Goal: Task Accomplishment & Management: Manage account settings

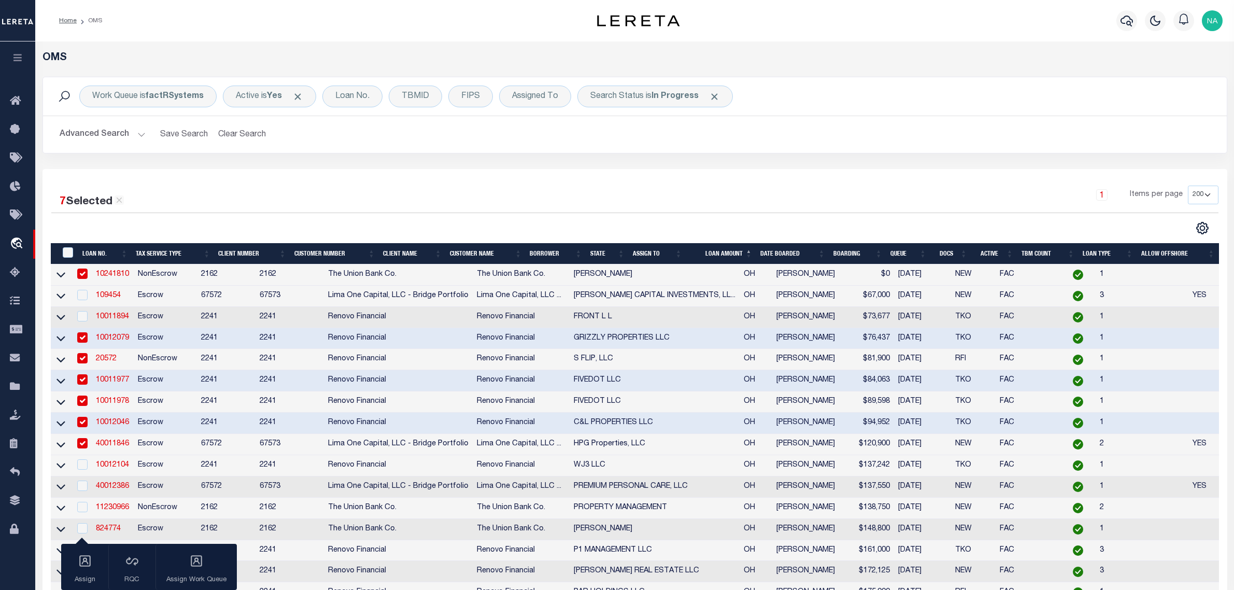
select select "200"
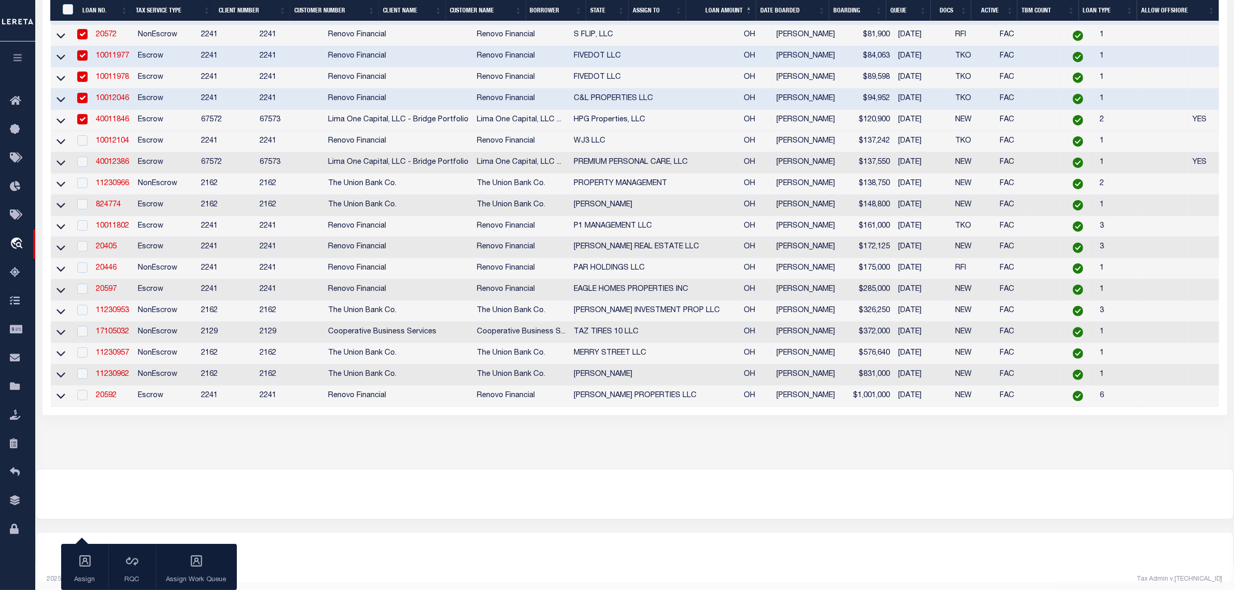
scroll to position [324, 0]
click at [631, 491] on div at bounding box center [634, 494] width 1197 height 50
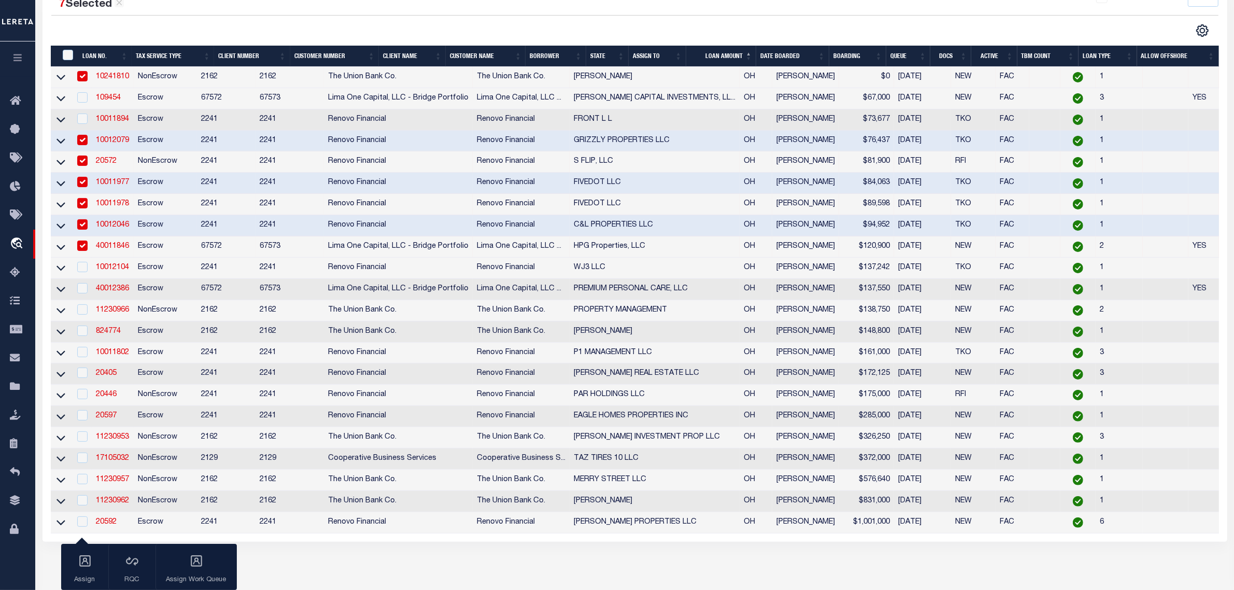
scroll to position [194, 0]
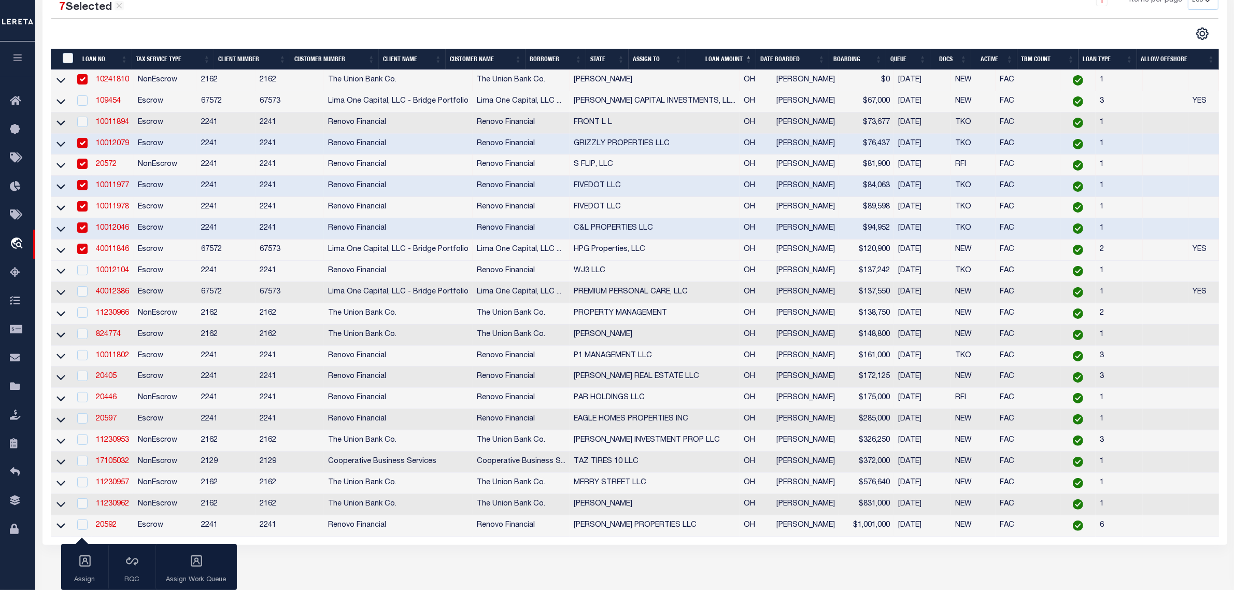
click at [381, 30] on div at bounding box center [342, 33] width 583 height 13
click at [382, 34] on div at bounding box center [342, 33] width 583 height 13
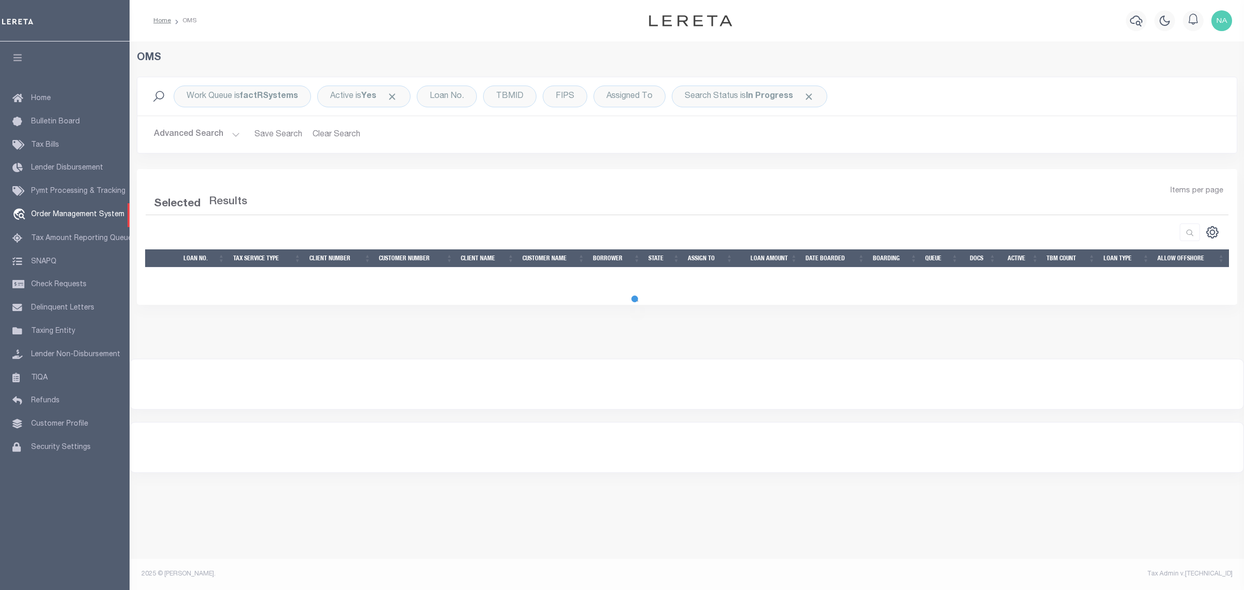
select select "200"
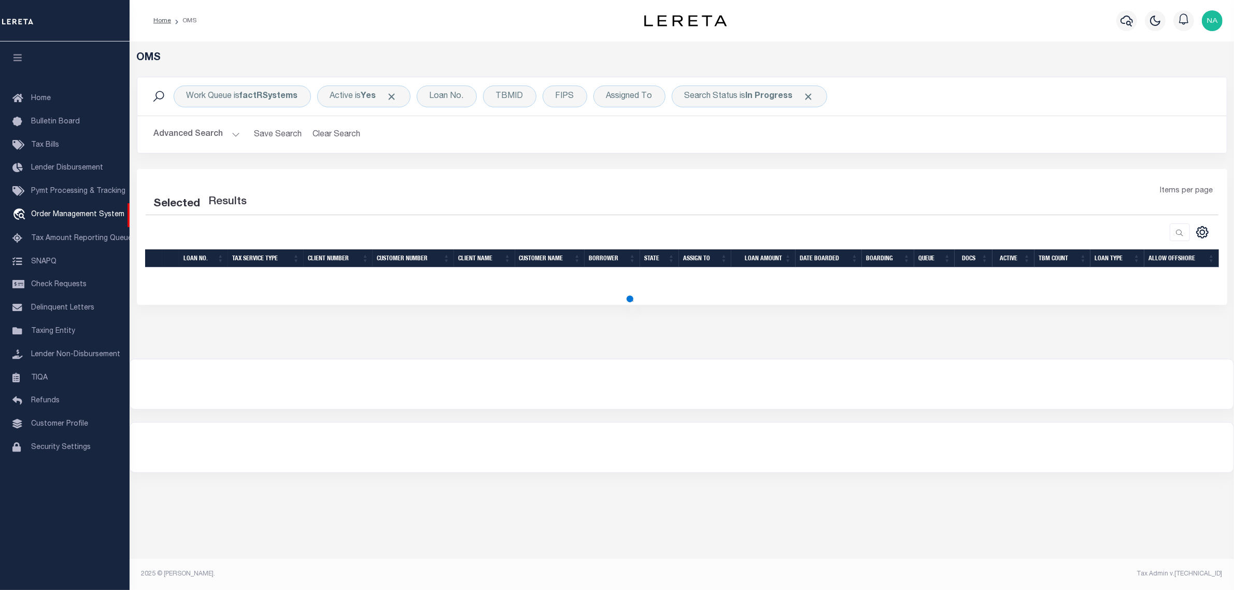
select select "200"
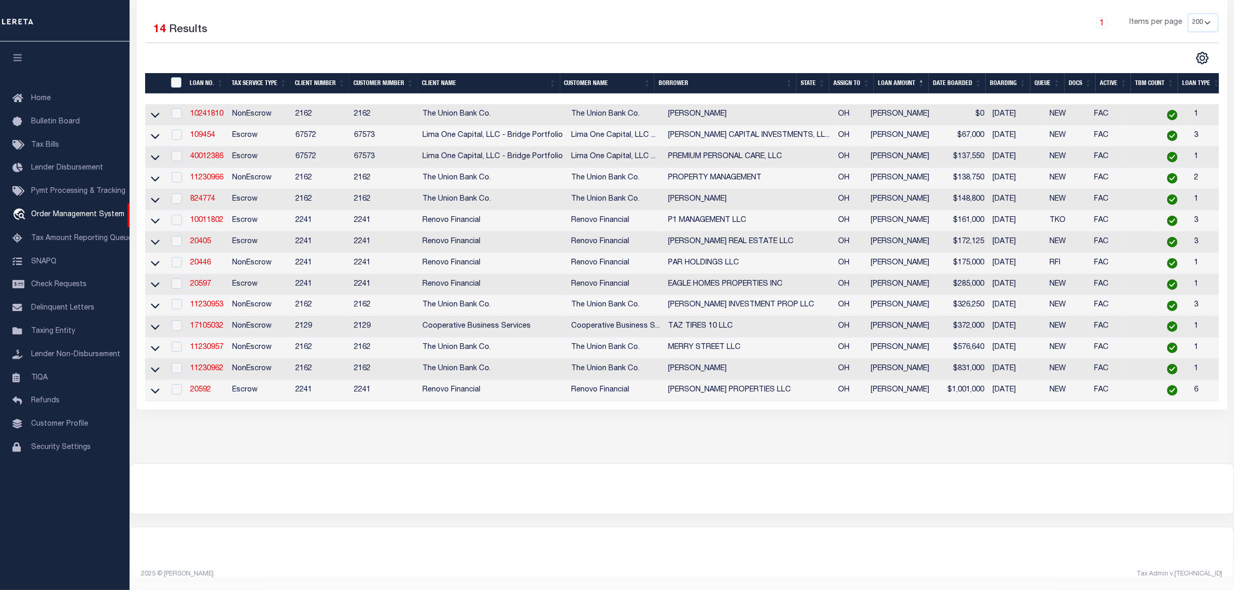
scroll to position [125, 0]
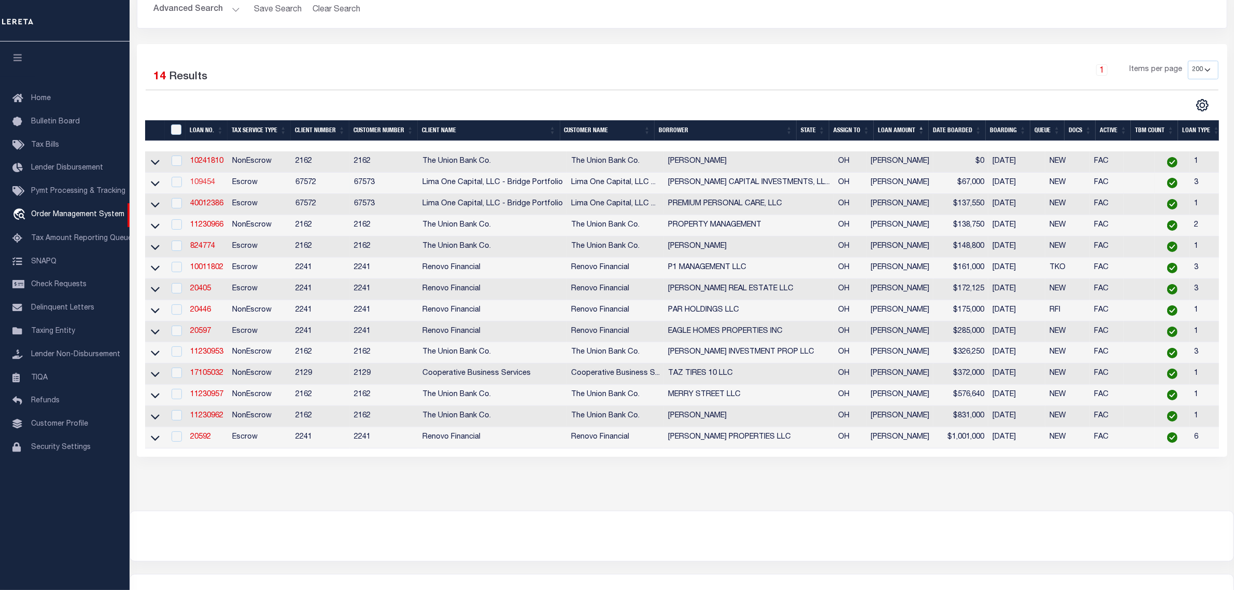
click at [208, 184] on link "109454" at bounding box center [202, 182] width 25 height 7
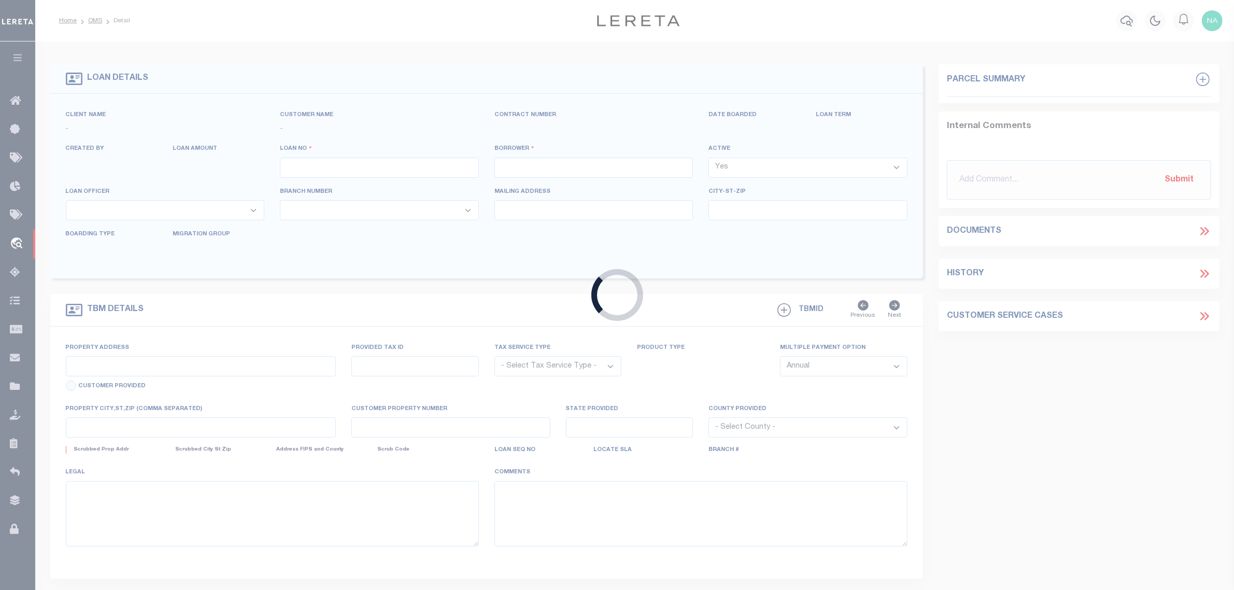
type input "109454"
type input "MCCALL CAPITAL INVESTMENTS, LLC"
select select
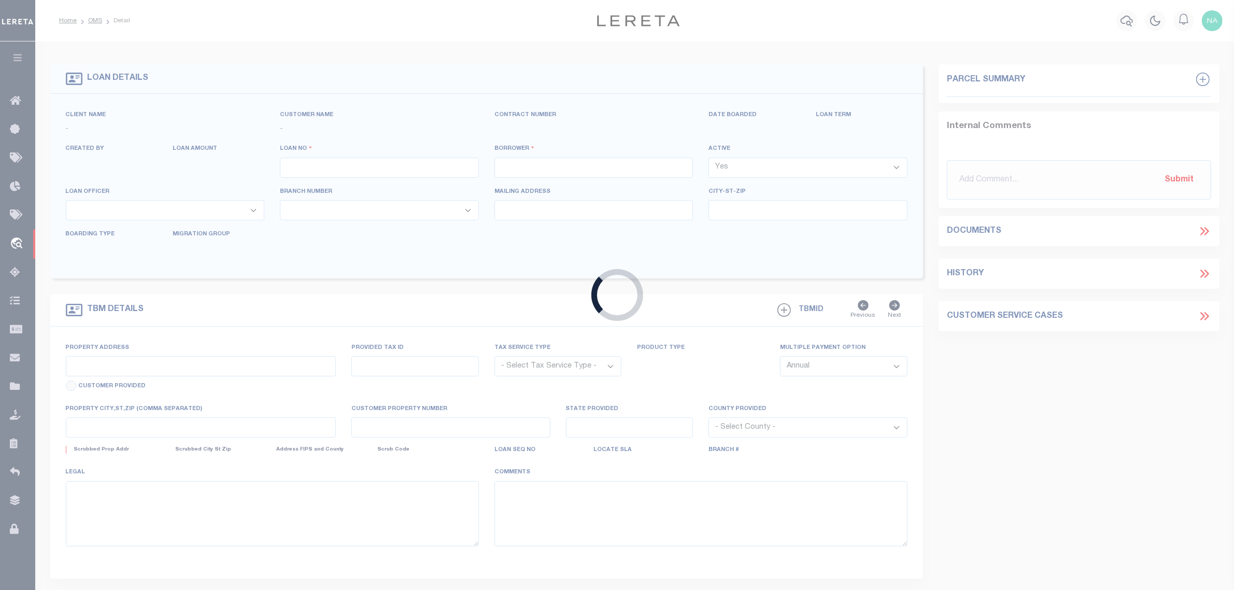
select select
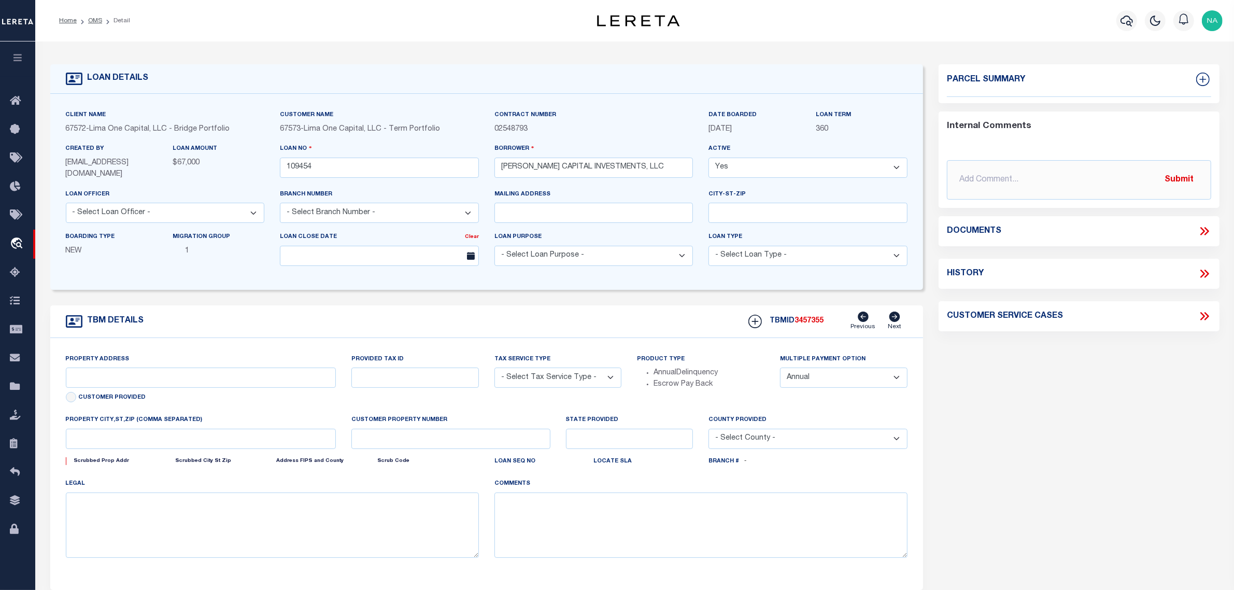
type input "319 RAYMOND AVENUE"
radio input "true"
select select "Escrow"
select select
type input "W PORTSMOUTH OH 45663"
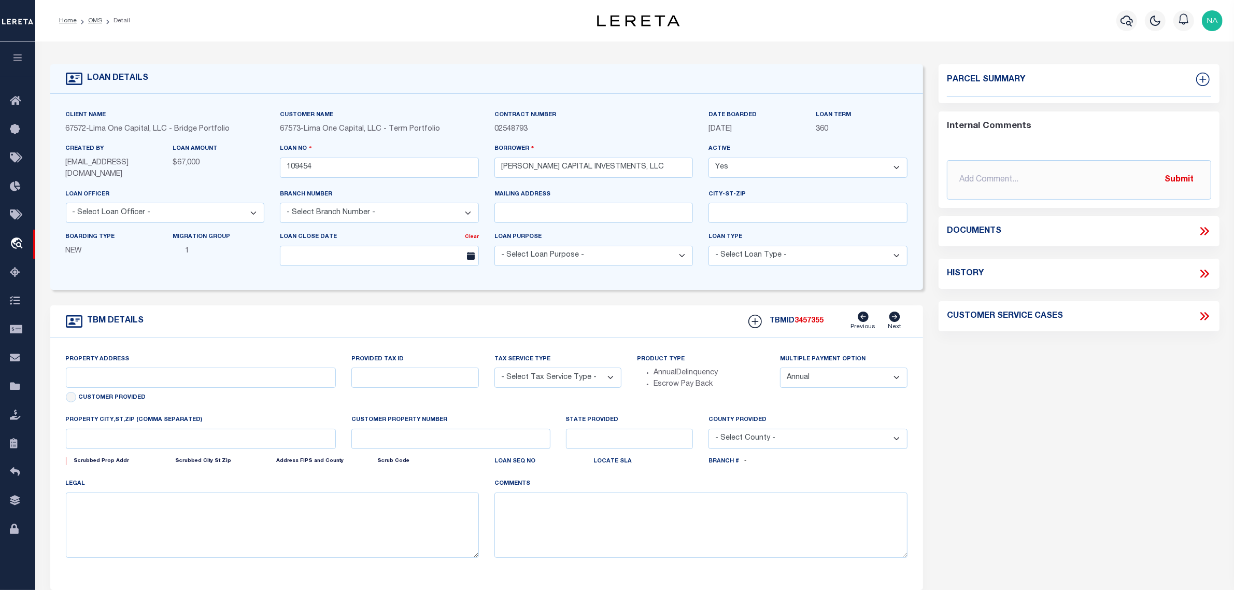
type input "109454-1"
type input "OH"
type textarea "COLLECTOR: ENTITY: PARCEL: 27"
type textarea "Compare"
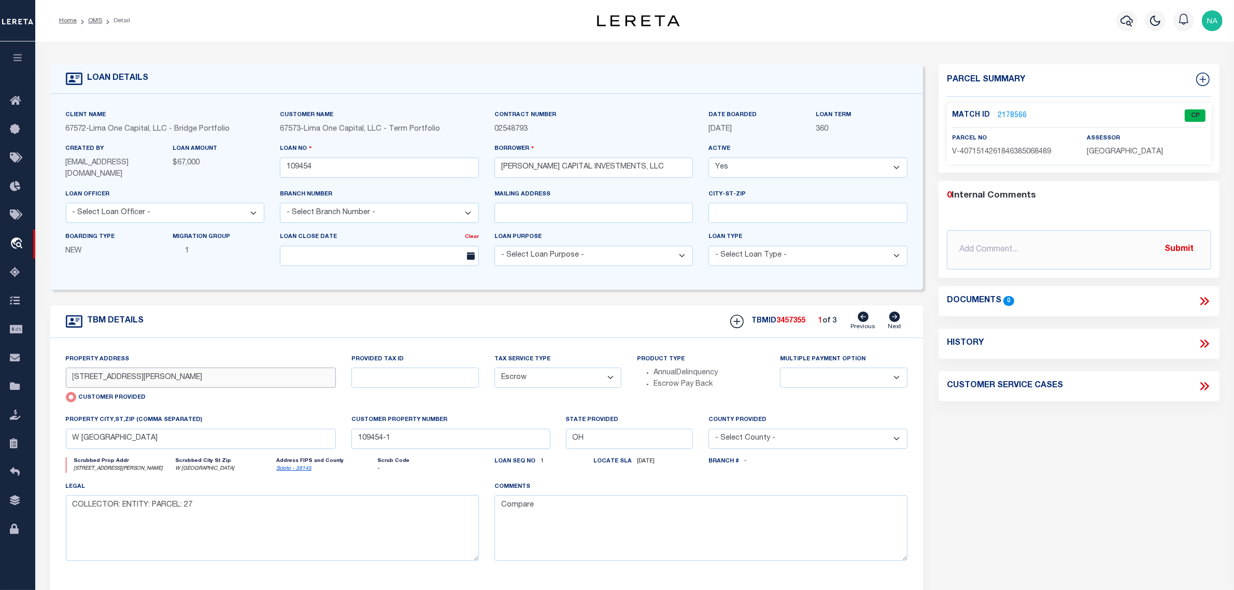
click at [125, 385] on input "319 RAYMOND AVENUE" at bounding box center [201, 377] width 270 height 20
click at [124, 379] on input "319 RAYMOND AVENUE" at bounding box center [201, 377] width 270 height 20
drag, startPoint x: 123, startPoint y: 379, endPoint x: 70, endPoint y: 381, distance: 52.9
click at [70, 381] on input "319 RAYMOND AVENUE" at bounding box center [201, 377] width 270 height 20
click at [152, 376] on input "319 RAYMOND AVENUE" at bounding box center [201, 377] width 270 height 20
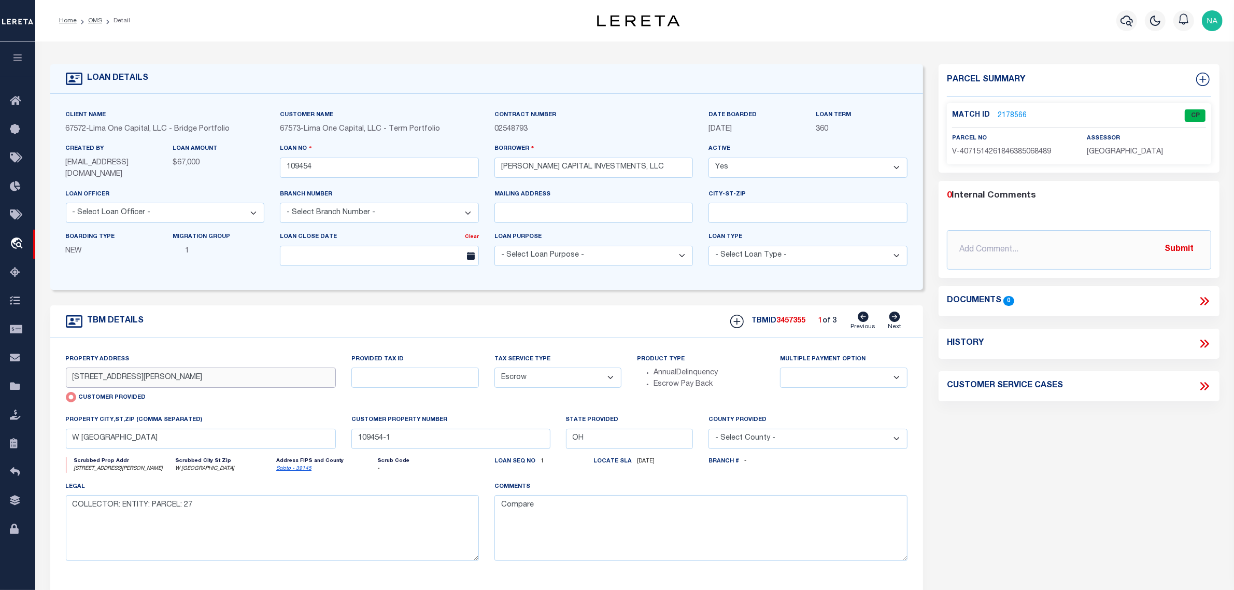
drag, startPoint x: 127, startPoint y: 376, endPoint x: 65, endPoint y: 381, distance: 62.4
click at [66, 381] on input "319 RAYMOND AVENUE" at bounding box center [201, 377] width 270 height 20
click at [894, 317] on icon at bounding box center [894, 316] width 11 height 10
type input "319 RAYMOND AVE"
radio input "false"
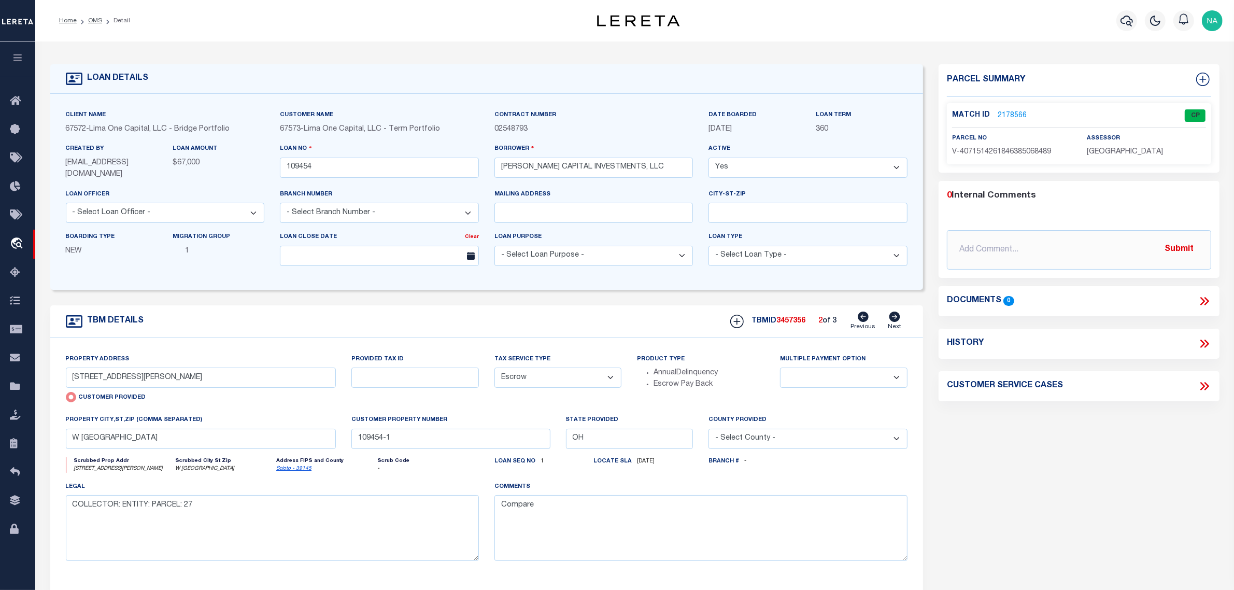
select select
click at [895, 319] on icon at bounding box center [894, 316] width 11 height 10
type input "319 Raymond Avenue"
type input "27-3439.000"
select select
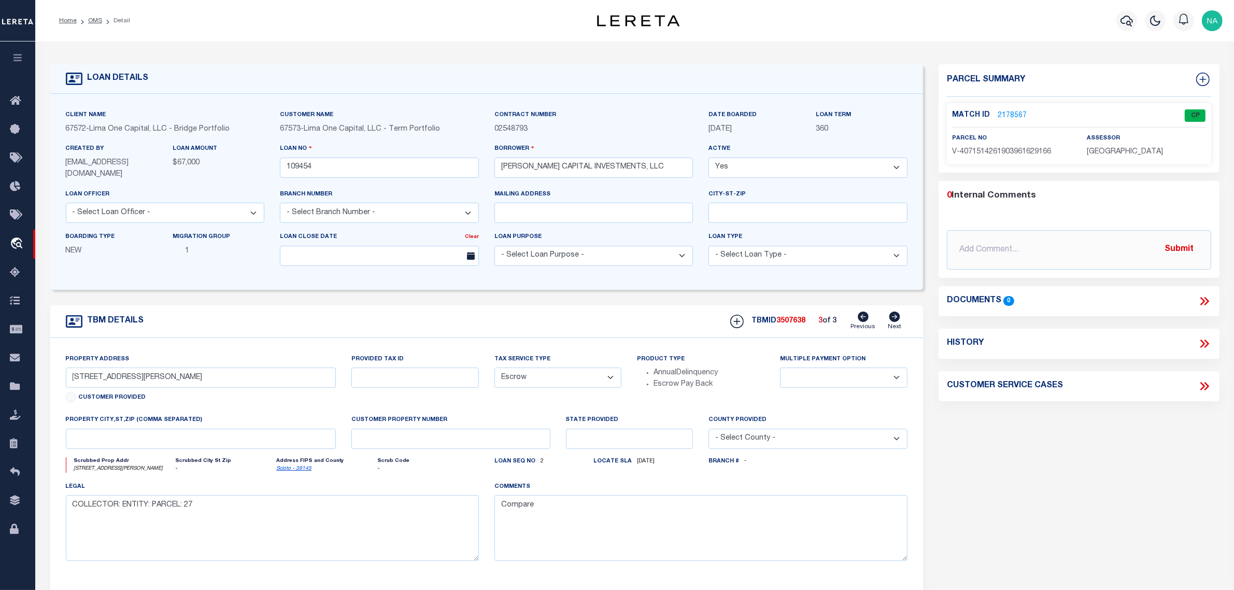
type input "West Portsmouth OH 45663"
type input "109454-1-B"
type input "OH"
select select
click at [861, 315] on icon at bounding box center [863, 316] width 11 height 10
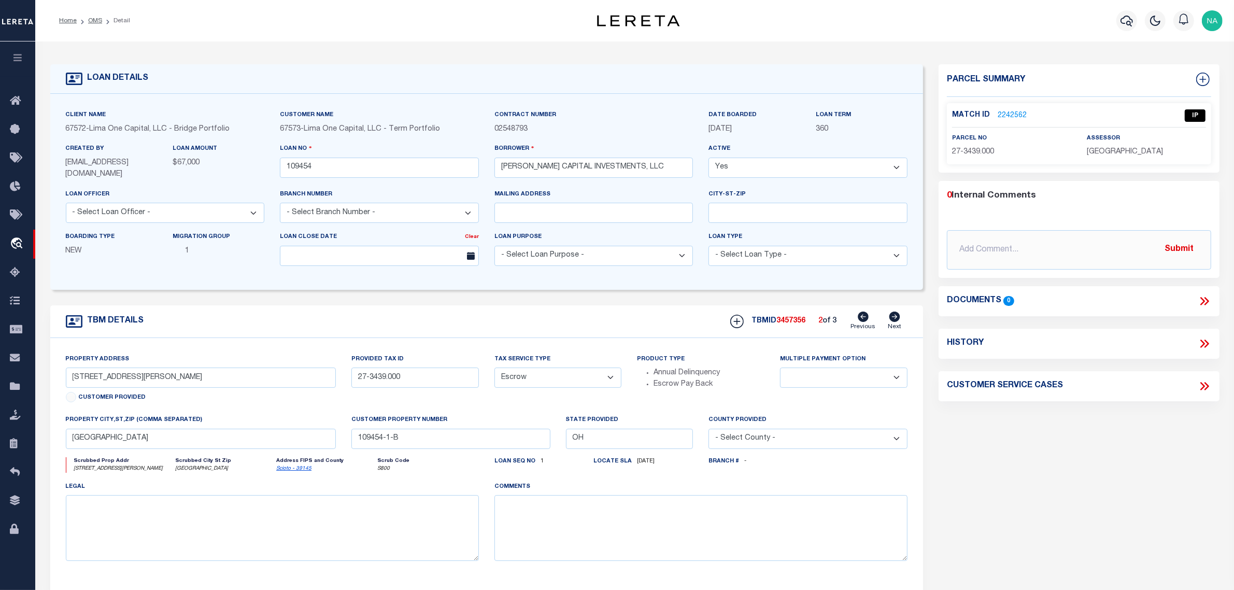
click at [862, 315] on icon at bounding box center [863, 316] width 11 height 10
type input "319 RAYMOND AVE"
select select
type textarea "COLLECTOR: ENTITY: PARCEL: 27"
type textarea "Compare"
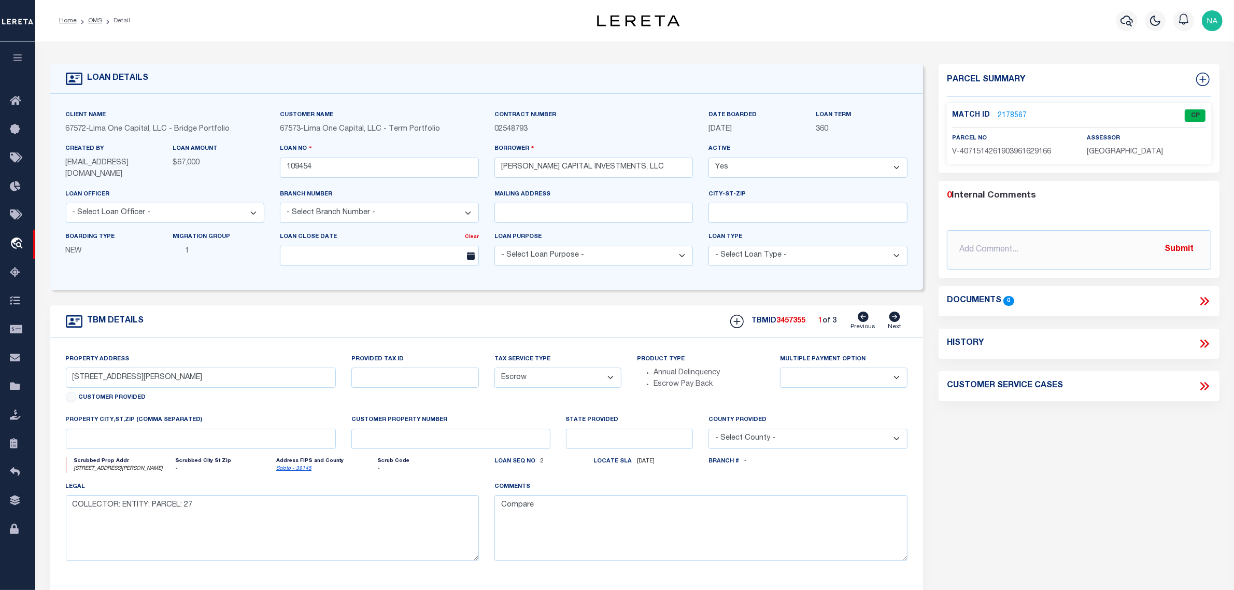
type input "319 RAYMOND AVENUE"
radio input "true"
select select
type input "W PORTSMOUTH OH 45663"
type input "109454-1"
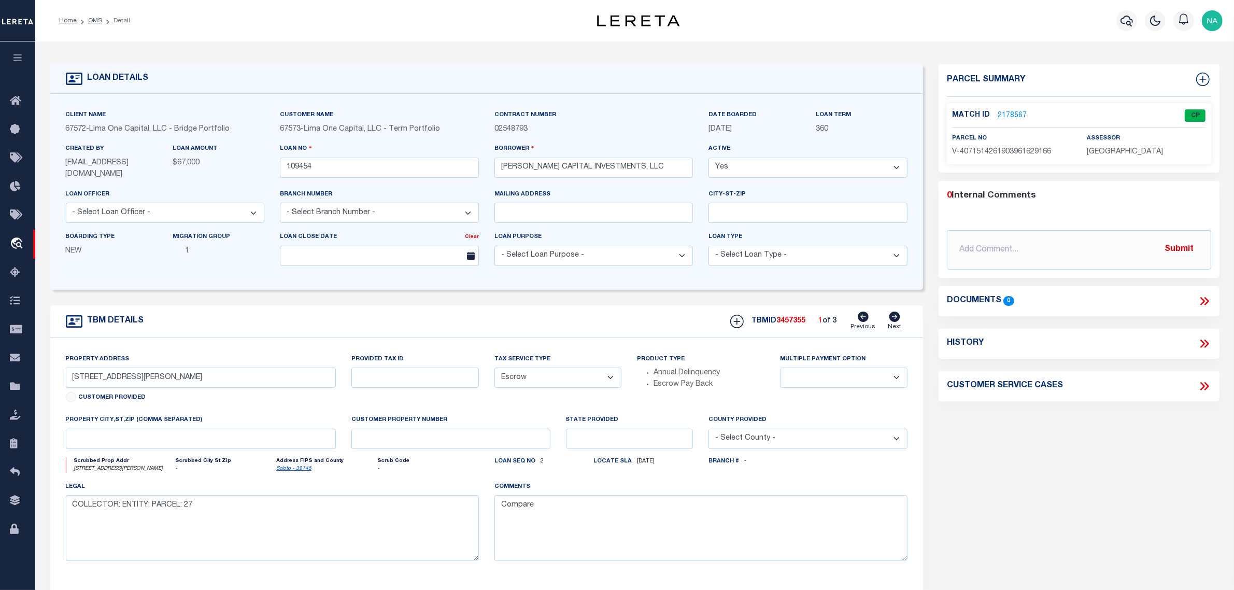
type input "OH"
click at [894, 317] on icon at bounding box center [894, 316] width 11 height 10
type input "319 RAYMOND AVE"
radio input "false"
select select
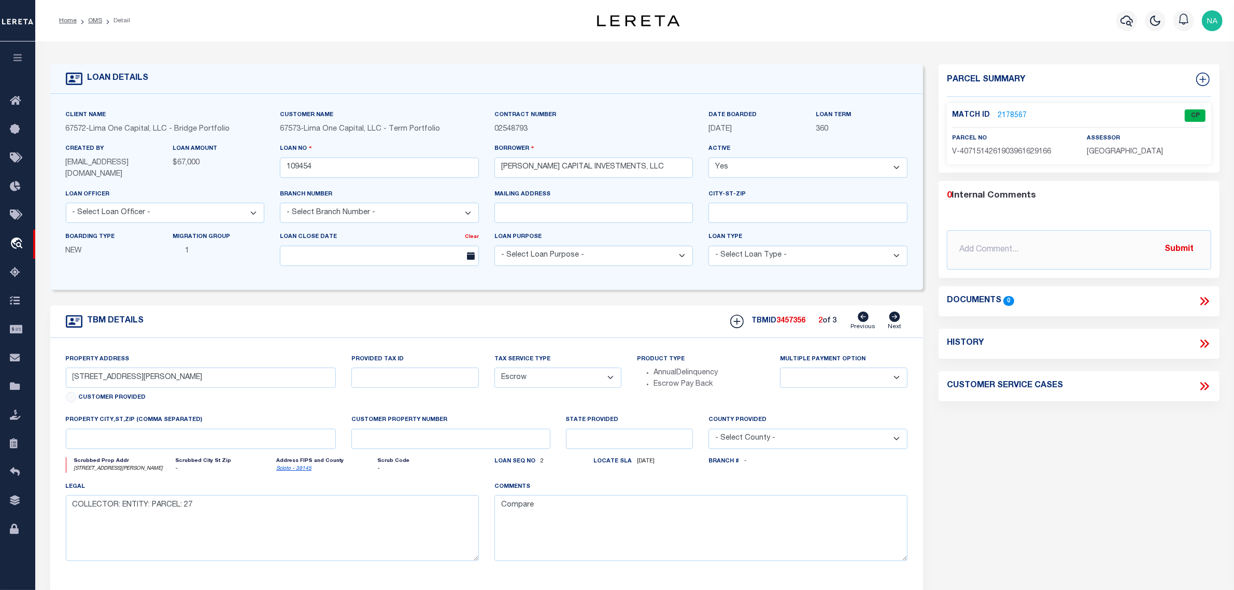
click at [895, 316] on icon at bounding box center [894, 316] width 11 height 10
type input "319 Raymond Avenue"
type input "27-3439.000"
select select
type input "West Portsmouth OH 45663"
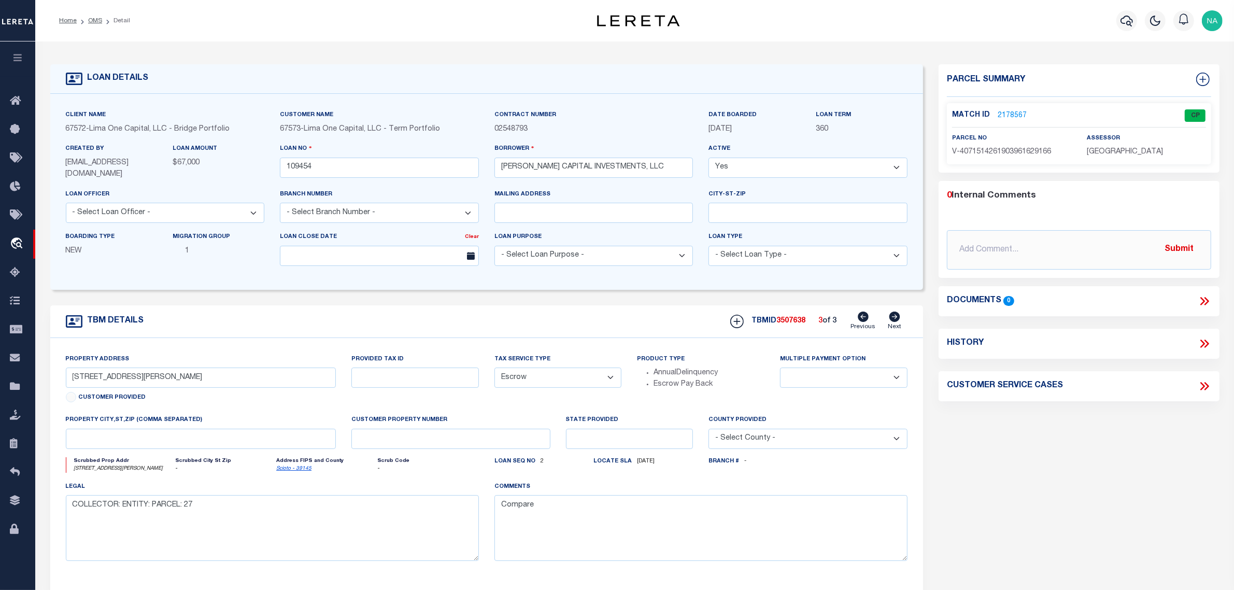
type input "109454-1-B"
type input "OH"
select select
click at [445, 380] on input "27-3439.000" at bounding box center [414, 377] width 127 height 20
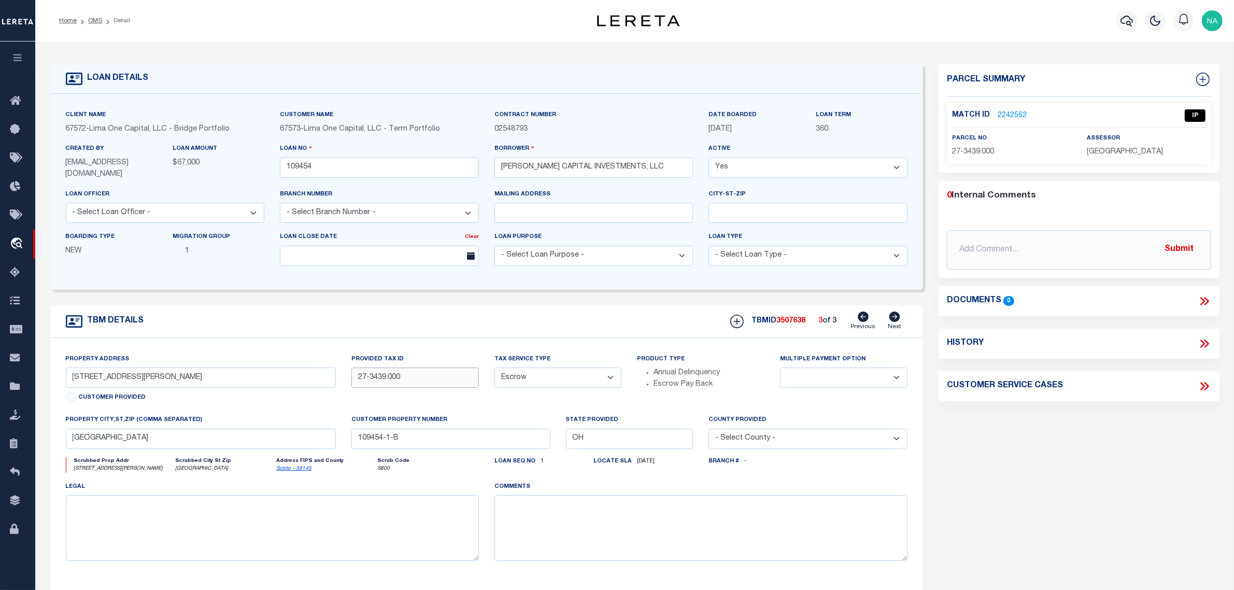
click at [445, 380] on input "27-3439.000" at bounding box center [414, 377] width 127 height 20
click at [413, 381] on input "27-3439.000" at bounding box center [414, 377] width 127 height 20
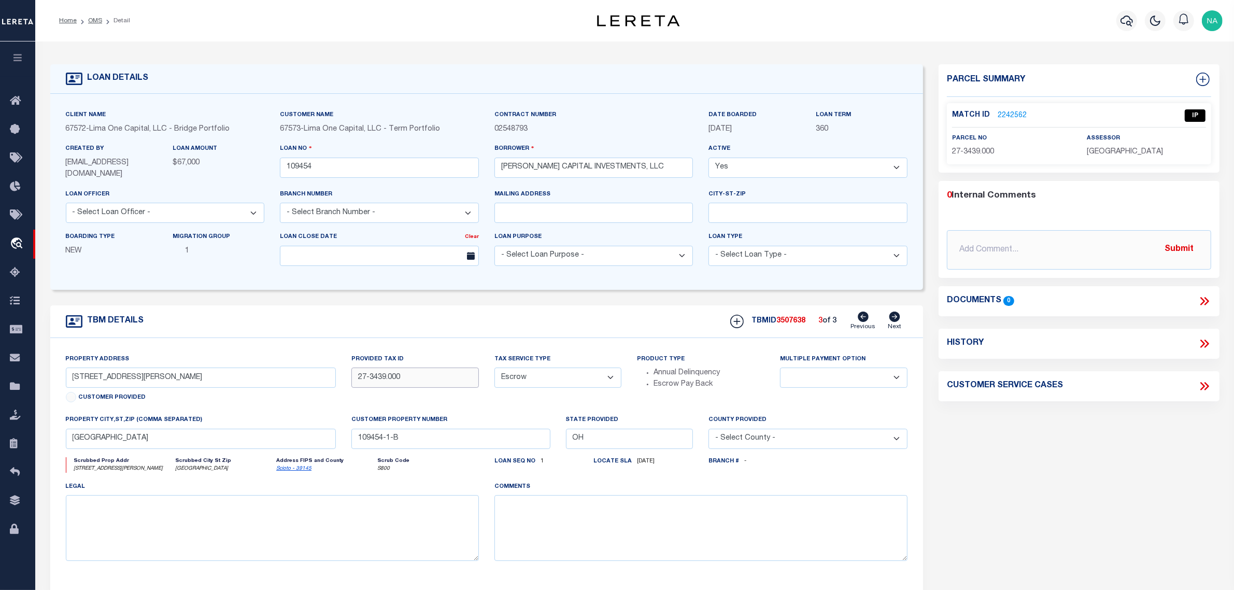
click at [413, 381] on input "27-3439.000" at bounding box center [414, 377] width 127 height 20
drag, startPoint x: 817, startPoint y: 321, endPoint x: 840, endPoint y: 321, distance: 22.8
click at [840, 321] on div "TBMID 3507638 3 of 3 Previous Next" at bounding box center [814, 321] width 185 height 20
click at [833, 330] on div "TBMID 3507638 3 of 3 Previous Next" at bounding box center [814, 321] width 185 height 20
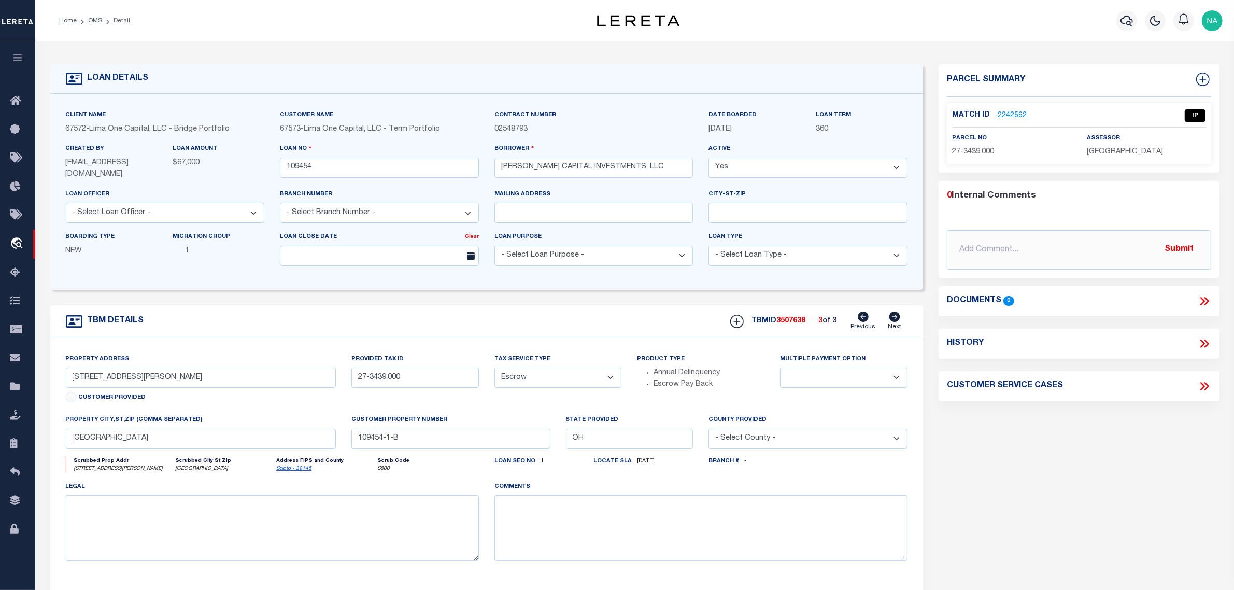
click at [1008, 114] on link "2242562" at bounding box center [1011, 115] width 29 height 11
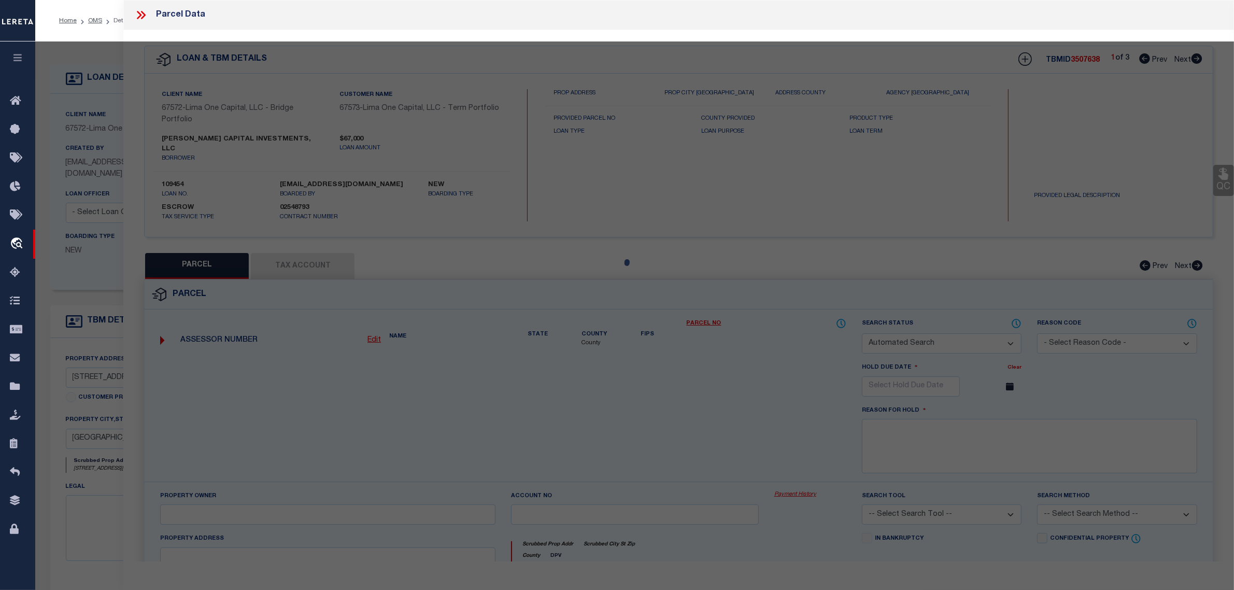
checkbox input "false"
select select "IP"
checkbox input "false"
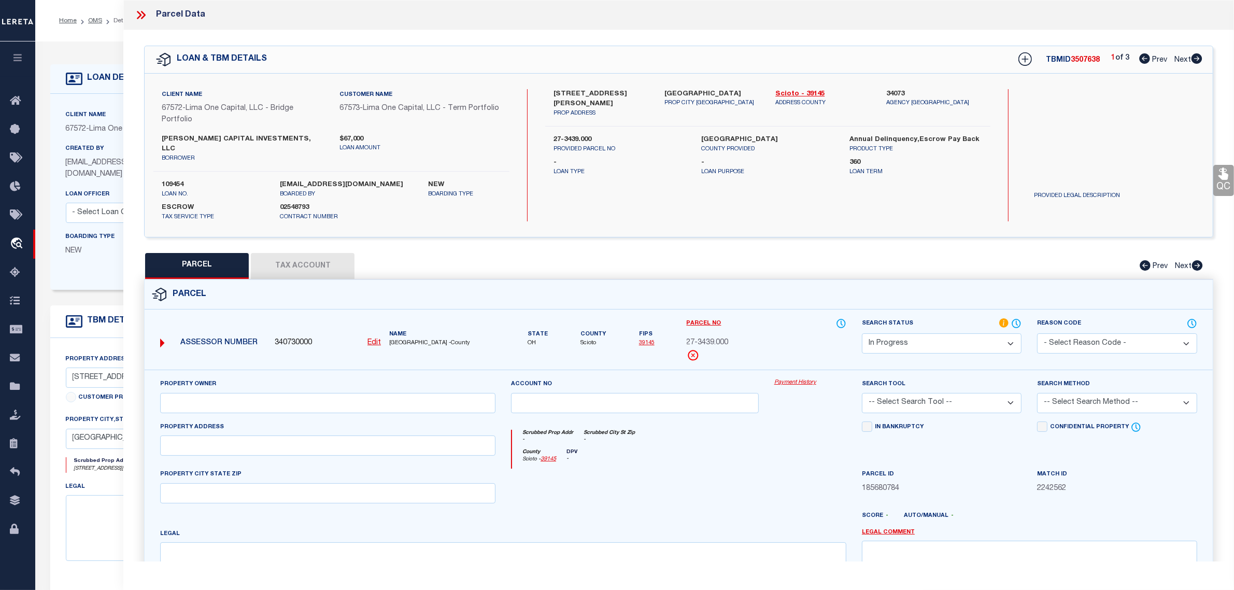
click at [315, 254] on button "Tax Account" at bounding box center [303, 266] width 104 height 26
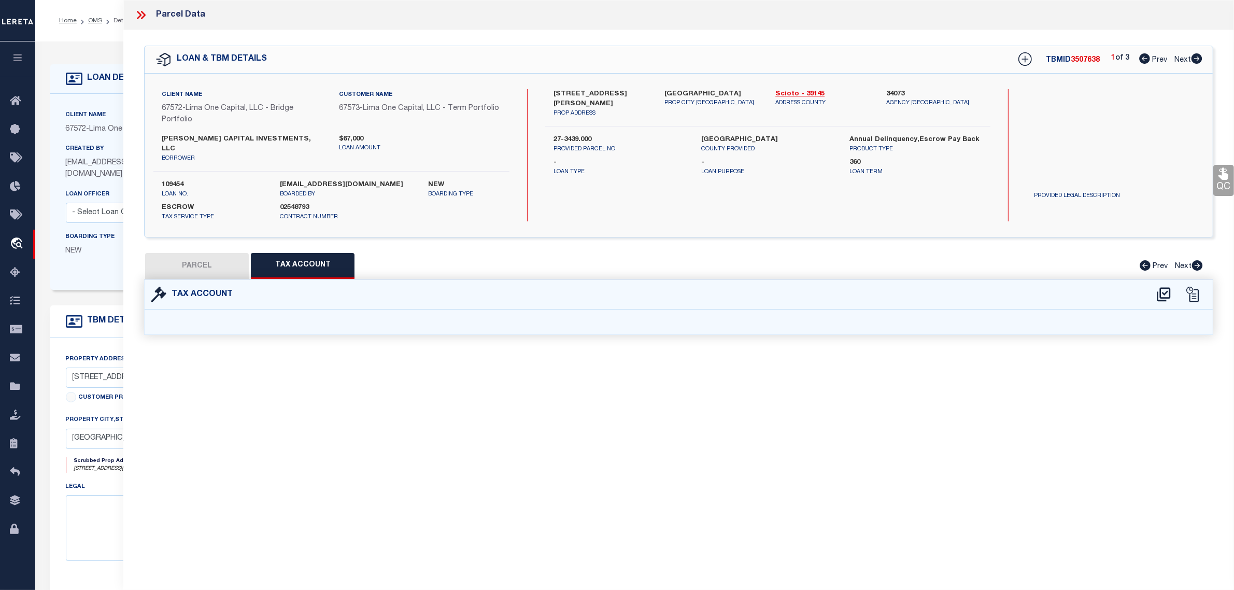
select select "100"
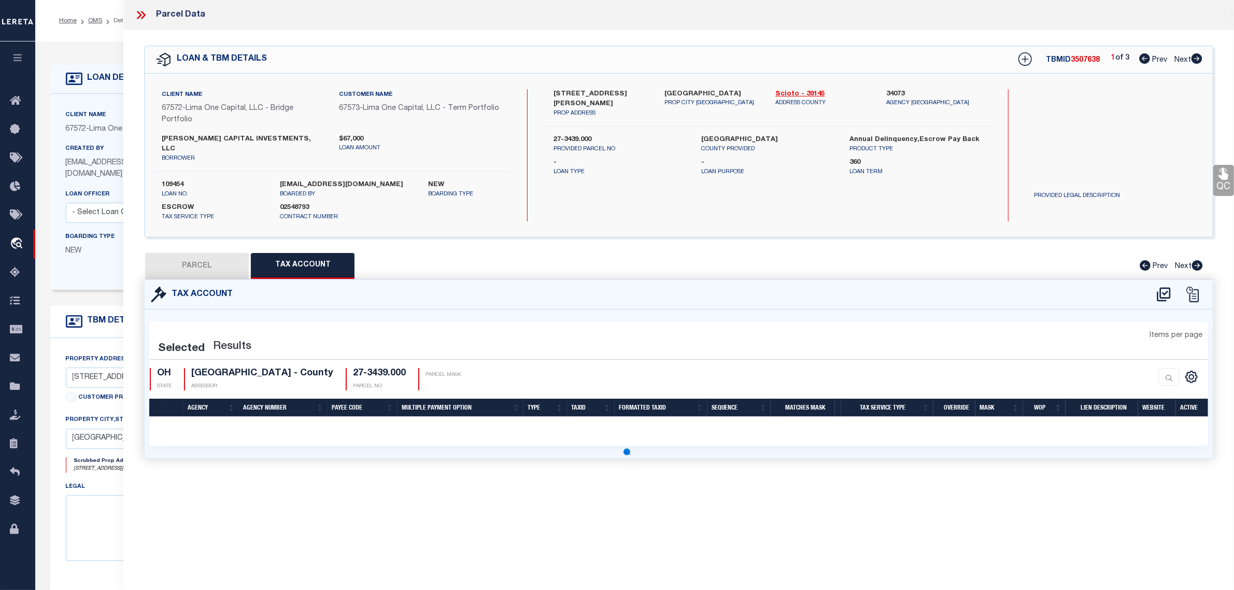
select select "100"
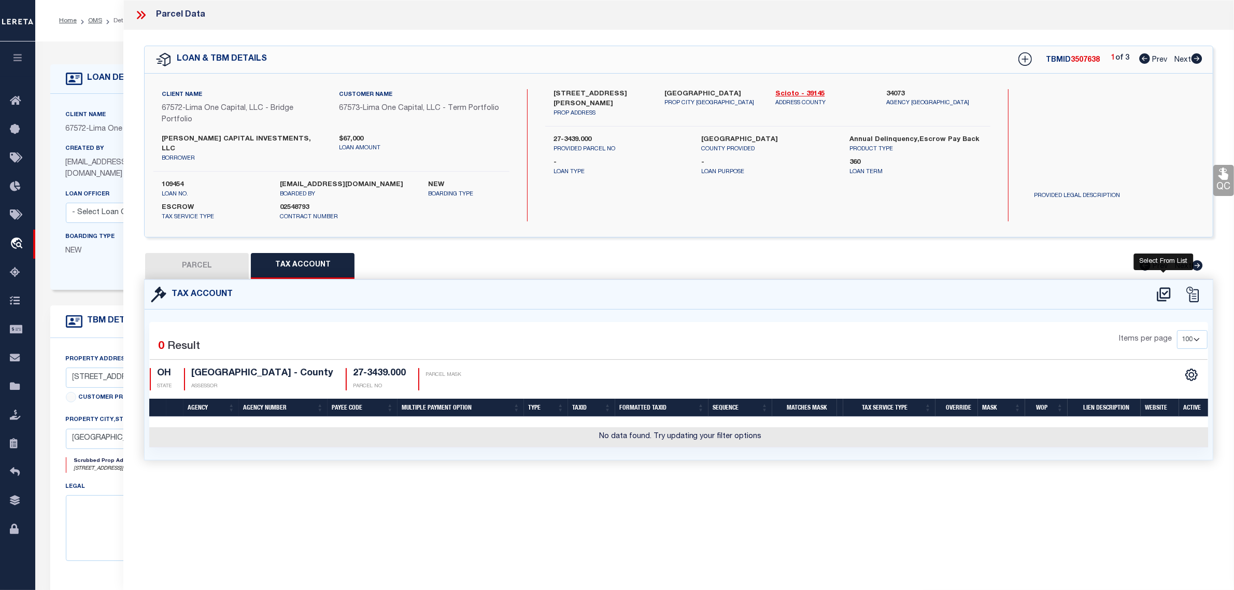
click at [1161, 288] on icon at bounding box center [1163, 295] width 13 height 14
select select "100"
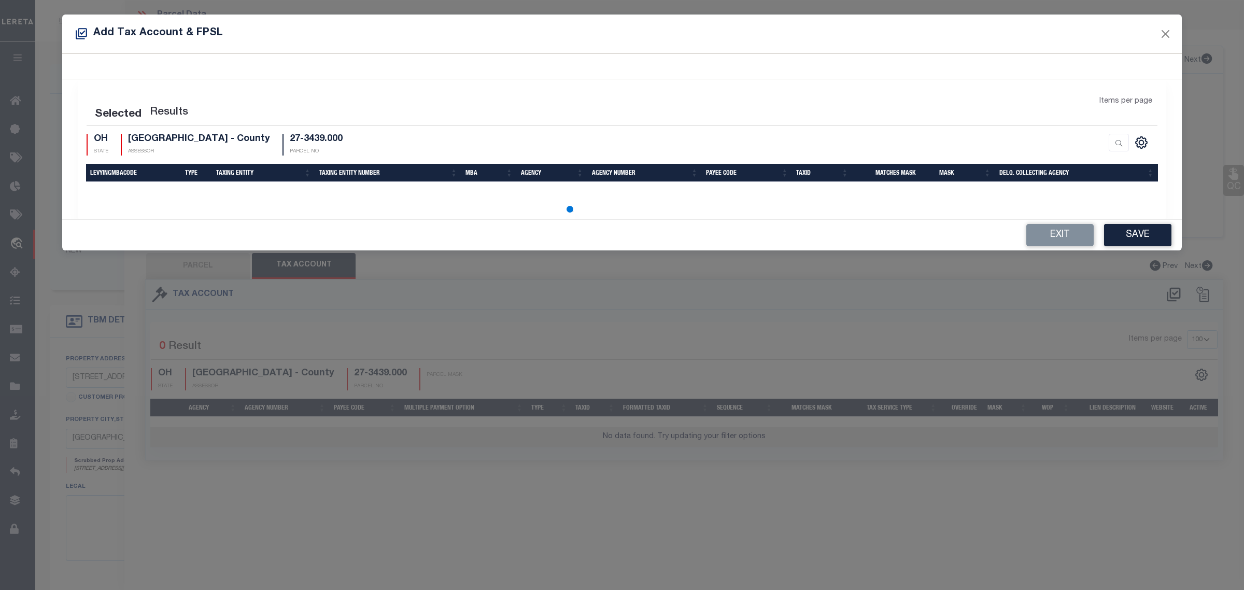
select select "100"
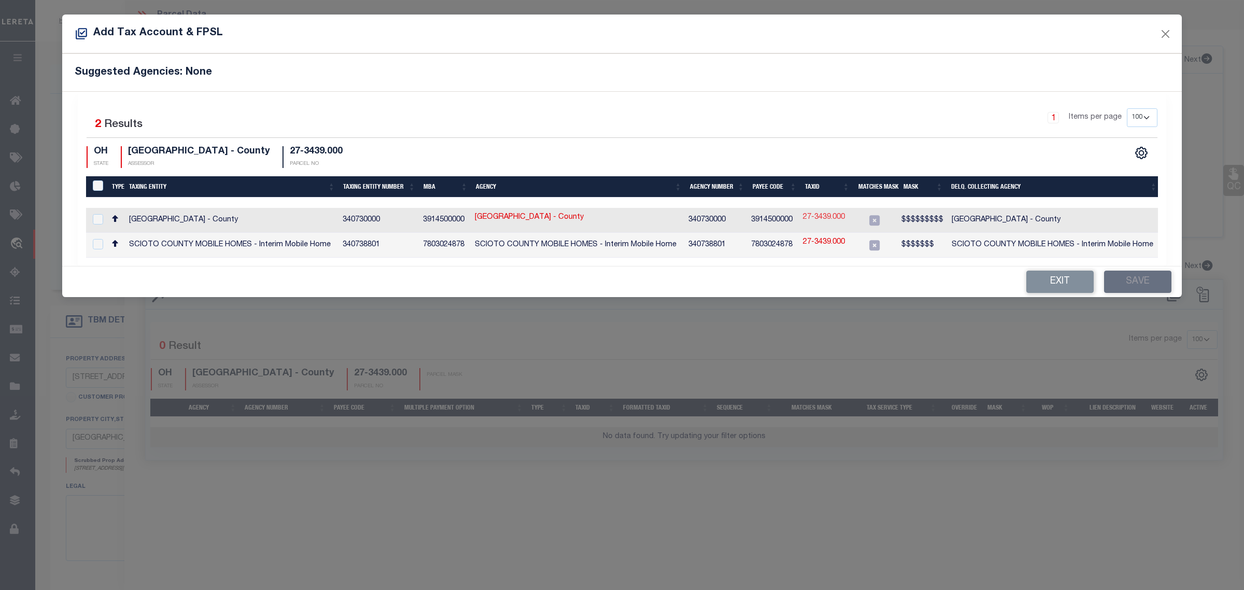
click at [819, 219] on link "27-3439.000" at bounding box center [824, 217] width 42 height 11
type input "27-3439.000"
type textarea "$$$$$$$$$"
checkbox input "true"
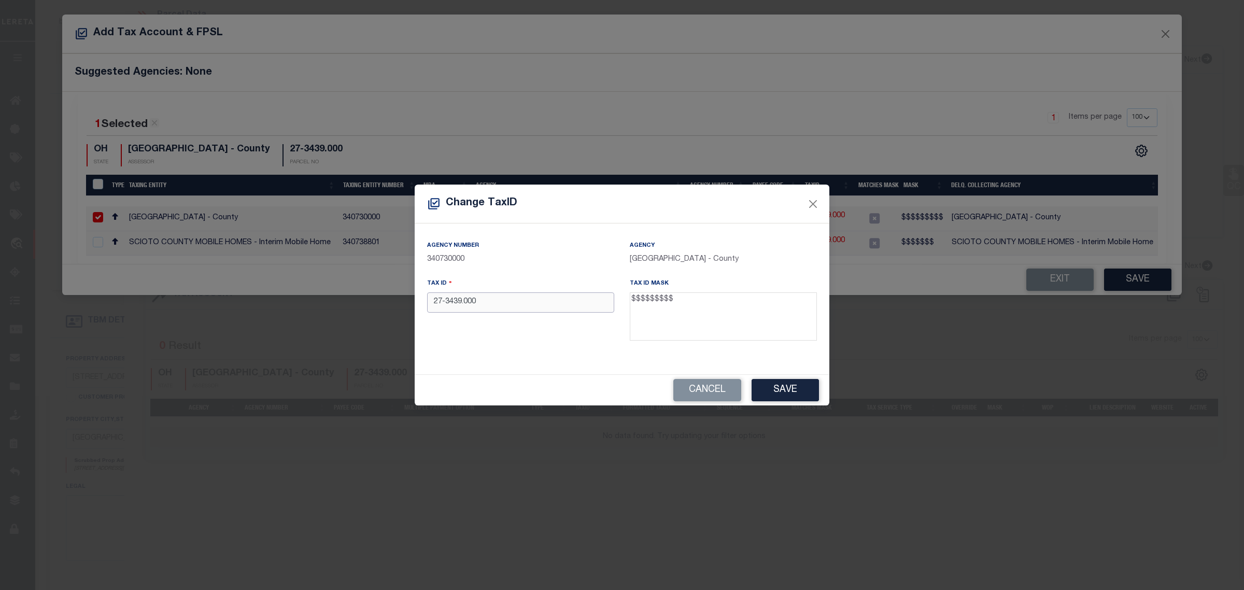
click at [440, 306] on input "27-3439.000" at bounding box center [520, 302] width 187 height 20
click at [512, 305] on input "273439000" at bounding box center [520, 302] width 187 height 20
click at [476, 303] on input "273439000" at bounding box center [520, 302] width 187 height 20
type input "273439000"
click at [798, 387] on button "Save" at bounding box center [784, 390] width 67 height 22
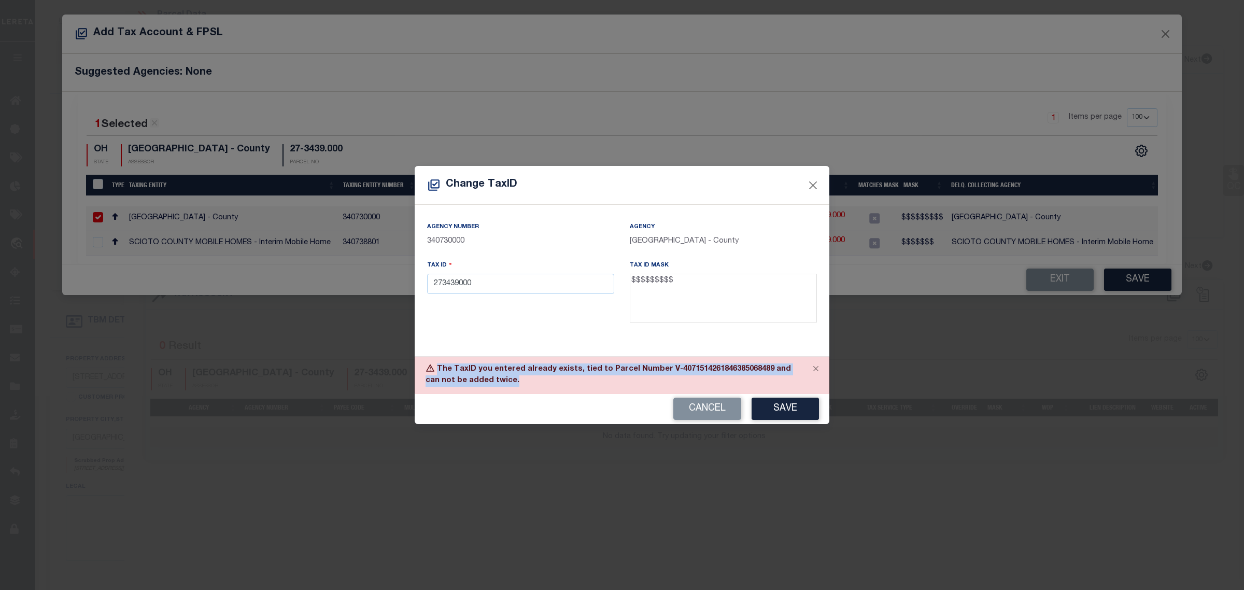
drag, startPoint x: 509, startPoint y: 384, endPoint x: 425, endPoint y: 369, distance: 85.2
click at [425, 369] on div "The TaxID you entered already exists, tied to Parcel Number V-40715142618463850…" at bounding box center [622, 374] width 415 height 37
copy div "The TaxID you entered already exists, tied to Parcel Number V-40715142618463850…"
click at [711, 377] on div "The TaxID you entered already exists, tied to Parcel Number V-40715142618463850…" at bounding box center [622, 374] width 415 height 37
click at [811, 187] on button "Close" at bounding box center [812, 185] width 13 height 13
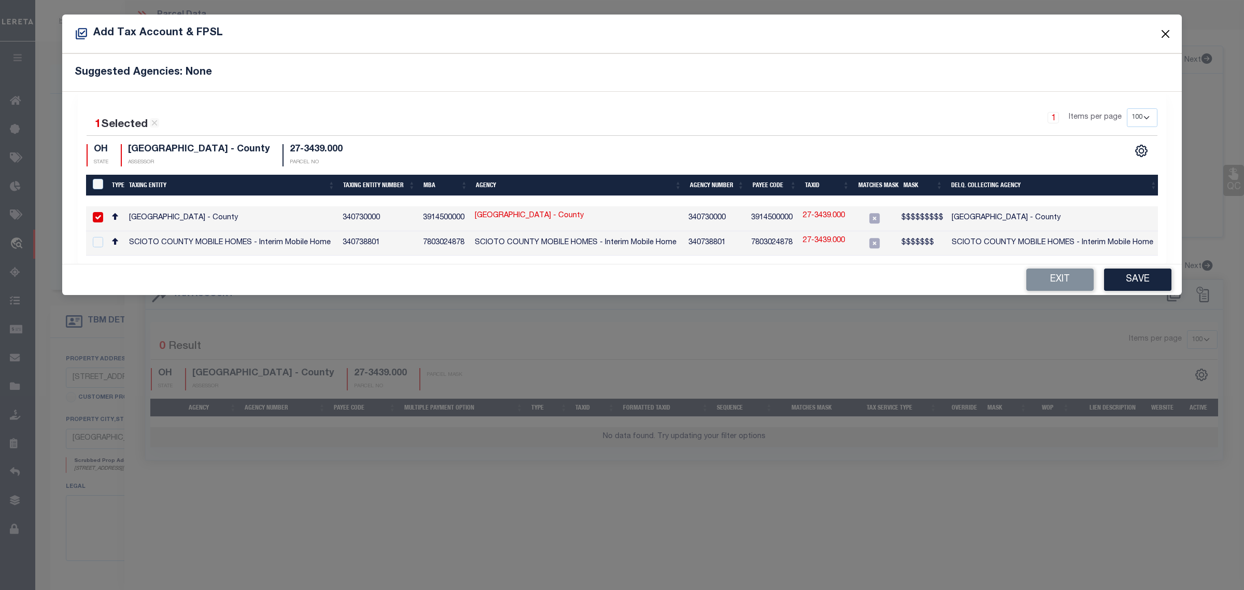
click at [1164, 34] on button "Close" at bounding box center [1165, 33] width 13 height 13
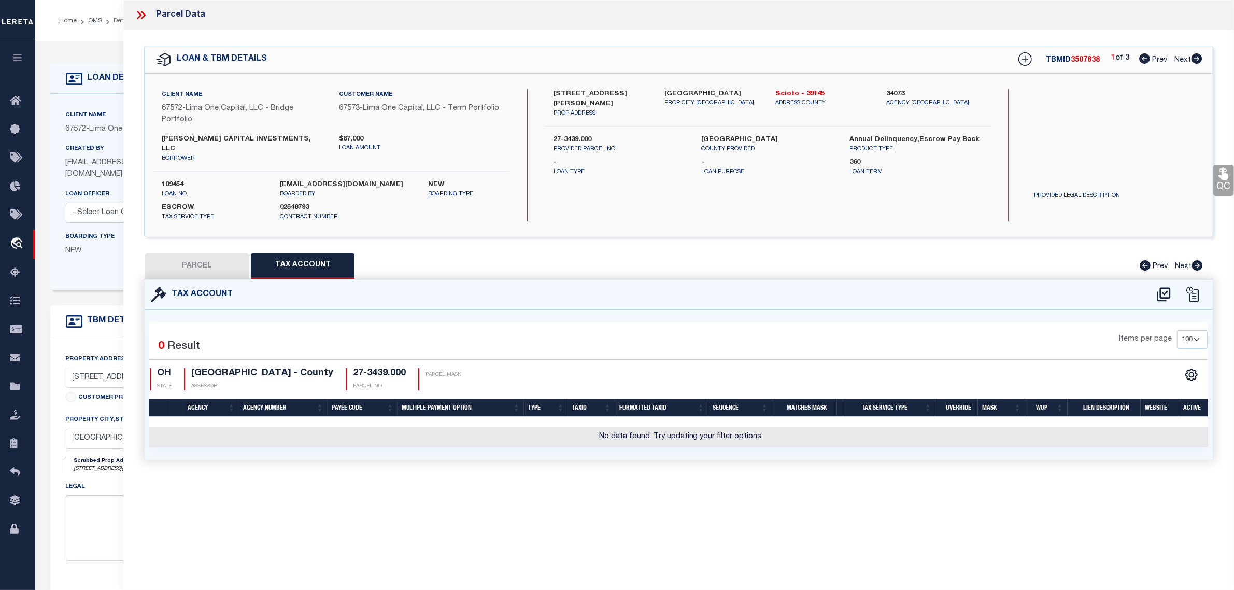
click at [205, 259] on button "PARCEL" at bounding box center [197, 266] width 104 height 26
select select "AS"
checkbox input "false"
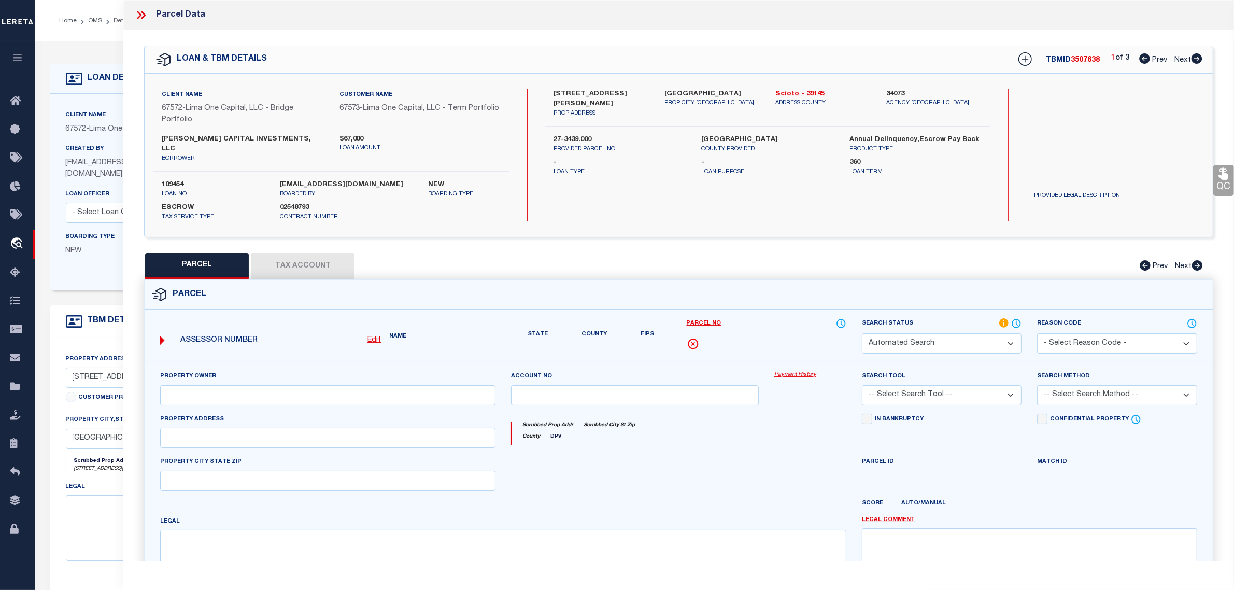
select select "IP"
checkbox input "false"
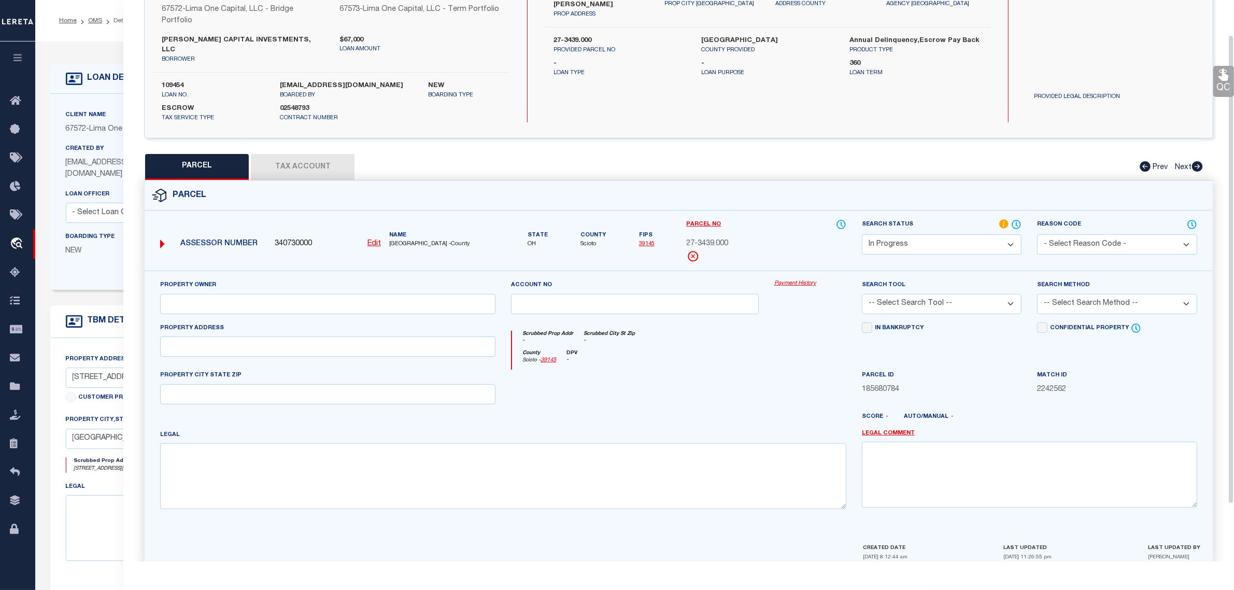
scroll to position [110, 0]
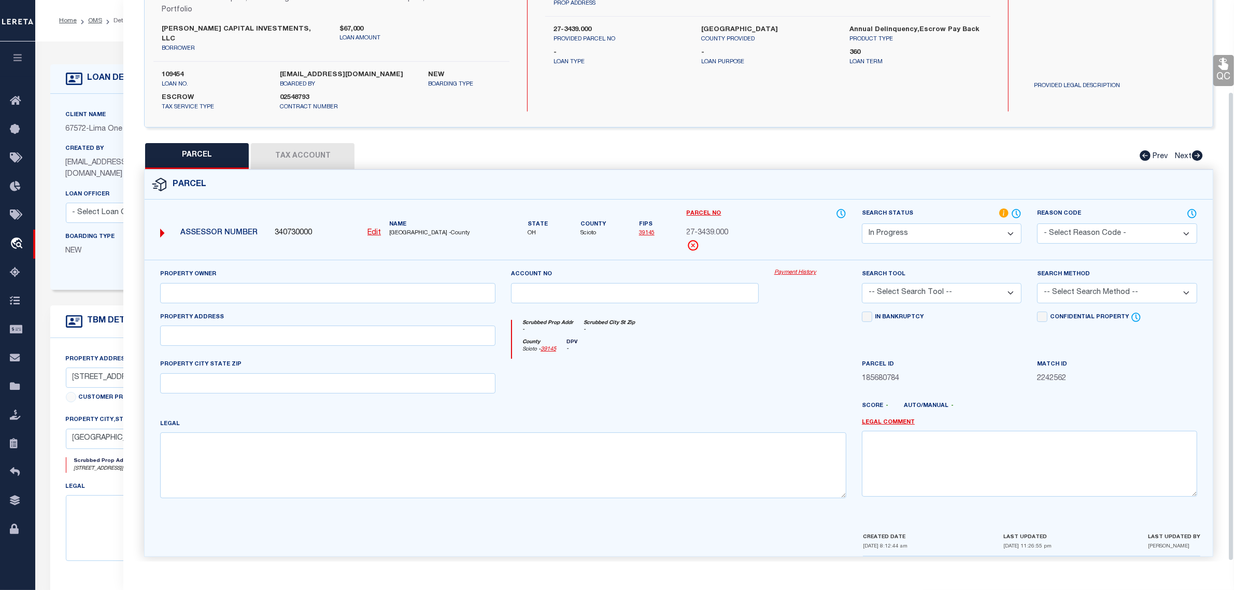
click at [911, 225] on select "Automated Search Bad Parcel Complete Duplicate Parcel High Dollar Reporting In …" at bounding box center [942, 233] width 160 height 20
select select "JR"
click at [862, 223] on select "Automated Search Bad Parcel Complete Duplicate Parcel High Dollar Reporting In …" at bounding box center [942, 233] width 160 height 20
click at [1061, 225] on select "- Select Reason Code - 099 - Other (Provide additional detail) ACT - Agency Cha…" at bounding box center [1117, 233] width 160 height 20
click at [1019, 240] on div "Search Status Automated Search Bad Parcel Complete Duplicate Parcel High Dollar…" at bounding box center [941, 234] width 175 height 52
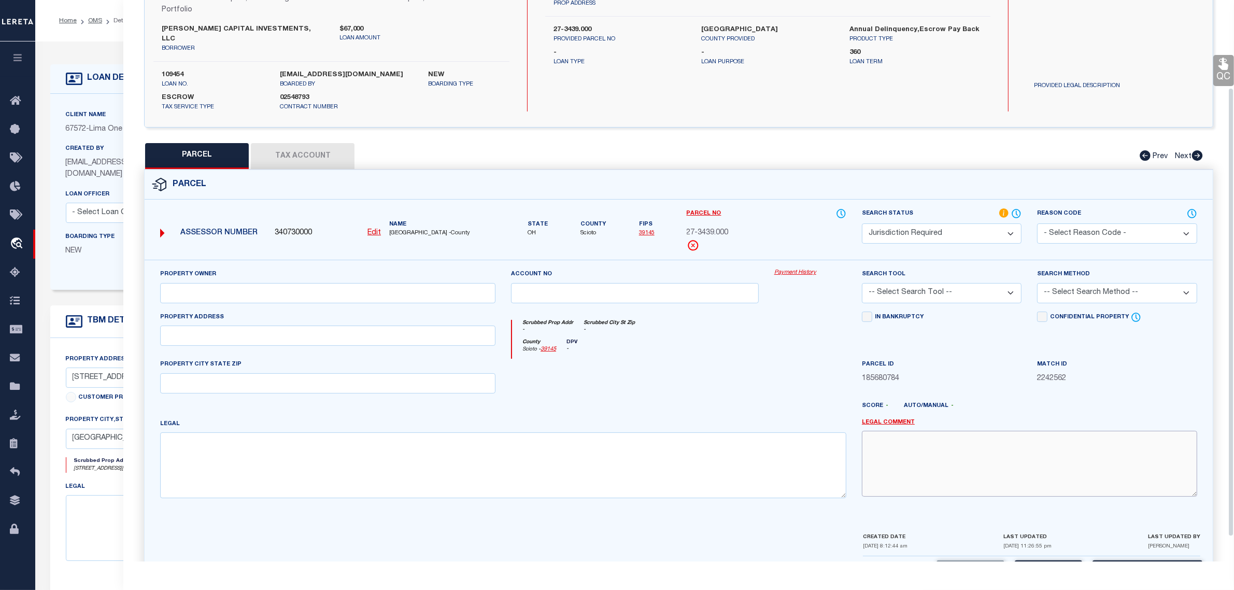
click at [931, 449] on textarea at bounding box center [1029, 463] width 335 height 65
paste textarea "The TaxID you entered already exists, tied to Parcel Number V-40715142618463850…"
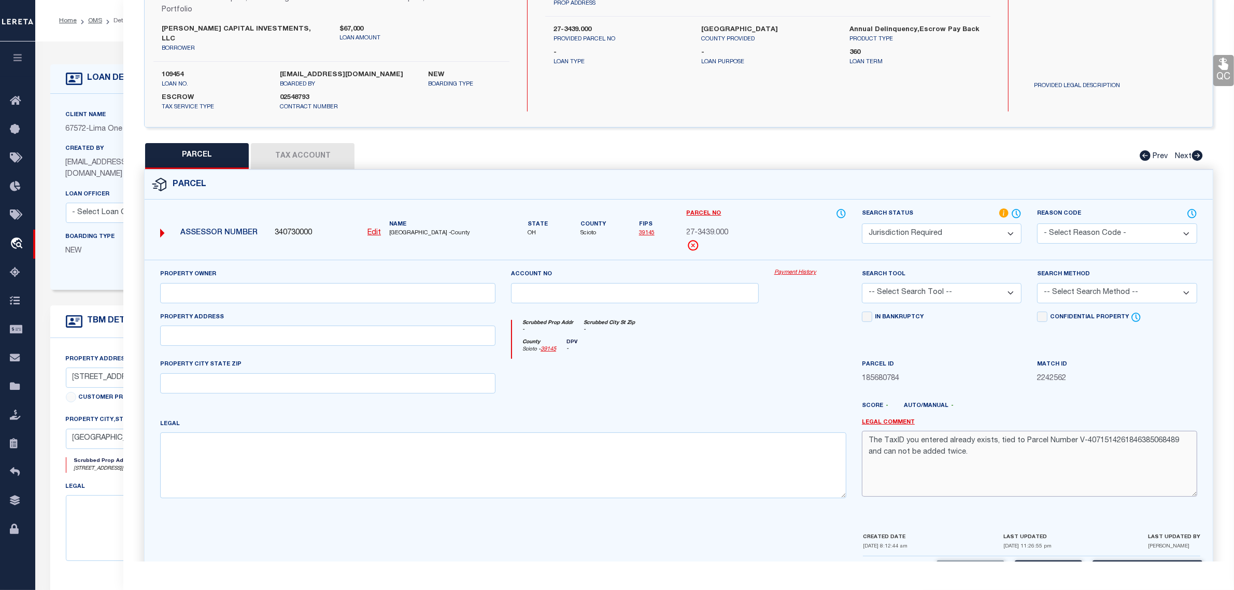
type textarea "The TaxID you entered already exists, tied to Parcel Number V-40715142618463850…"
click at [1091, 224] on select "- Select Reason Code - 099 - Other (Provide additional detail) ACT - Agency Cha…" at bounding box center [1117, 233] width 160 height 20
select select "099"
click at [1037, 223] on select "- Select Reason Code - 099 - Other (Provide additional detail) ACT - Agency Cha…" at bounding box center [1117, 233] width 160 height 20
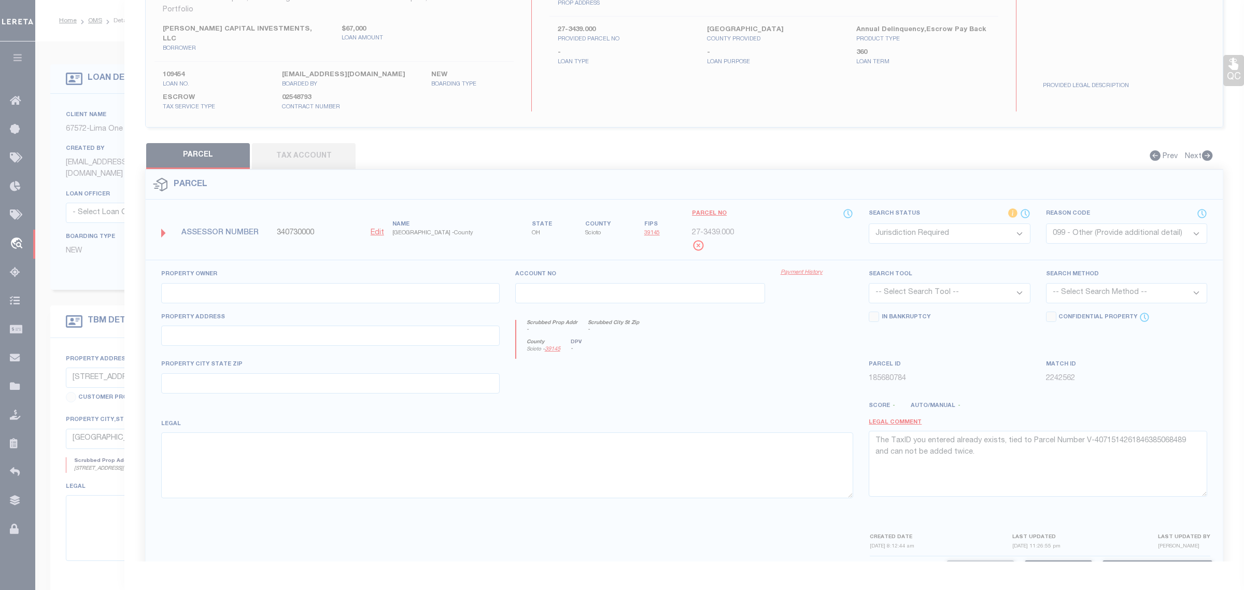
click at [0, 0] on div "Internal Comments Comment Save" at bounding box center [0, 0] width 0 height 0
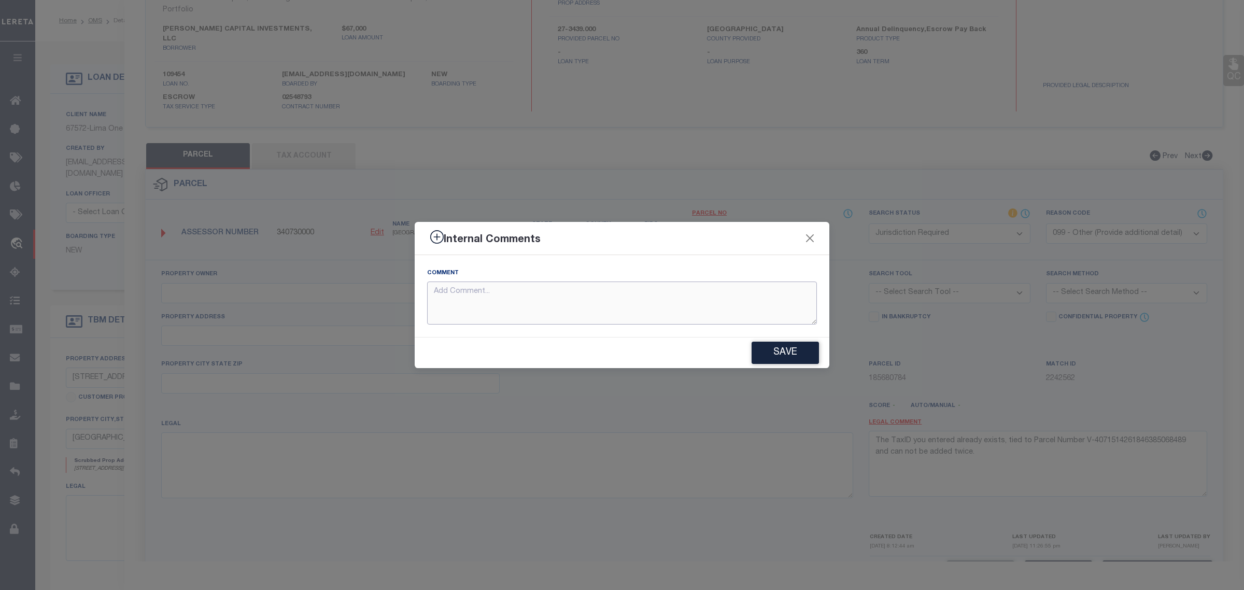
click at [595, 296] on textarea at bounding box center [622, 302] width 390 height 43
paste textarea "The TaxID you entered already exists, tied to Parcel Number V-40715142618463850…"
type textarea "The TaxID you entered already exists, tied to Parcel Number V-40715142618463850…"
click at [798, 353] on button "Save" at bounding box center [784, 352] width 67 height 22
type textarea "The TaxID you entered already exists, tied to Parcel Number V-40715142618463850…"
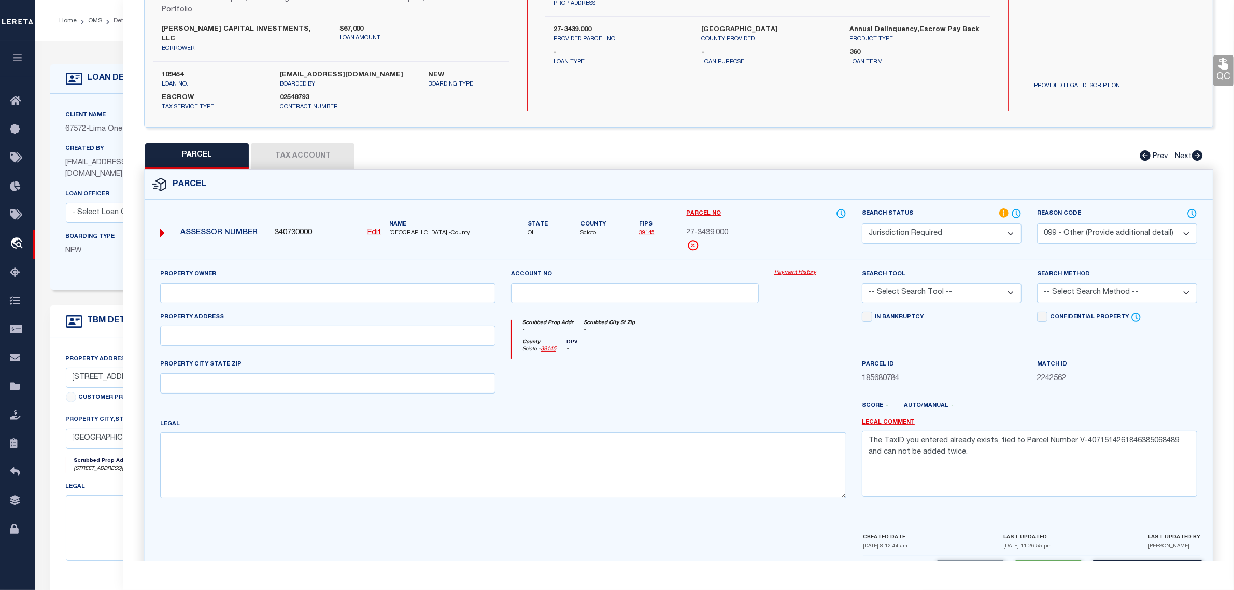
select select "AS"
select select
checkbox input "false"
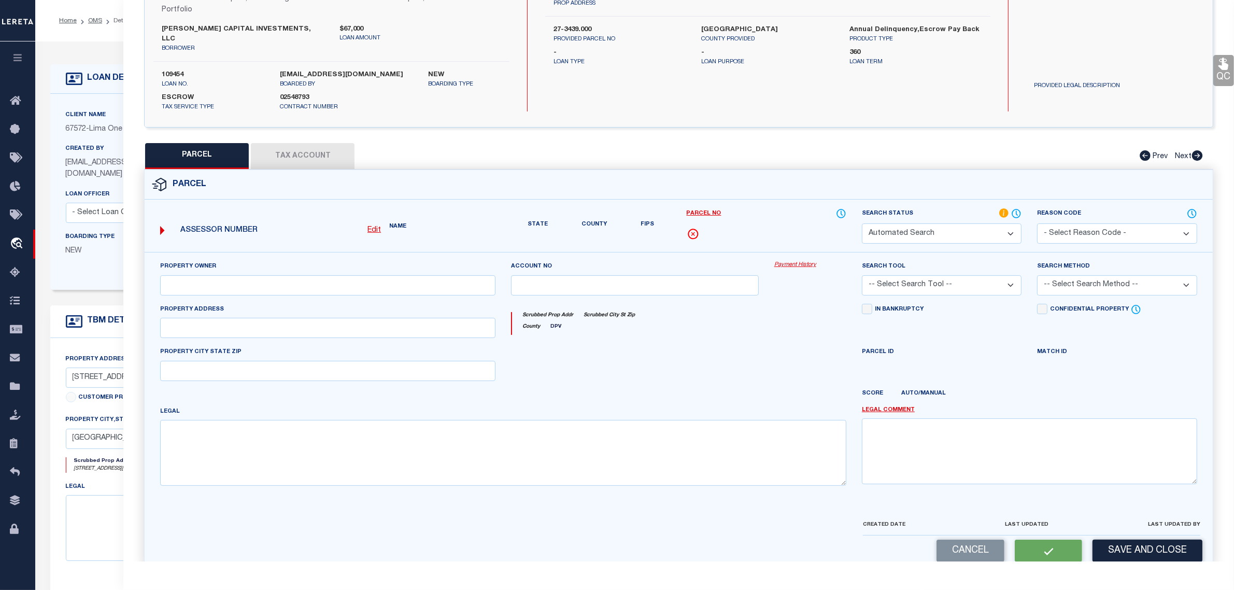
select select "JR"
select select "099"
type textarea "The TaxID you entered already exists, tied to Parcel Number V-40715142618463850…"
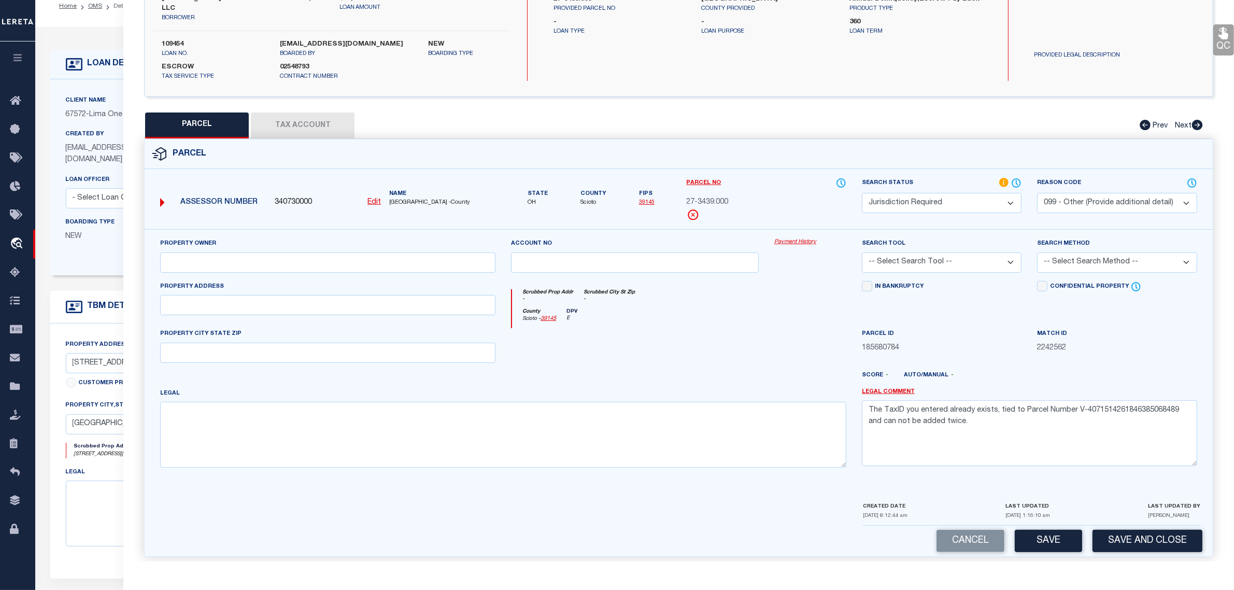
scroll to position [9, 0]
click at [1049, 530] on button "Save" at bounding box center [1048, 541] width 67 height 22
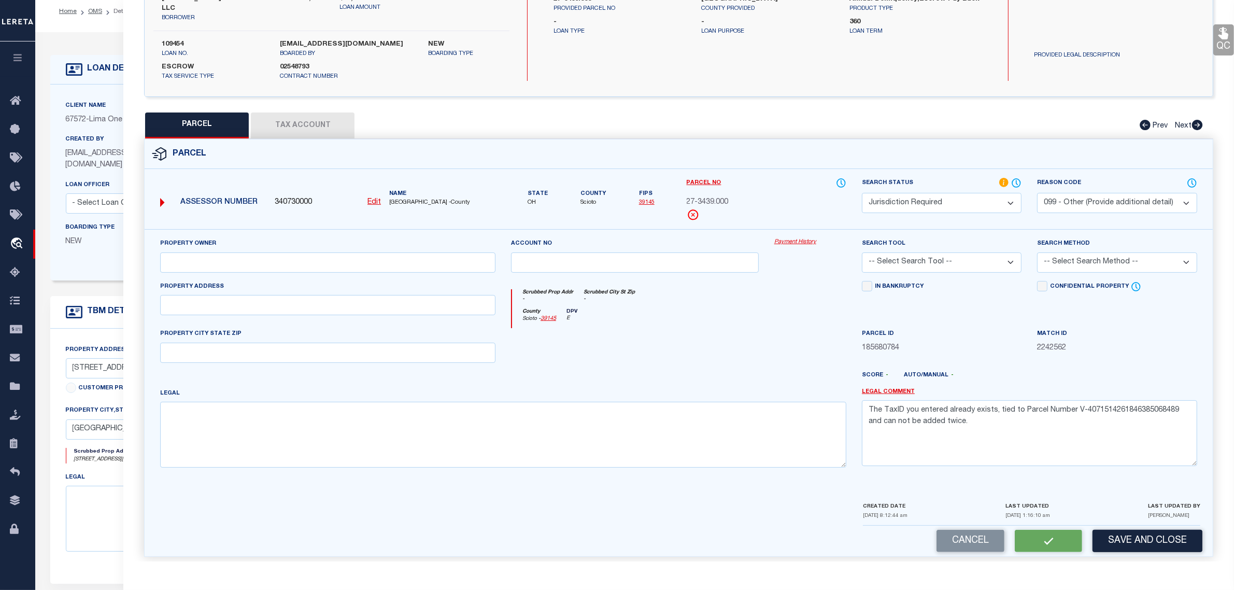
select select "AS"
select select
checkbox input "false"
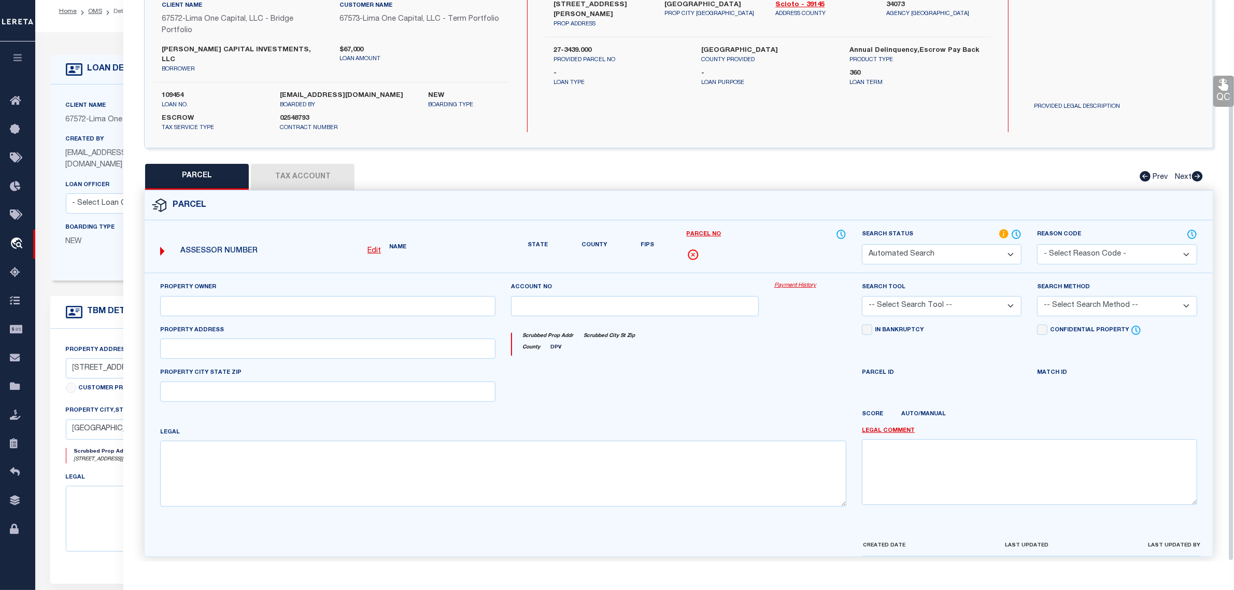
select select "JR"
select select "099"
type textarea "The TaxID you entered already exists, tied to Parcel Number V-40715142618463850…"
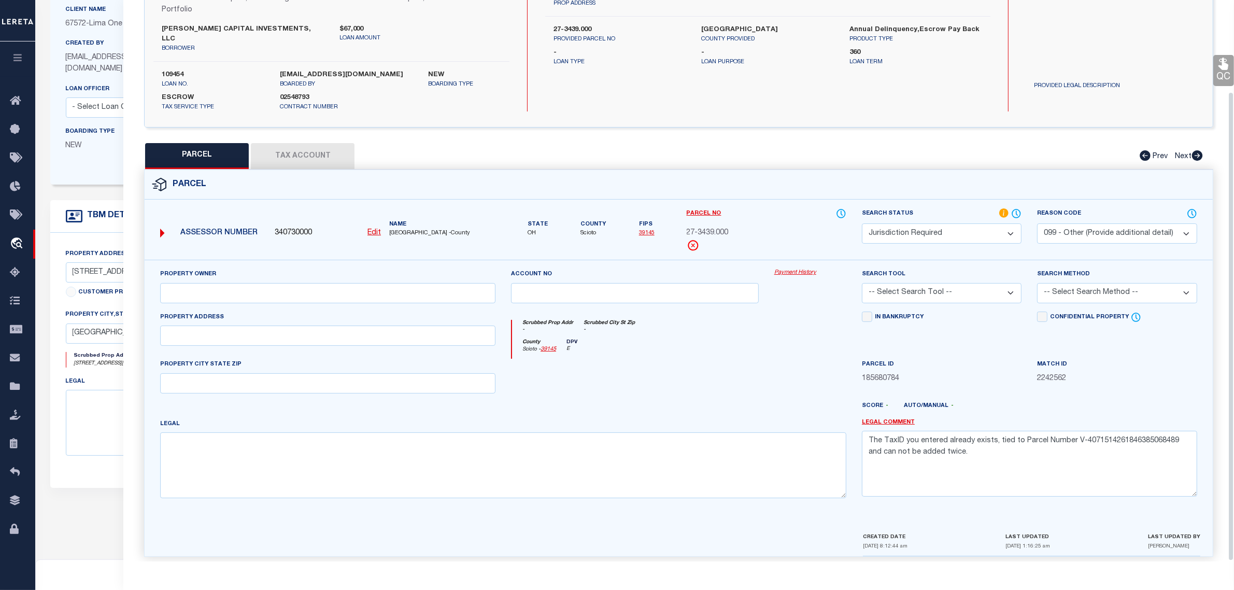
scroll to position [204, 0]
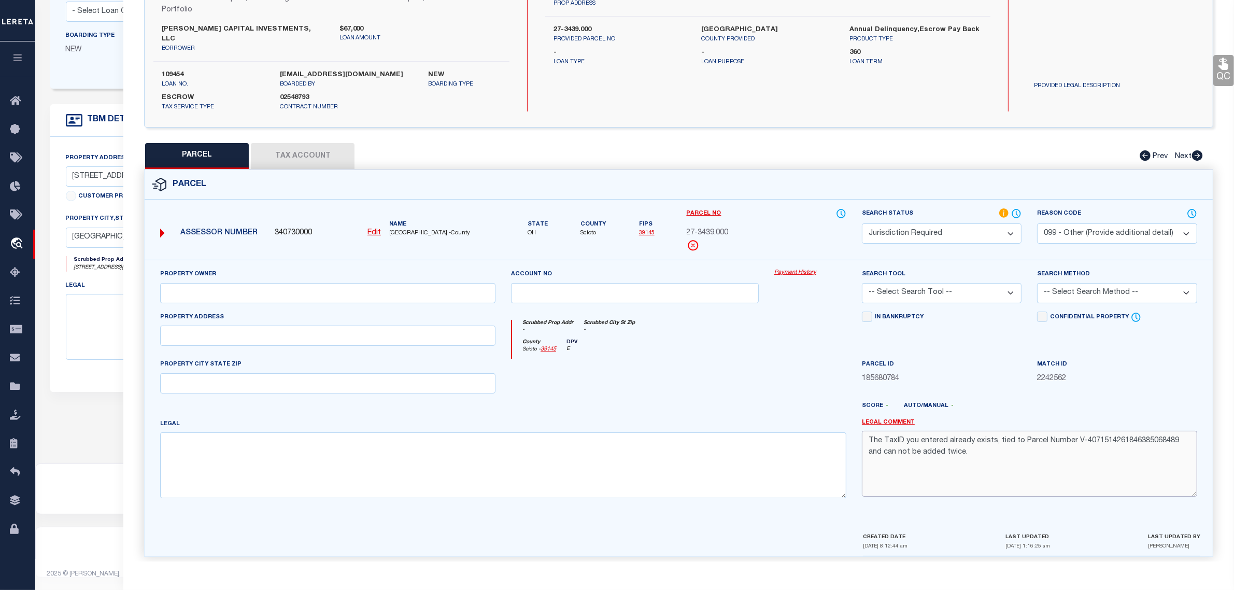
click at [1122, 447] on textarea "The TaxID you entered already exists, tied to Parcel Number V-40715142618463850…" at bounding box center [1029, 463] width 335 height 65
click at [1123, 390] on div "Match ID 2242562" at bounding box center [1116, 380] width 175 height 42
click at [1187, 517] on div "Property Owner Account no Payment History Search Tool -- Select Search Tool -- …" at bounding box center [679, 395] width 1068 height 271
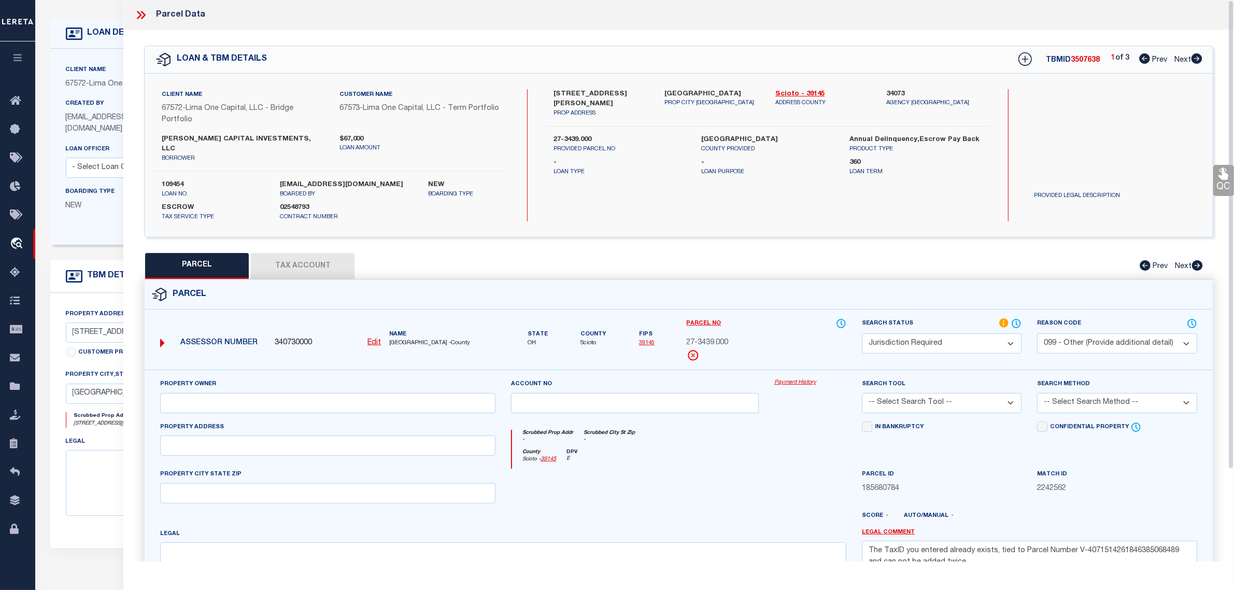
scroll to position [0, 0]
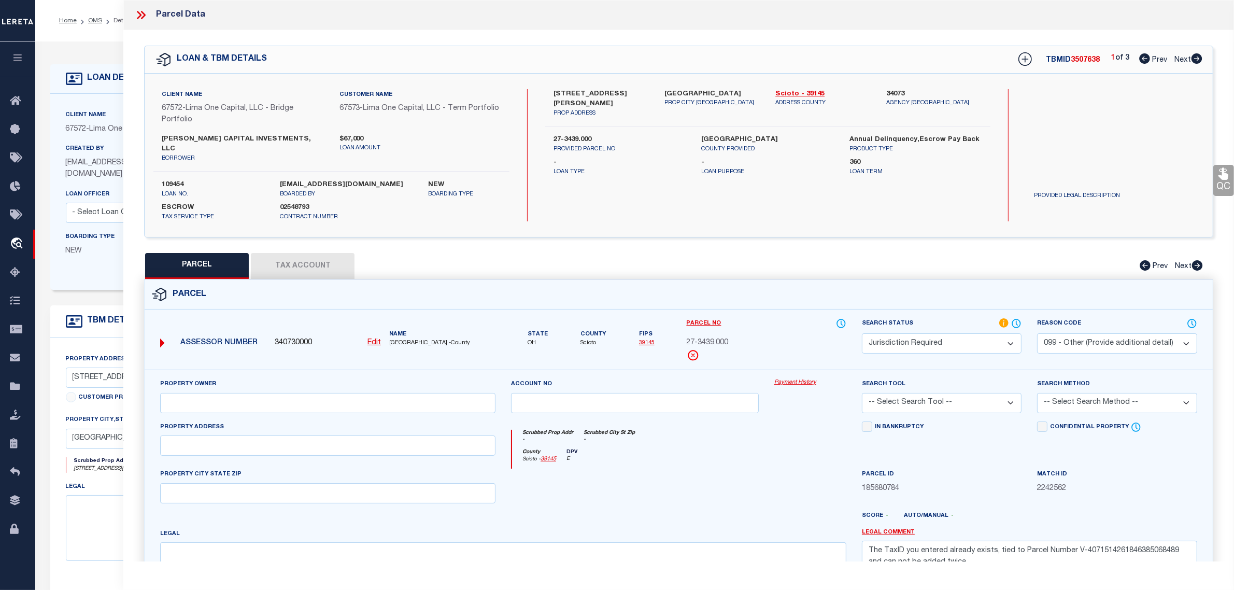
click at [778, 434] on div "Scrubbed Prop Addr - Scrubbed City St Zip -" at bounding box center [679, 439] width 334 height 19
click at [138, 13] on icon at bounding box center [140, 14] width 13 height 13
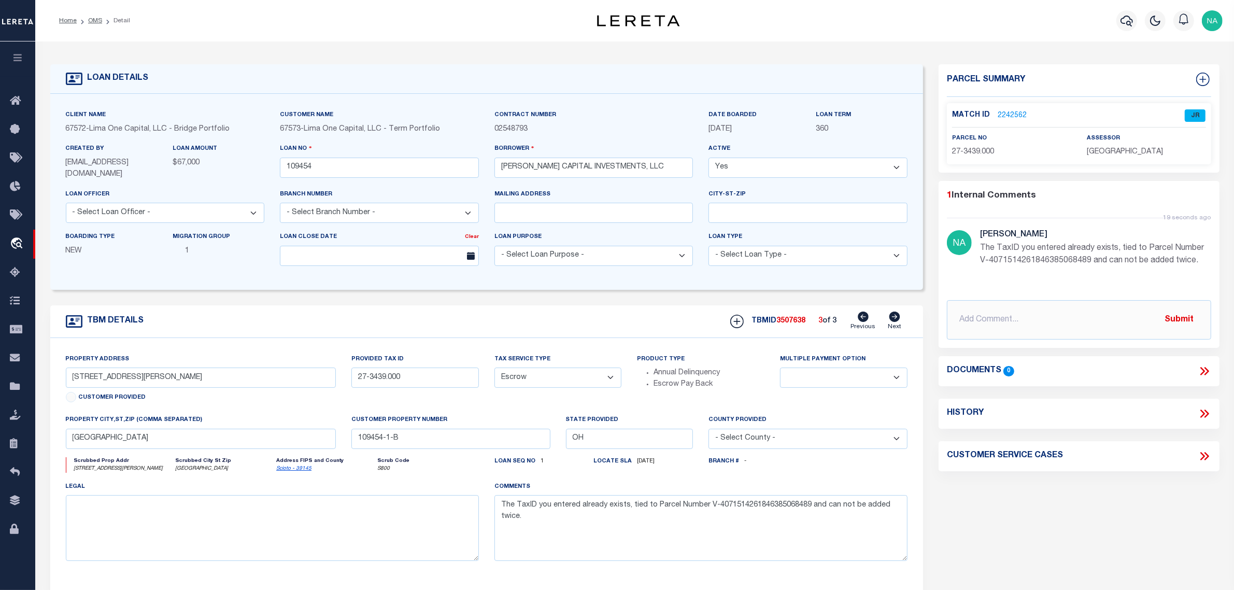
click at [862, 315] on icon at bounding box center [863, 316] width 11 height 10
type input "319 RAYMOND AVE"
select select
type textarea "COLLECTOR: ENTITY: PARCEL: 27"
type textarea "Compare"
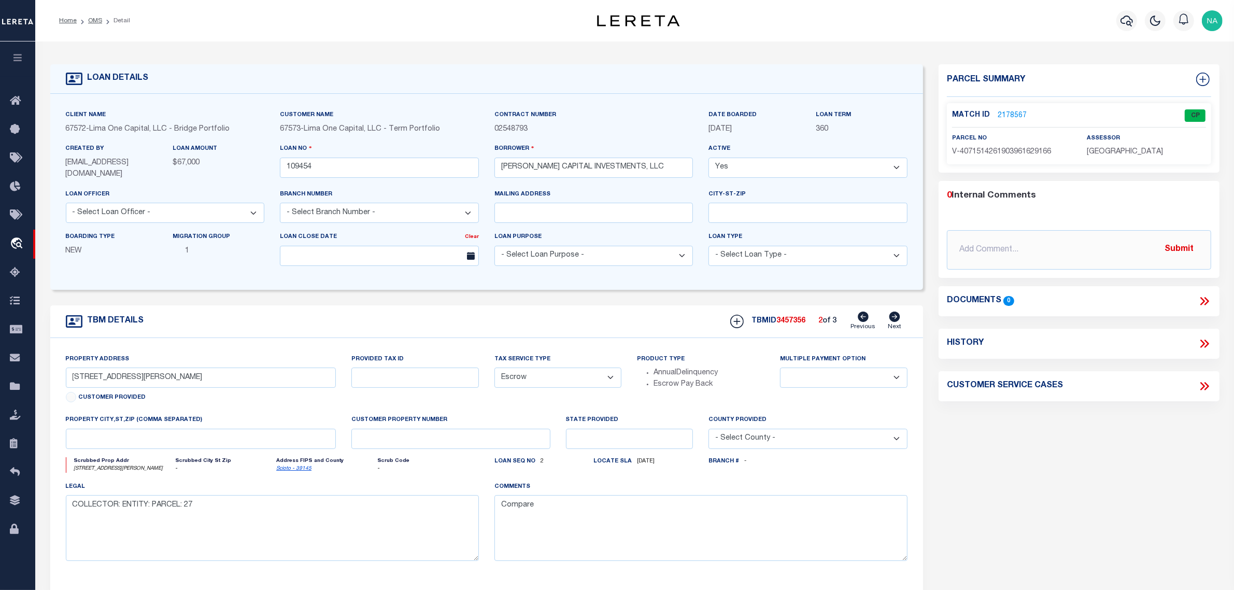
click at [864, 317] on icon at bounding box center [863, 316] width 11 height 10
type input "319 Raymond Avenue"
type input "27-3439.000"
select select
type input "West Portsmouth OH 45663"
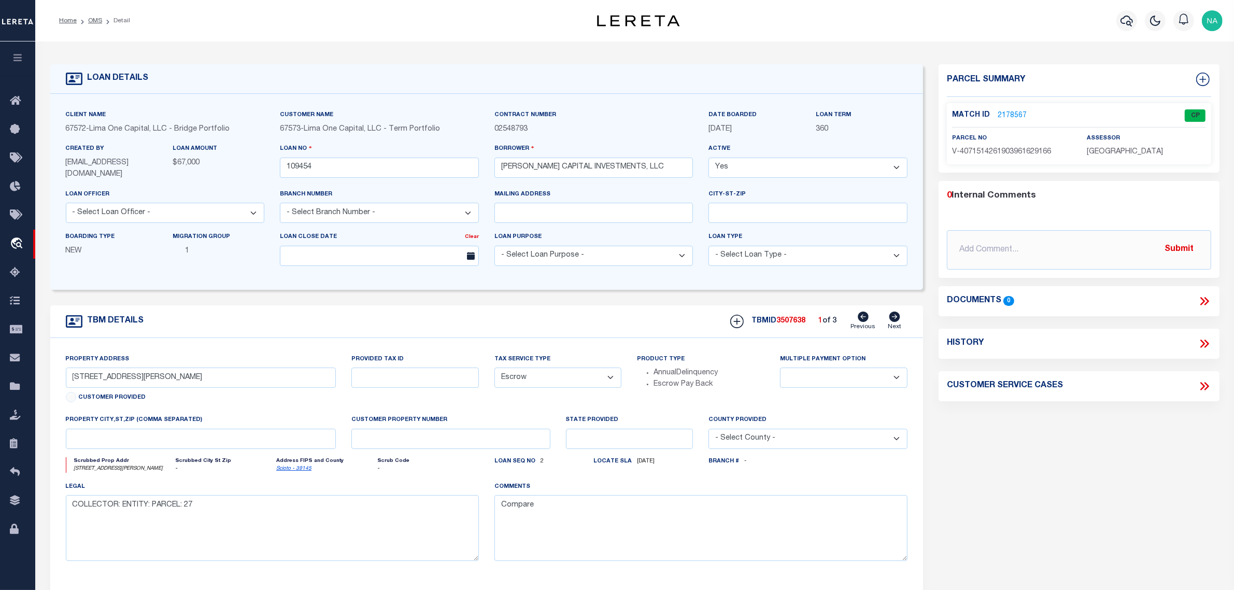
type input "109454-1-B"
type input "OH"
select select
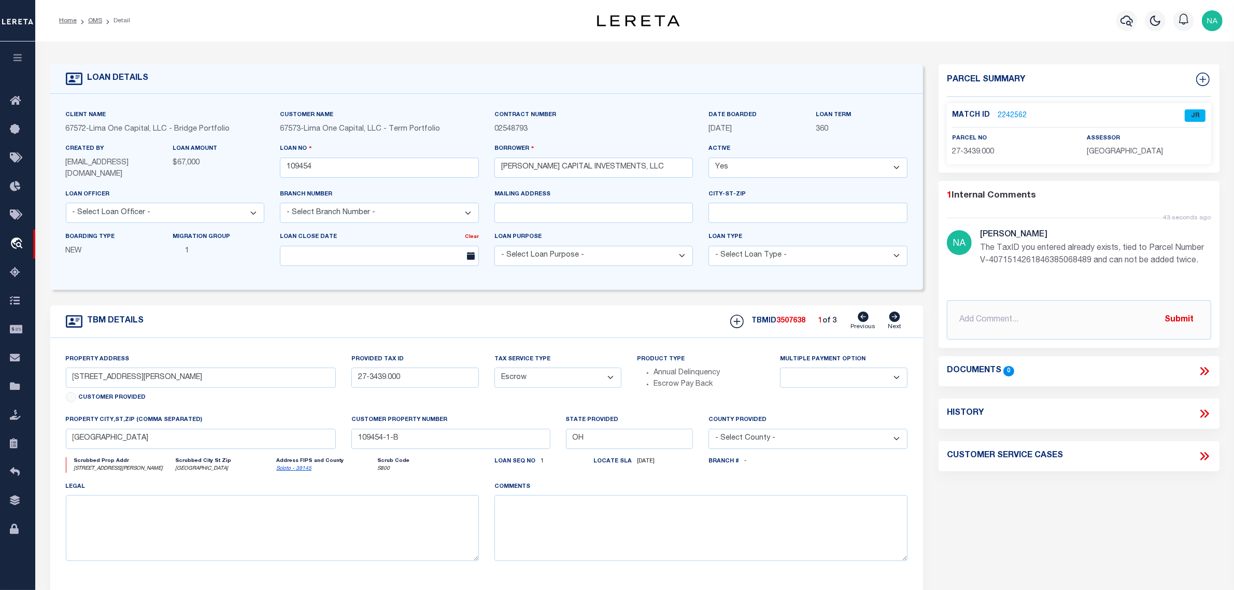
click at [897, 317] on icon at bounding box center [894, 316] width 11 height 10
type input "319 RAYMOND AVE"
select select
type textarea "COLLECTOR: ENTITY: PARCEL: 27"
type textarea "Compare"
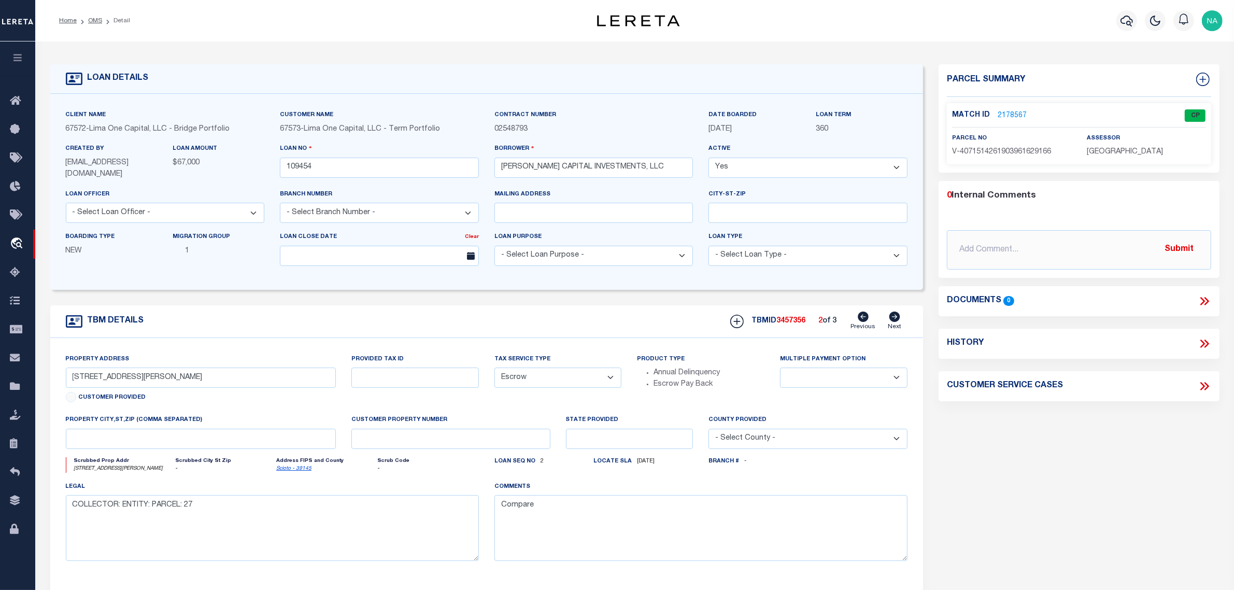
click at [897, 317] on icon at bounding box center [894, 316] width 11 height 10
type input "319 RAYMOND AVENUE"
radio input "true"
select select
type input "W PORTSMOUTH OH 45663"
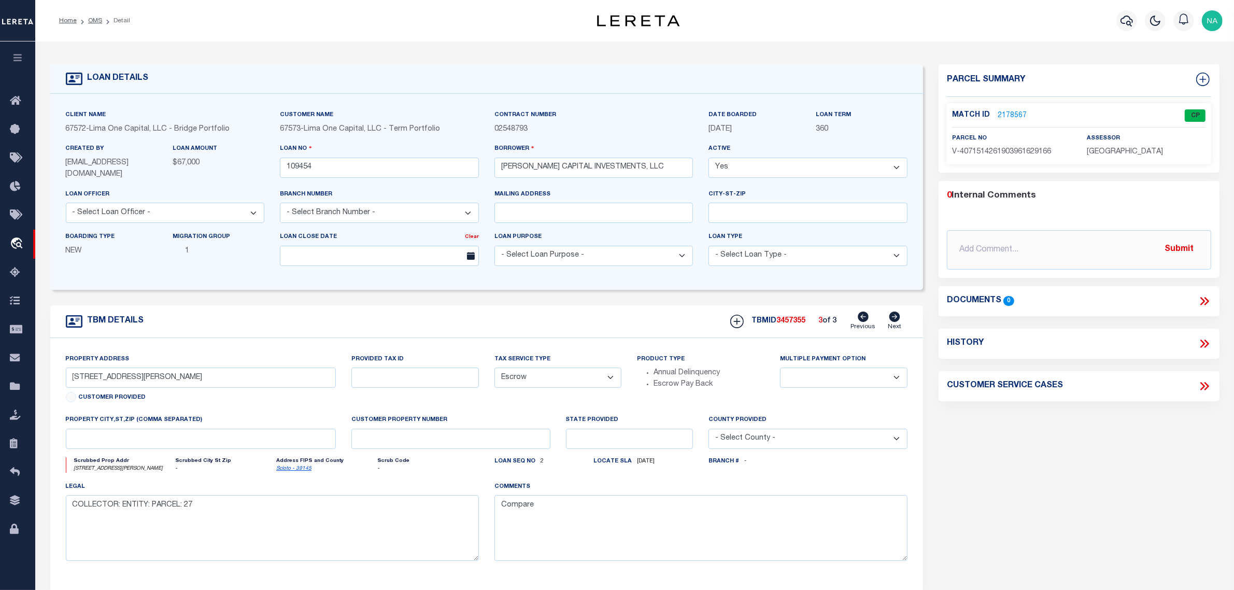
type input "109454-1"
type input "OH"
click at [1011, 115] on link "2178566" at bounding box center [1011, 115] width 29 height 11
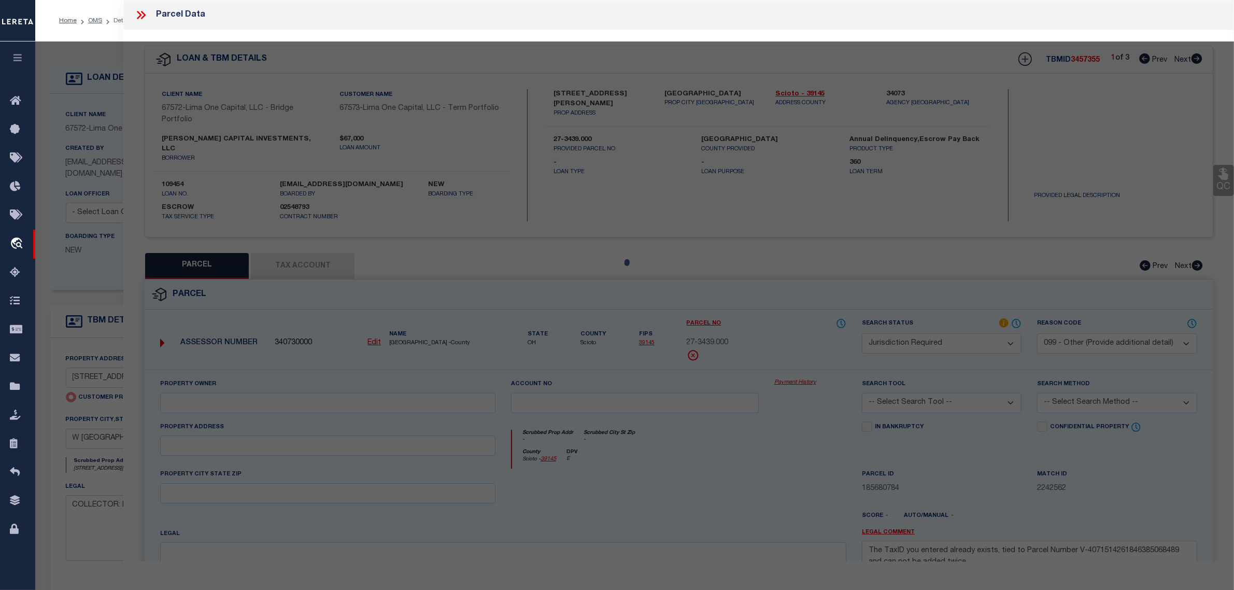
select select "AS"
select select
checkbox input "false"
select select "CP"
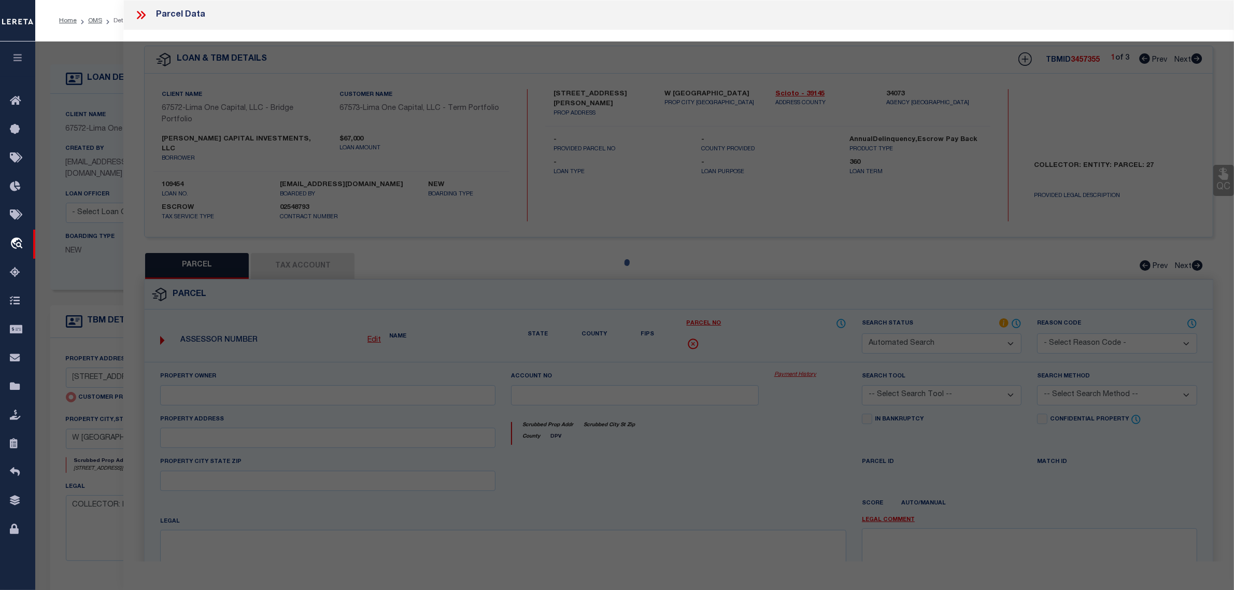
select select "AGW"
select select
type input "319 RAYMOND AVENUE"
checkbox input "false"
type input "W PORTSMOUTH OH 45663"
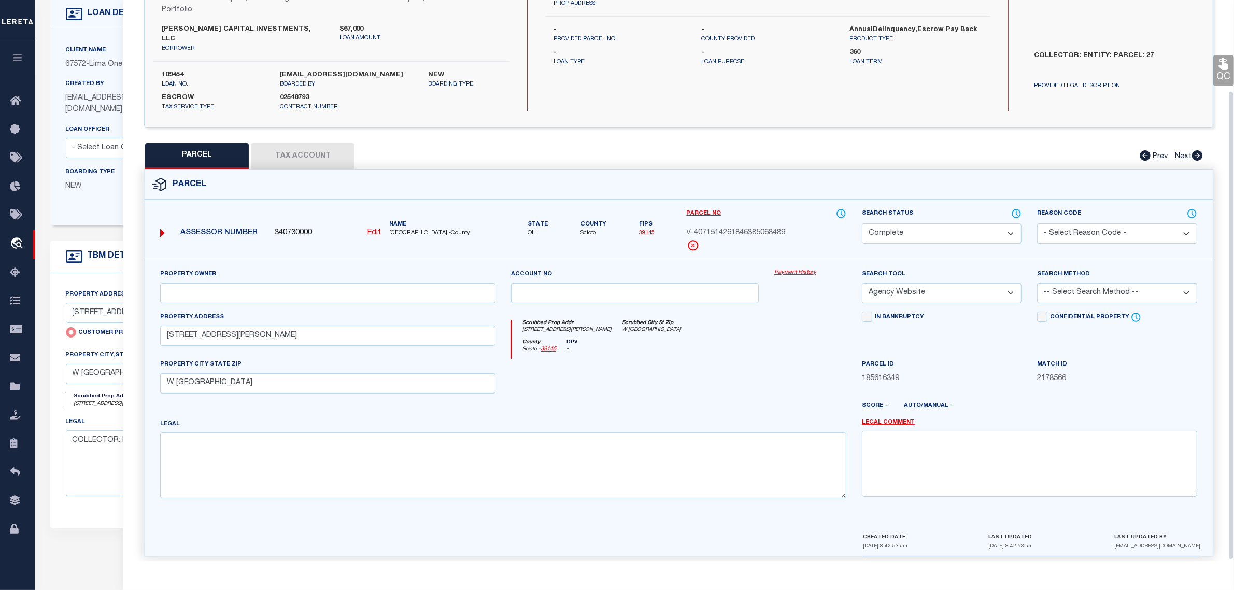
scroll to position [45, 0]
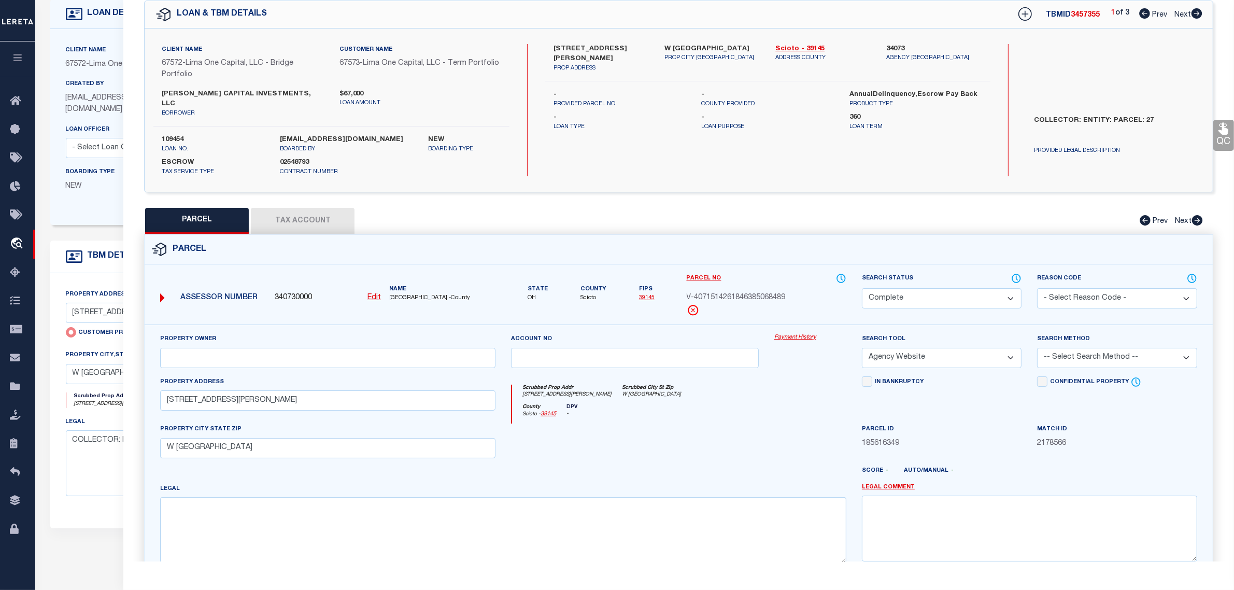
click at [305, 211] on button "Tax Account" at bounding box center [303, 221] width 104 height 26
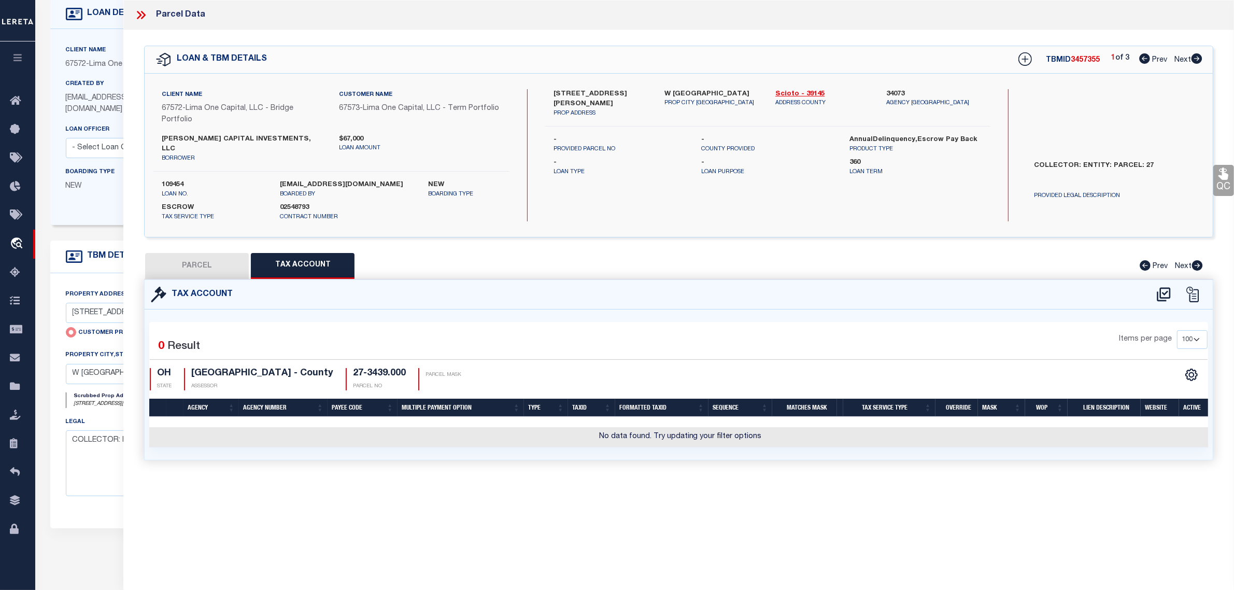
select select "100"
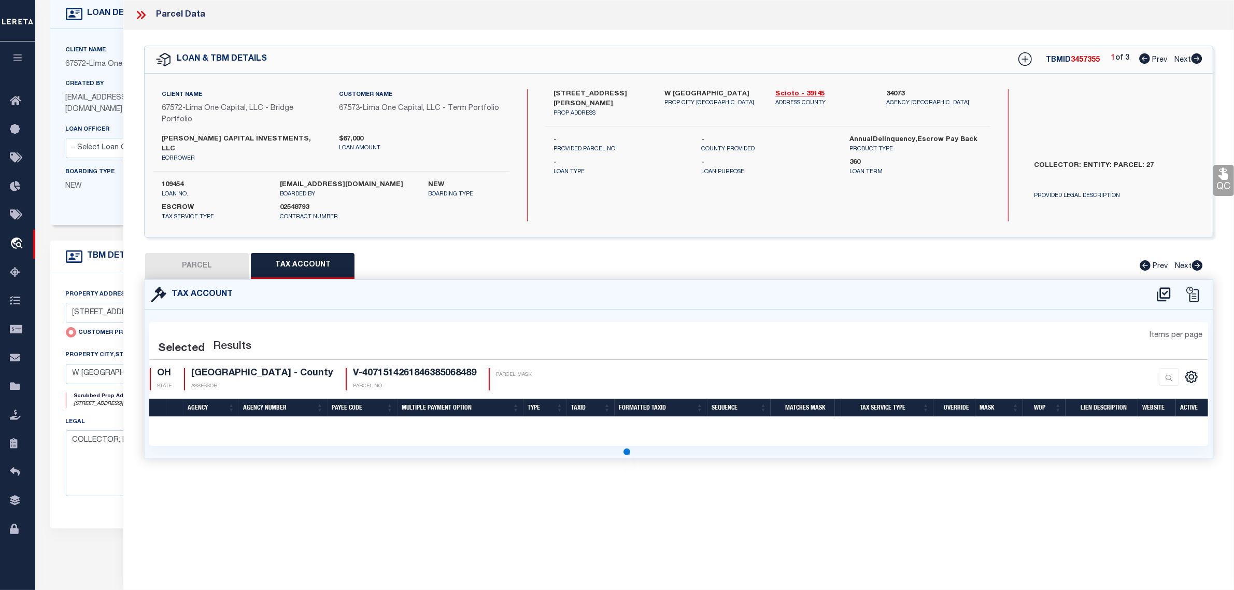
select select "100"
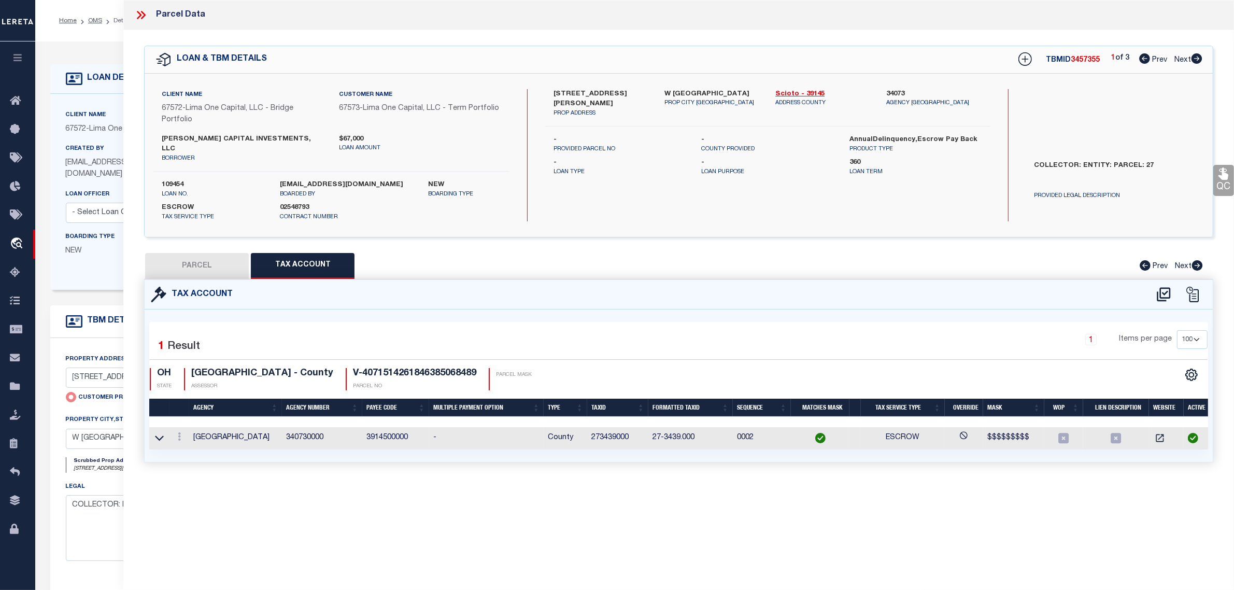
click at [139, 13] on icon at bounding box center [139, 15] width 5 height 8
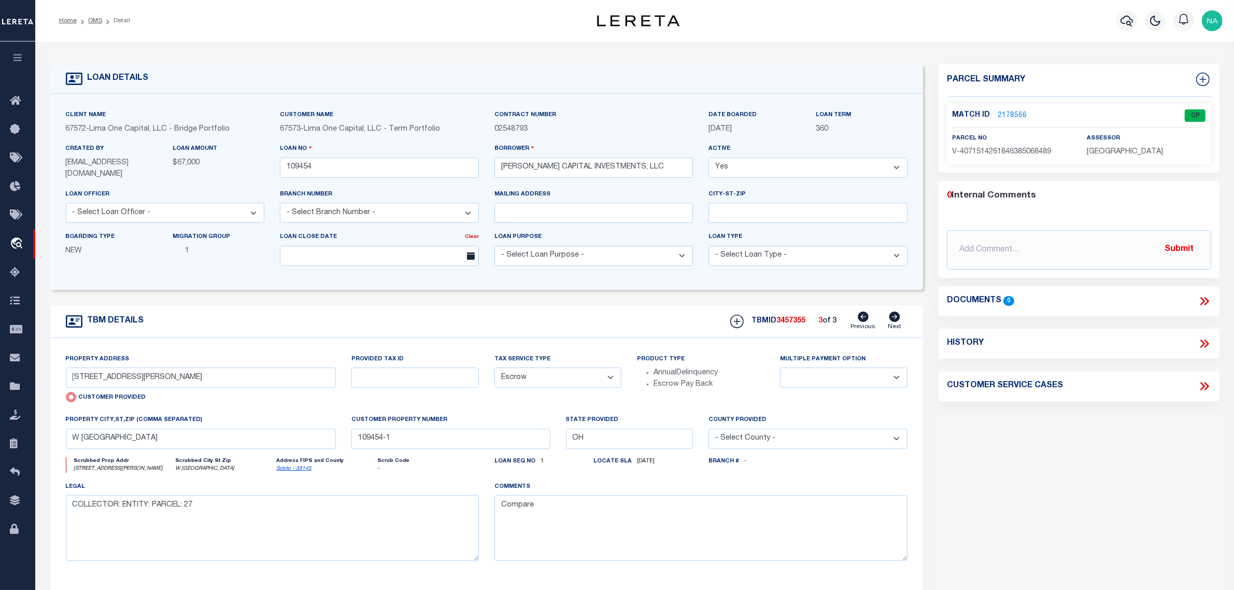
click at [864, 315] on icon at bounding box center [863, 316] width 11 height 10
type input "319 RAYMOND AVE"
radio input "false"
select select
click at [1009, 110] on link "2178567" at bounding box center [1011, 115] width 29 height 11
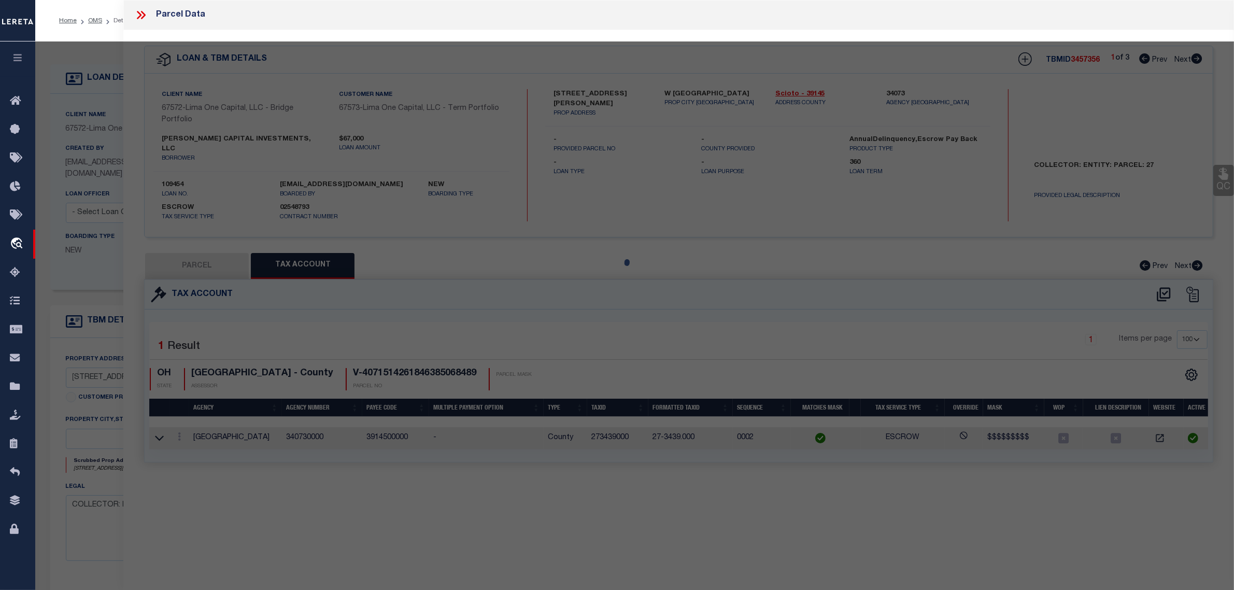
select select "AS"
select select
checkbox input "false"
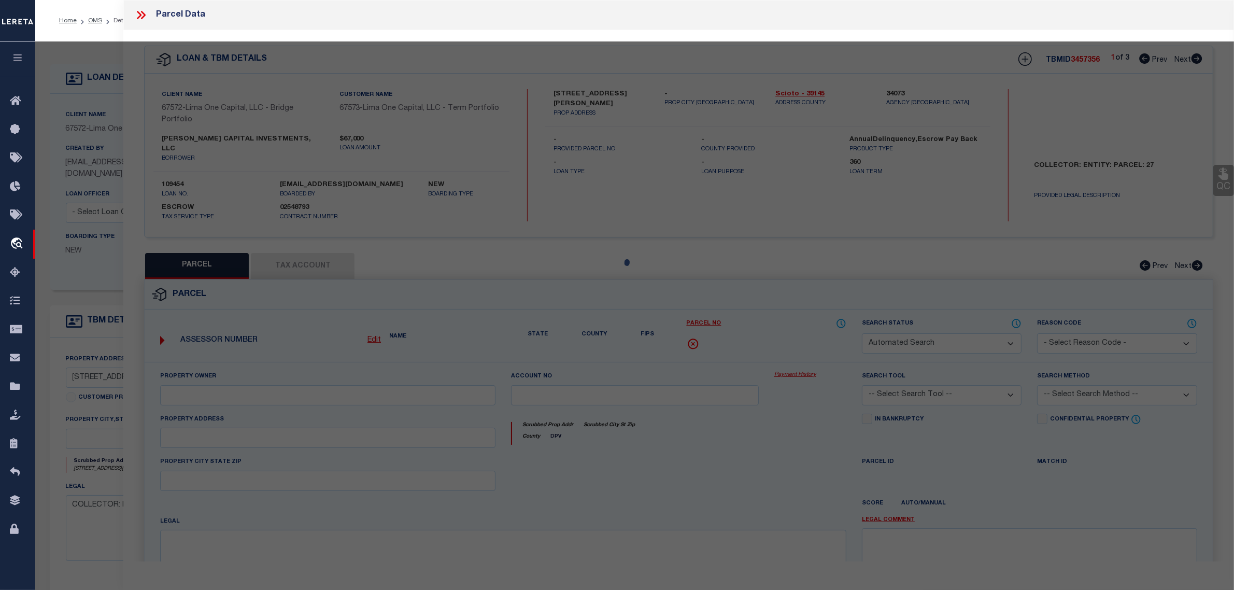
select select "CP"
select select "AGW"
select select
type input "319 RAYMOND AVE"
checkbox input "false"
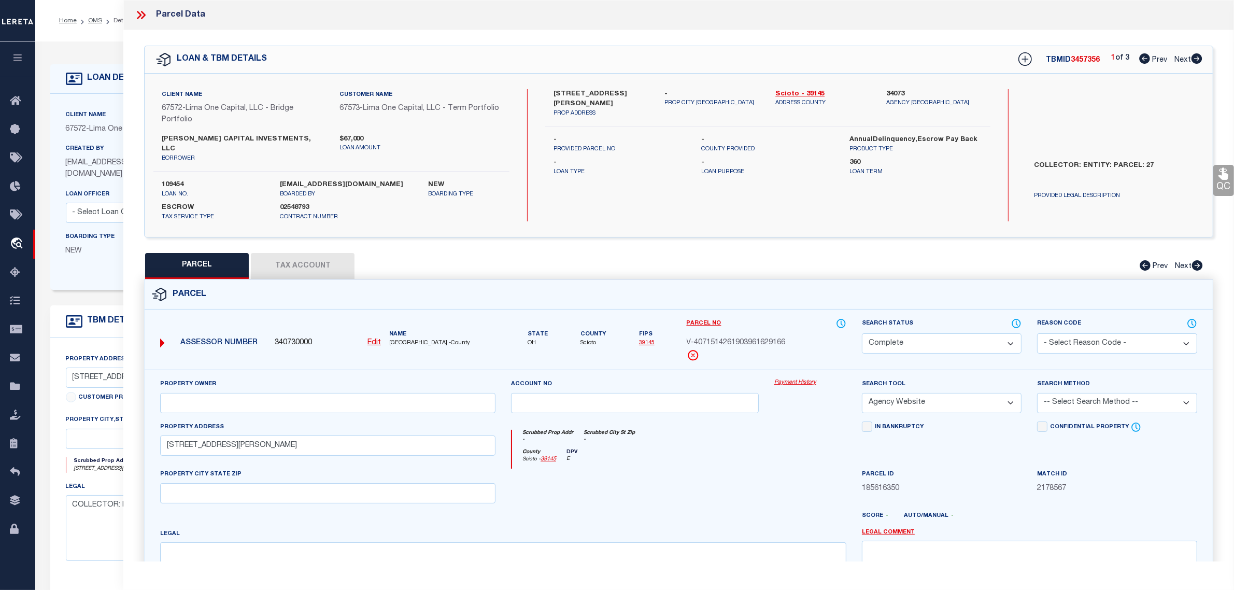
click at [374, 339] on u "Edit" at bounding box center [373, 342] width 13 height 7
type input "340730000"
type input "V-4071514261903961629166"
select select
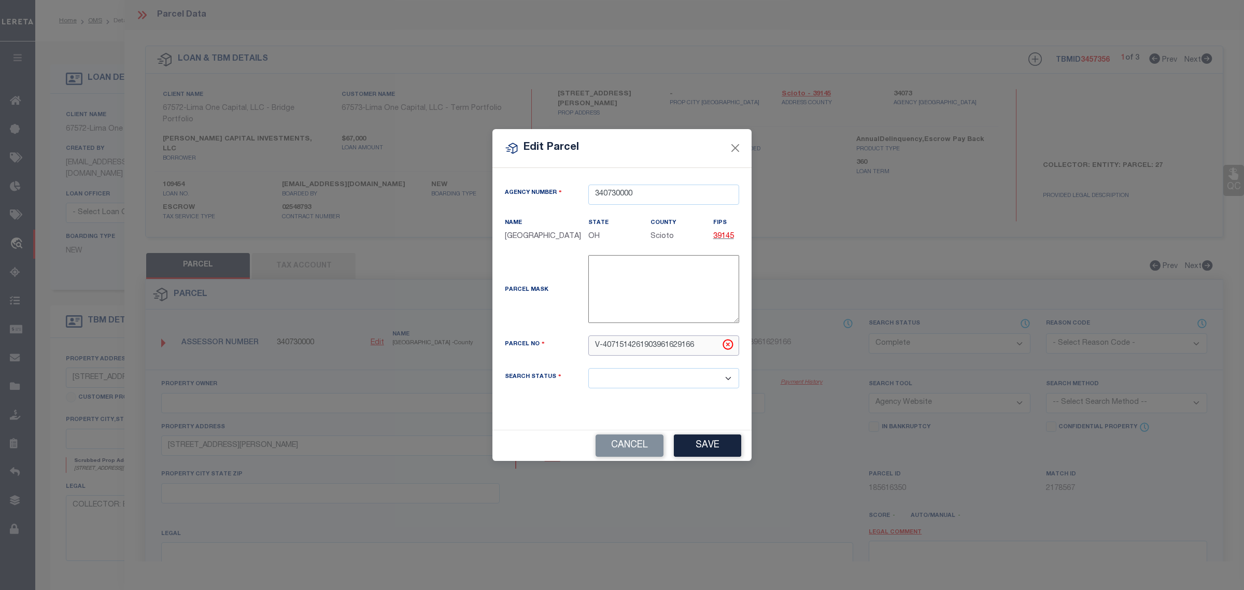
drag, startPoint x: 703, startPoint y: 345, endPoint x: 529, endPoint y: 345, distance: 173.6
click at [529, 345] on div "Parcel No V-4071514261903961629166" at bounding box center [622, 345] width 250 height 20
paste input "27-3437.000"
type input "27-3437.000"
click at [716, 450] on button "Save" at bounding box center [707, 445] width 67 height 22
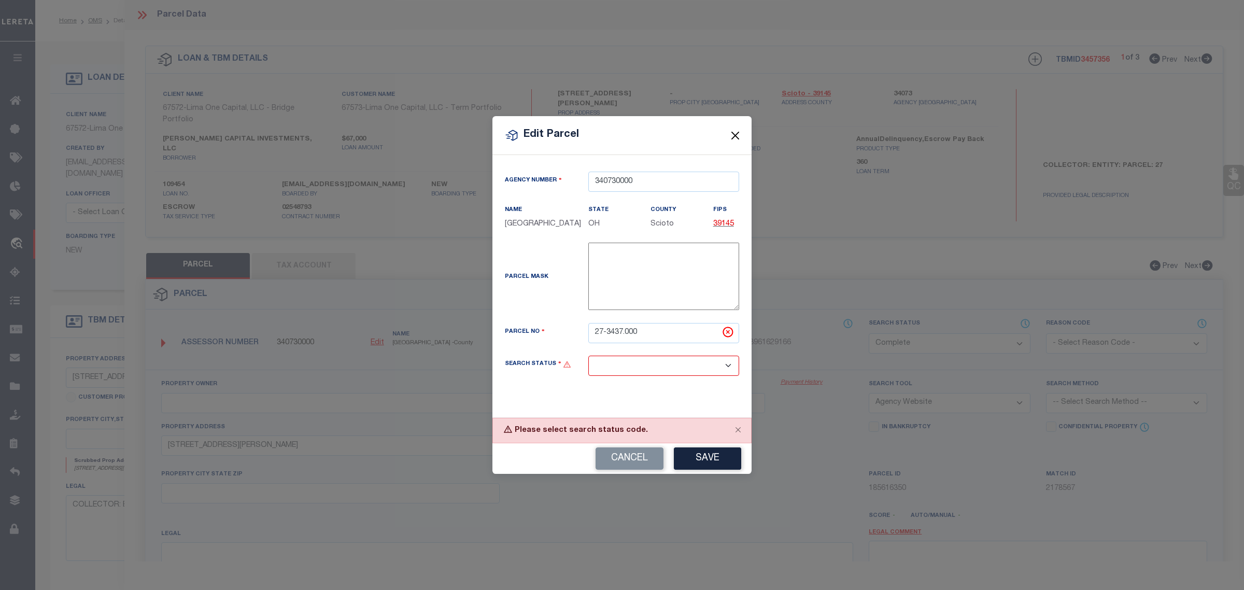
click at [737, 130] on button "Close" at bounding box center [735, 135] width 13 height 13
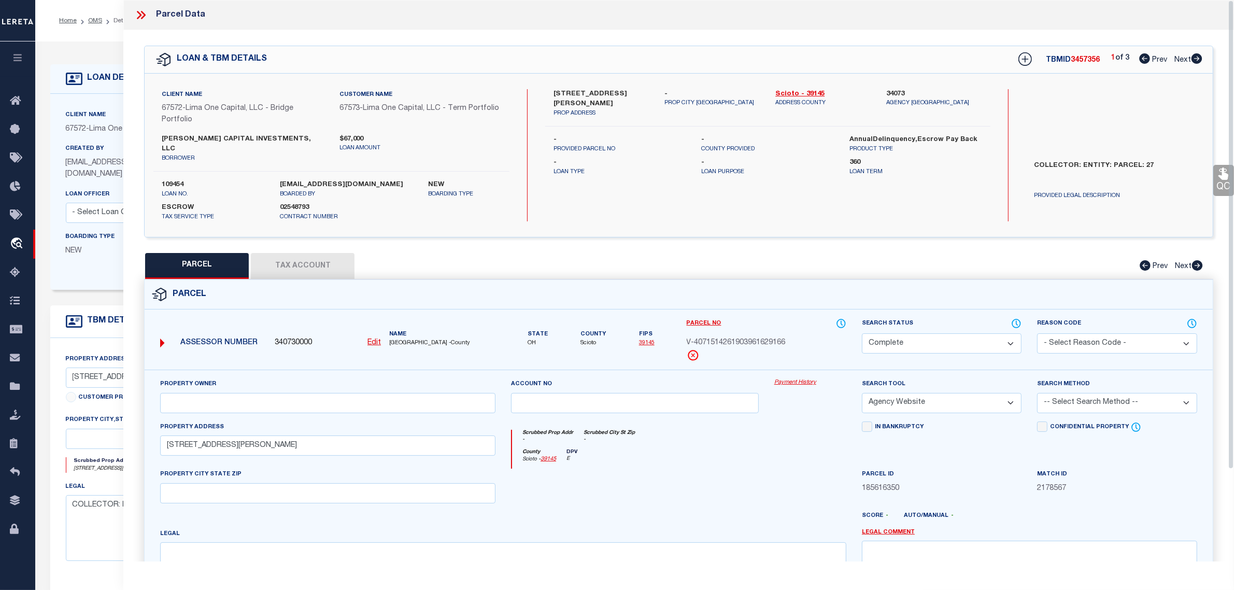
click at [615, 296] on div "Parcel" at bounding box center [679, 295] width 1068 height 30
click at [949, 333] on select "Automated Search Bad Parcel Complete Duplicate Parcel High Dollar Reporting In …" at bounding box center [942, 343] width 160 height 20
select select "IP"
click at [862, 333] on select "Automated Search Bad Parcel Complete Duplicate Parcel High Dollar Reporting In …" at bounding box center [942, 343] width 160 height 20
click at [372, 339] on u "Edit" at bounding box center [373, 342] width 13 height 7
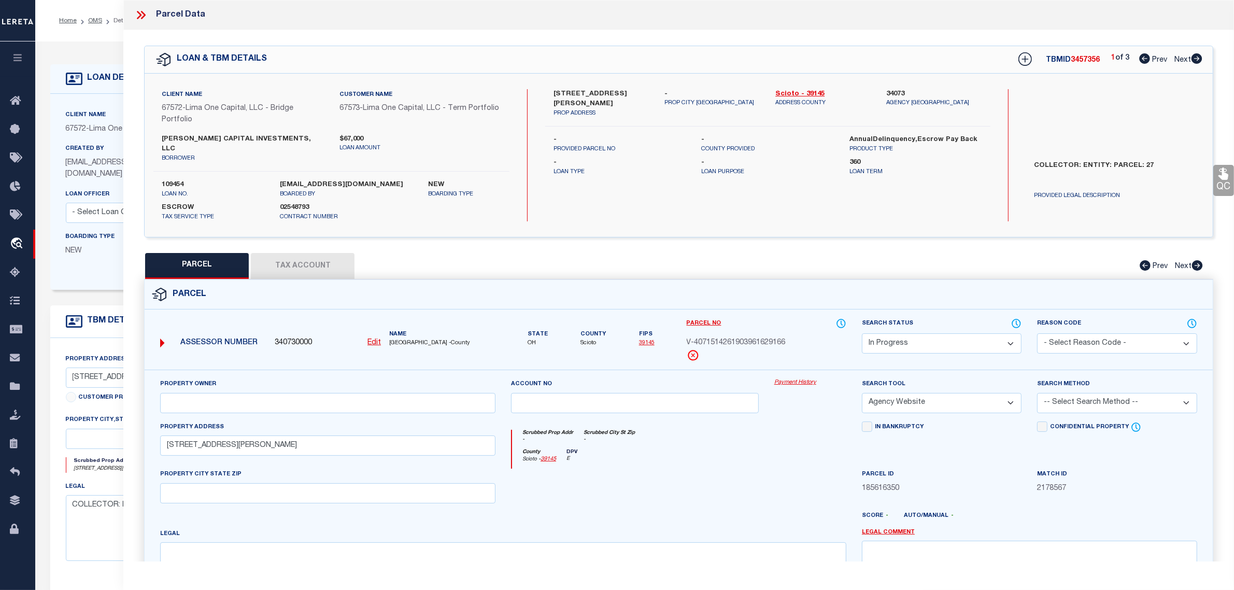
type input "V-4071514261903961629166"
select select "IP"
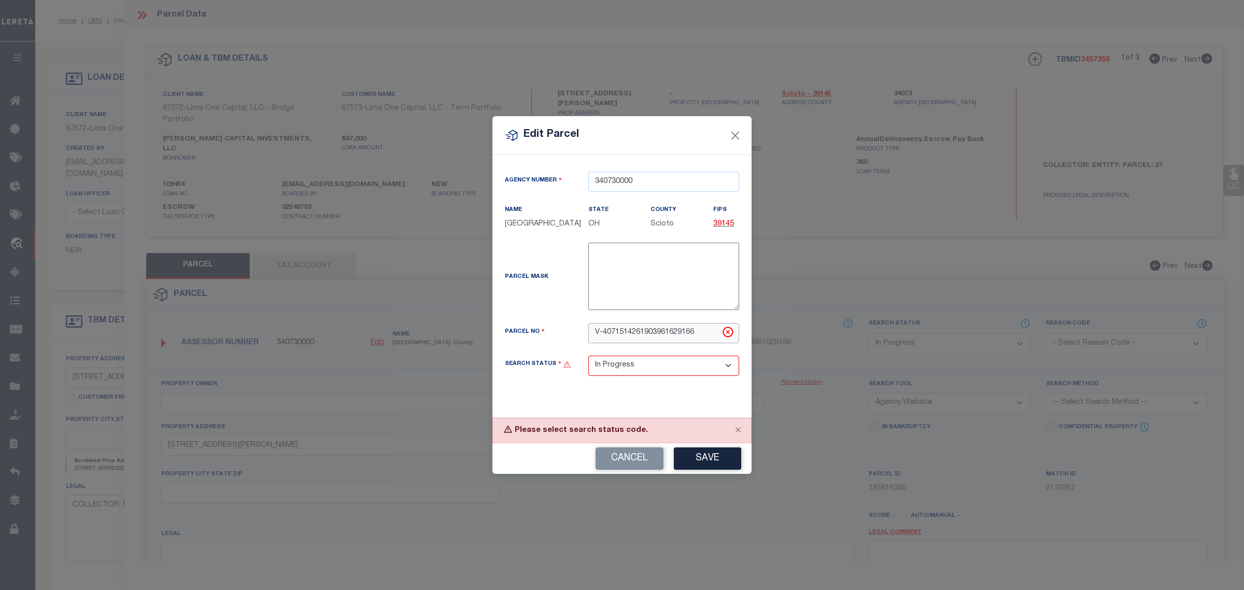
drag, startPoint x: 703, startPoint y: 332, endPoint x: 513, endPoint y: 325, distance: 189.7
click at [513, 325] on div "Parcel No V-4071514261903961629166" at bounding box center [622, 333] width 250 height 20
paste input "27-3437.000"
type input "27-3437.000"
click at [719, 460] on button "Save" at bounding box center [707, 458] width 67 height 22
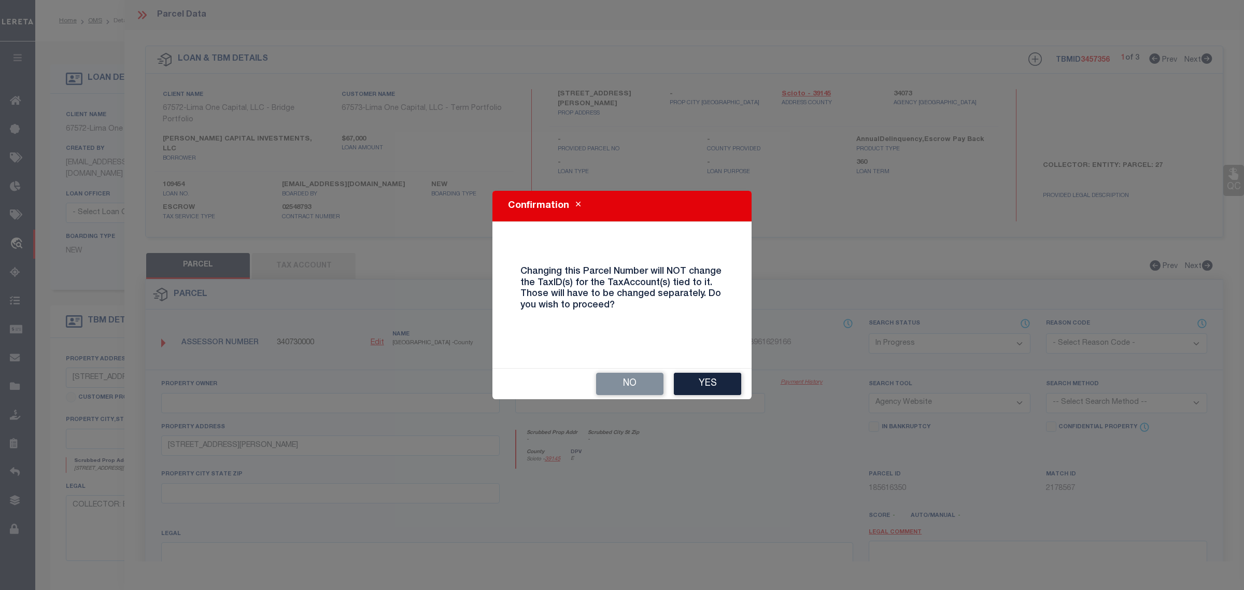
click at [721, 387] on button "Yes" at bounding box center [707, 384] width 67 height 22
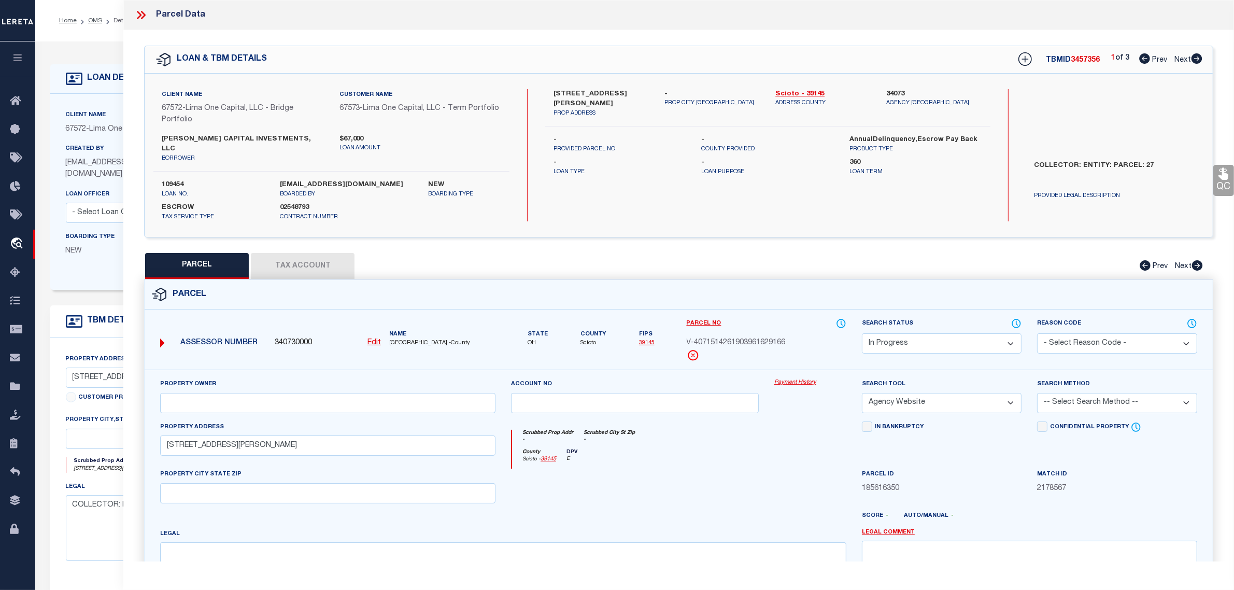
select select "IP"
select select
checkbox input "false"
select select "AGW"
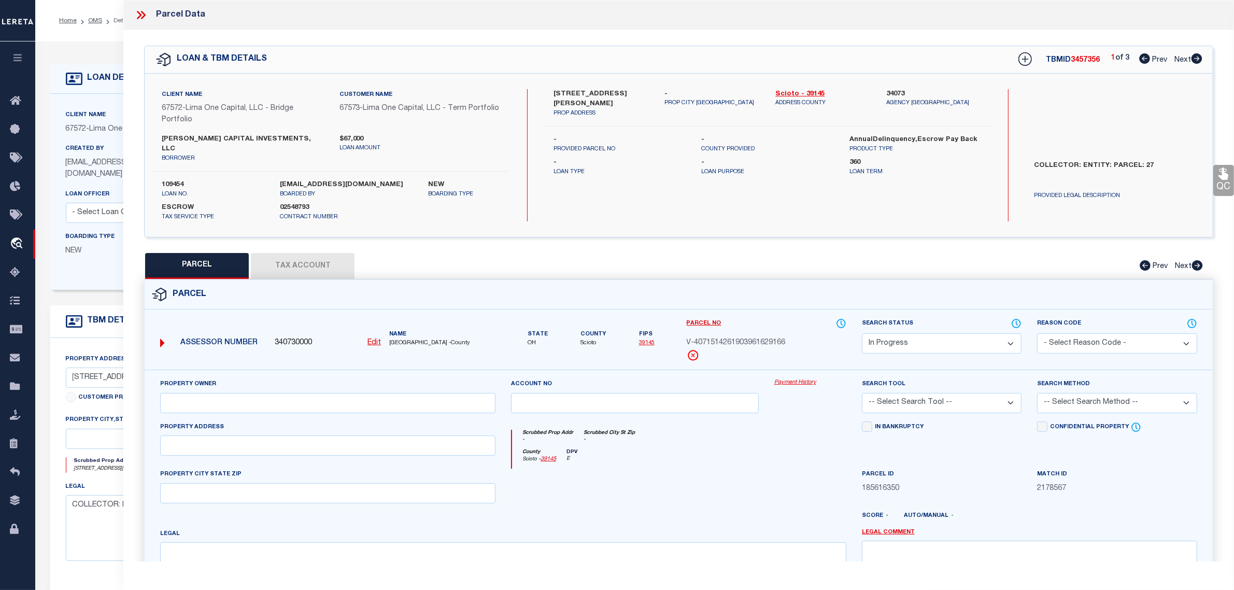
select select
type input "319 RAYMOND AVE"
checkbox input "false"
click at [252, 393] on input "text" at bounding box center [327, 403] width 335 height 20
paste input "MCCALL CAPITAL INVESTMENTS LLC"
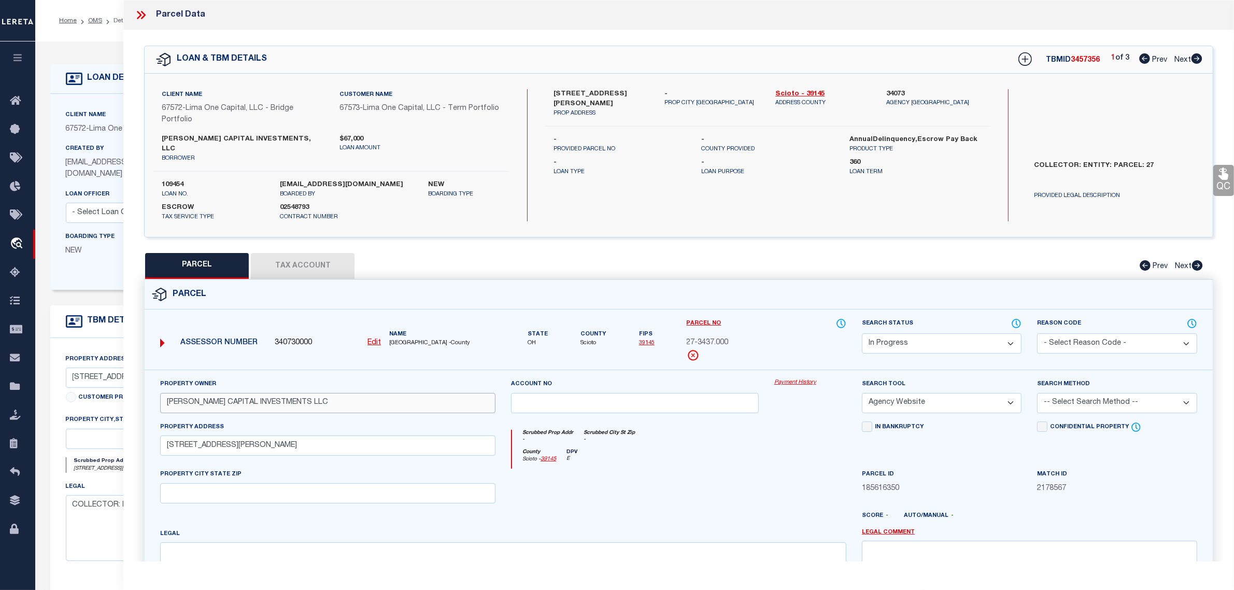
type input "MCCALL CAPITAL INVESTMENTS LLC"
click at [270, 553] on textarea at bounding box center [503, 574] width 686 height 65
paste textarea "COLES PARK W PT 40 X 150 LOT 114 MAP 21-000 319 RAYMOND AVE"
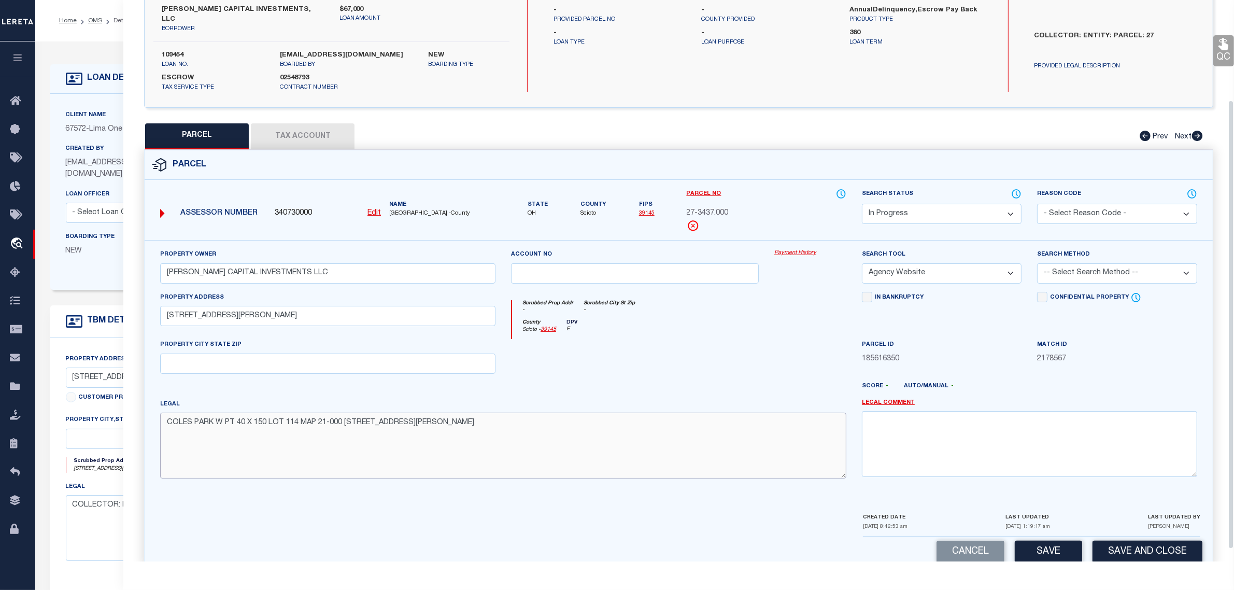
scroll to position [65, 0]
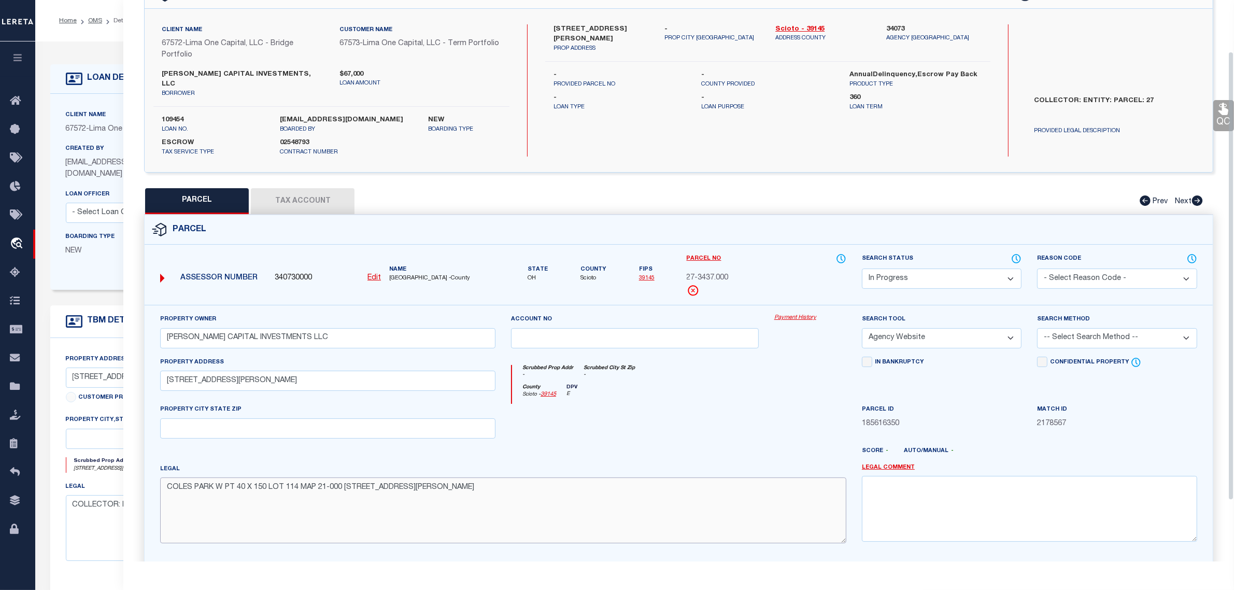
type textarea "COLES PARK W PT 40 X 150 LOT 114 MAP 21-000 319 RAYMOND AVE"
click at [307, 190] on button "Tax Account" at bounding box center [303, 201] width 104 height 26
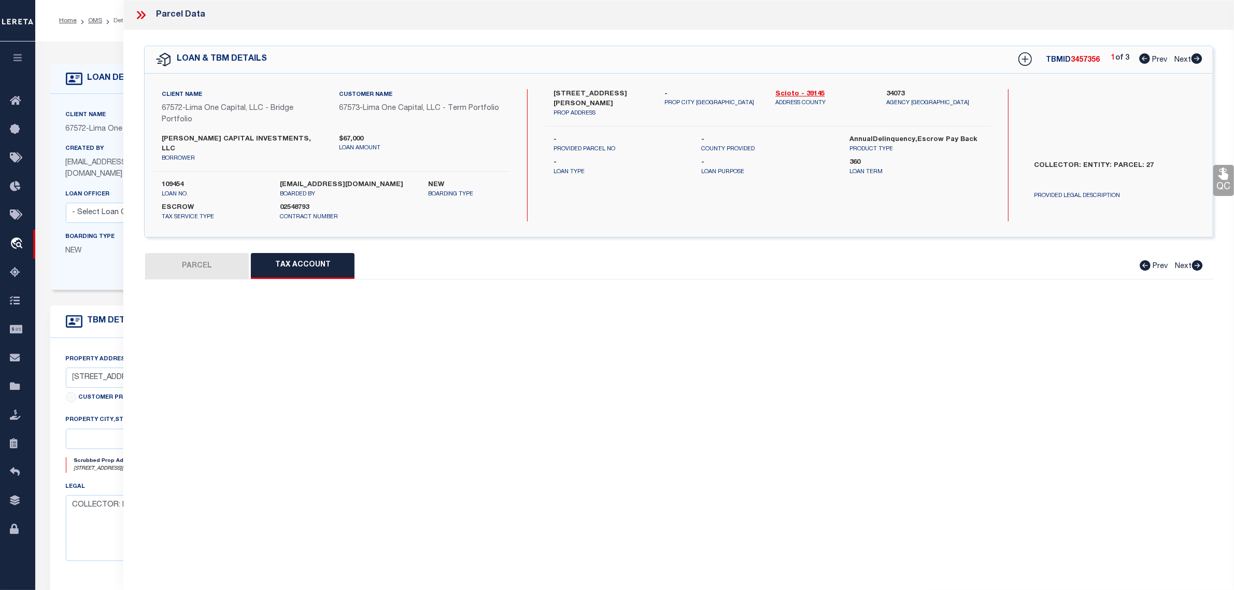
scroll to position [0, 0]
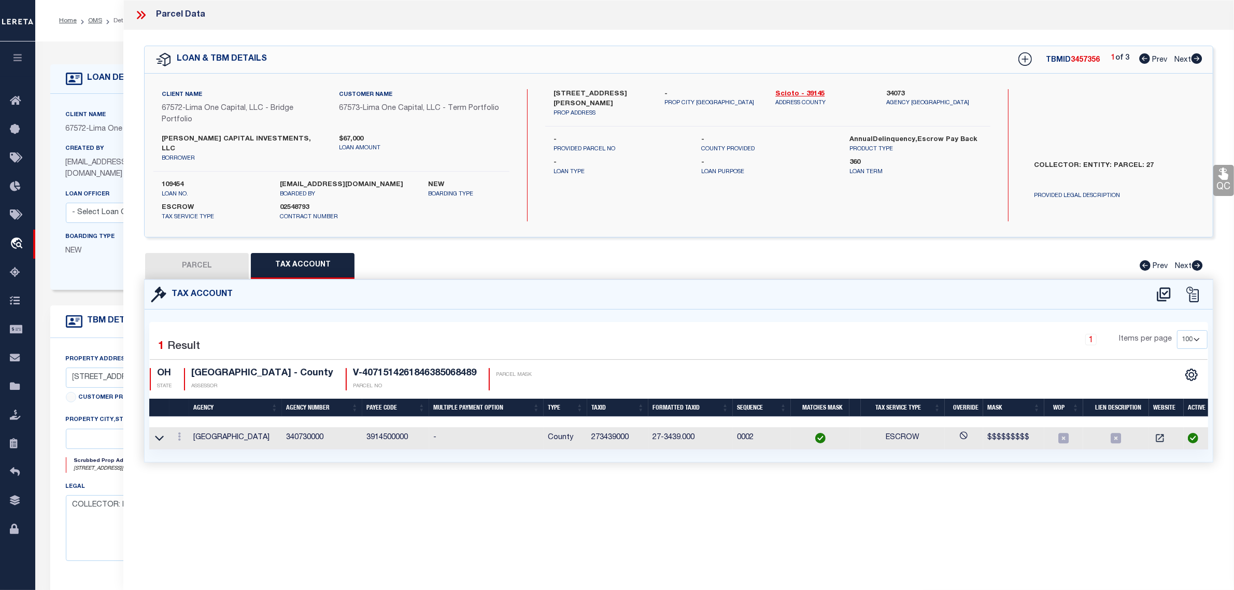
select select "100"
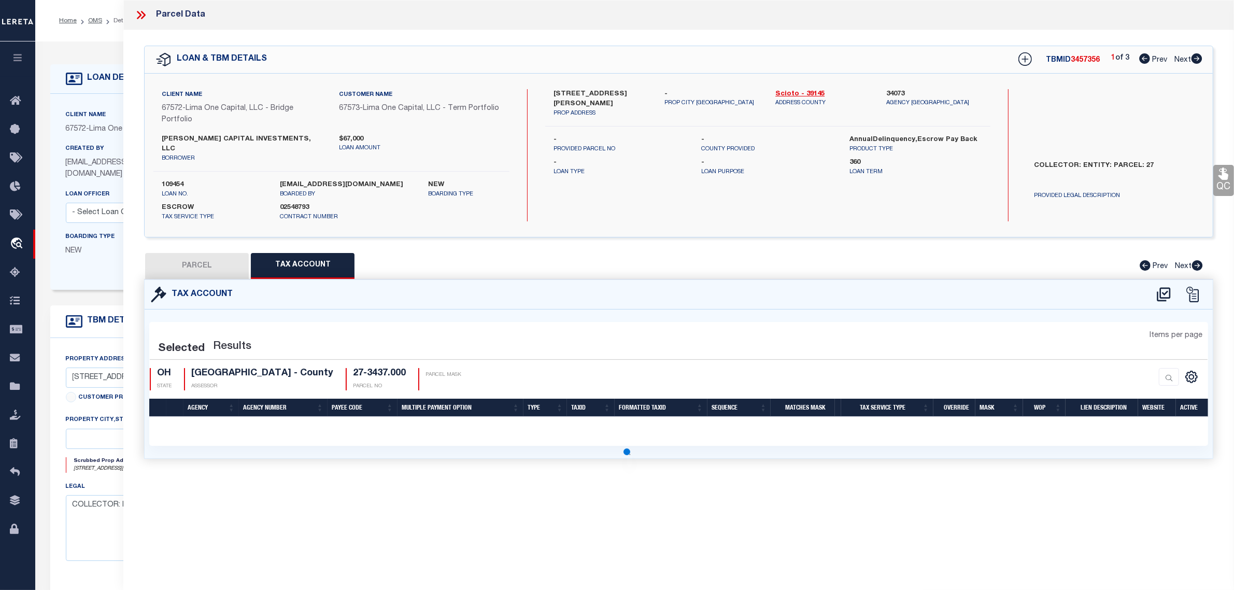
select select "100"
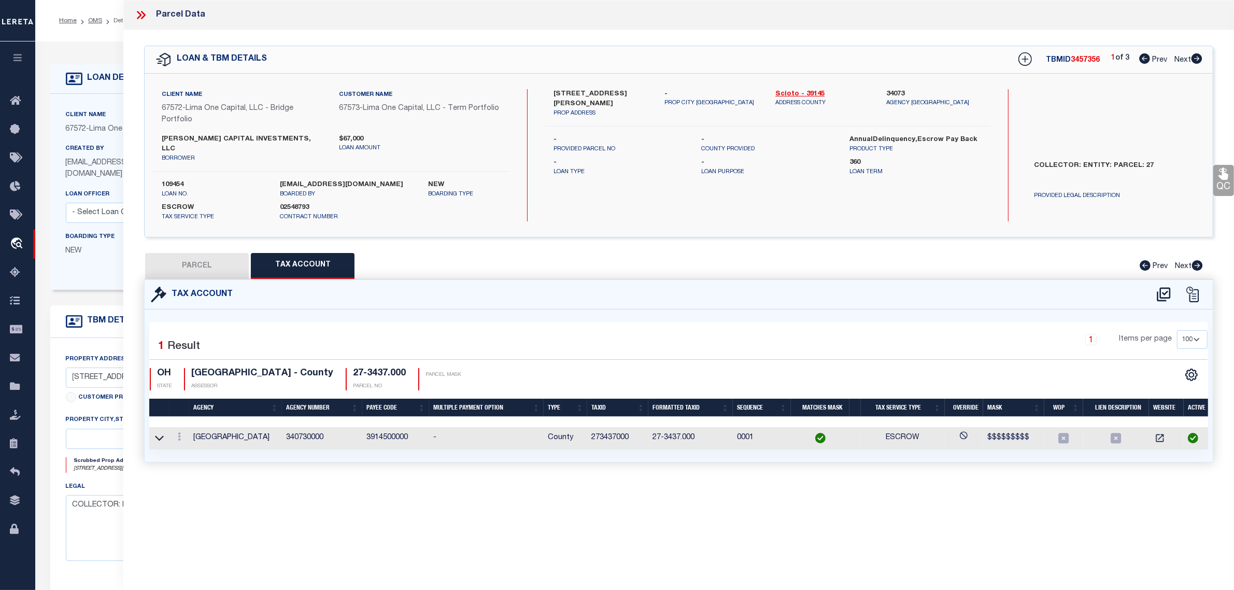
click at [206, 255] on button "PARCEL" at bounding box center [197, 266] width 104 height 26
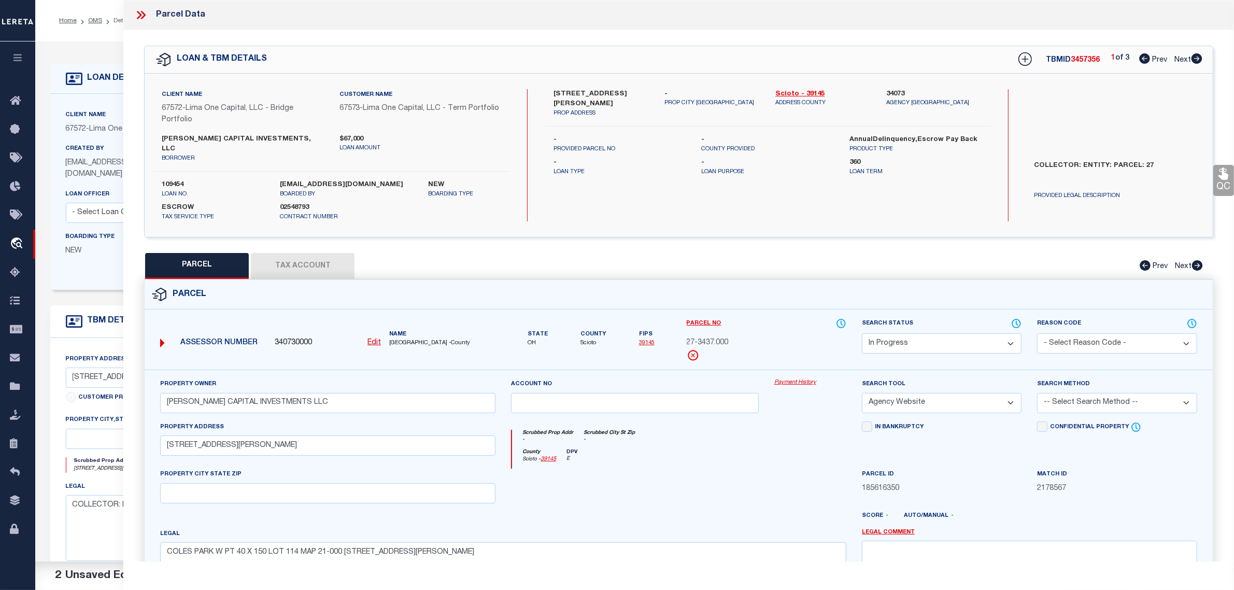
click at [902, 333] on select "Automated Search Bad Parcel Complete Duplicate Parcel High Dollar Reporting In …" at bounding box center [942, 343] width 160 height 20
select select "PC"
click at [862, 333] on select "Automated Search Bad Parcel Complete Duplicate Parcel High Dollar Reporting In …" at bounding box center [942, 343] width 160 height 20
click at [1086, 393] on select "-- Select Search Method -- Property Address Legal Liability Info Provided" at bounding box center [1117, 403] width 160 height 20
select select "ADD"
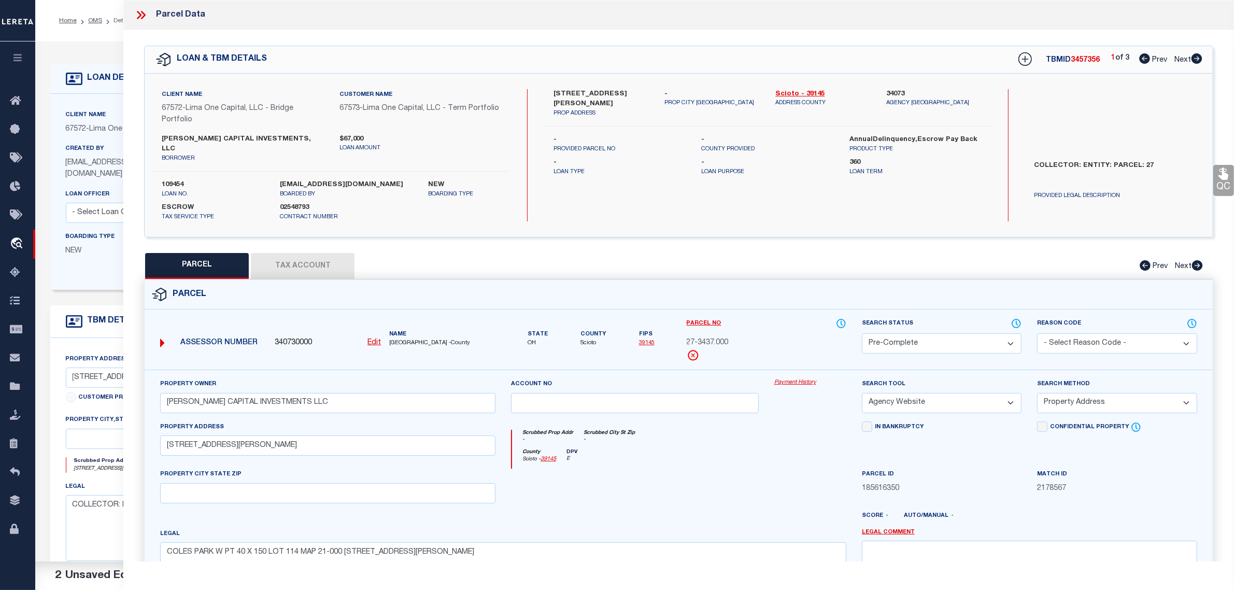
click at [1037, 393] on select "-- Select Search Method -- Property Address Legal Liability Info Provided" at bounding box center [1117, 403] width 160 height 20
click at [1022, 369] on div "Property Owner MCCALL CAPITAL INVESTMENTS LLC Account no Payment History Search…" at bounding box center [679, 504] width 1068 height 271
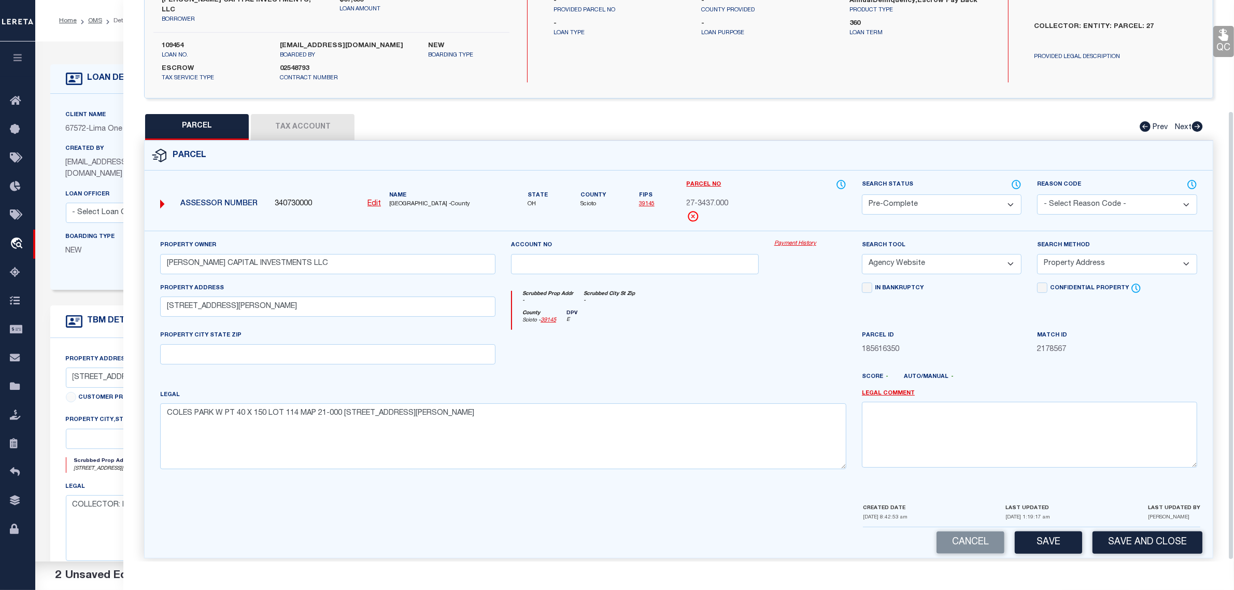
scroll to position [140, 0]
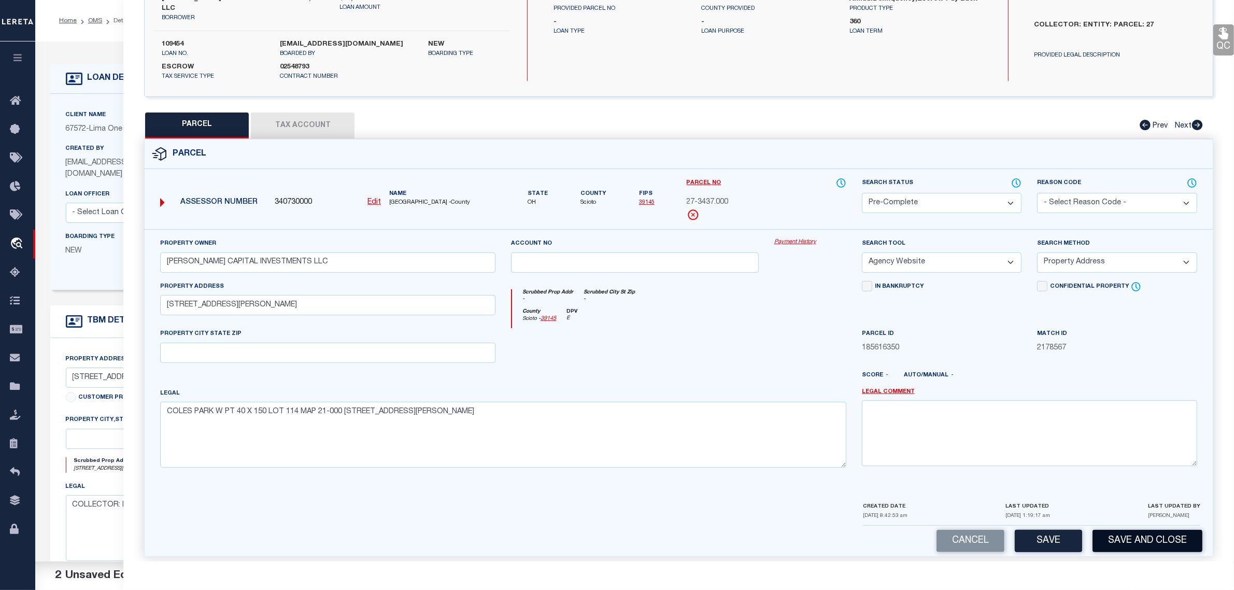
click at [1148, 535] on button "Save and Close" at bounding box center [1147, 541] width 110 height 22
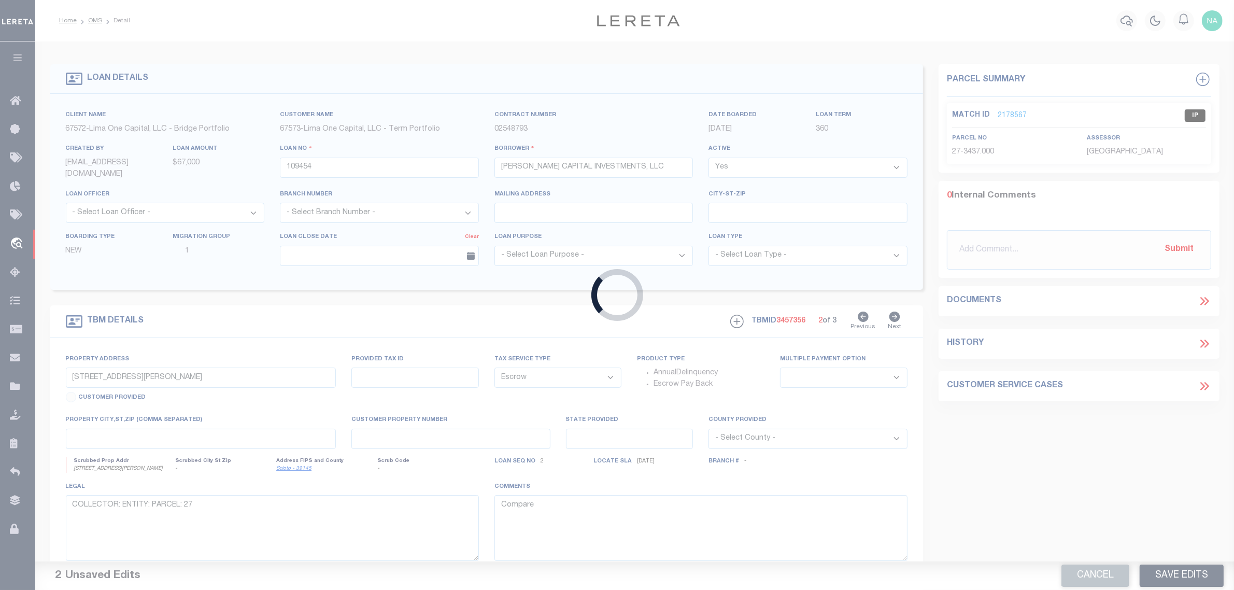
select select
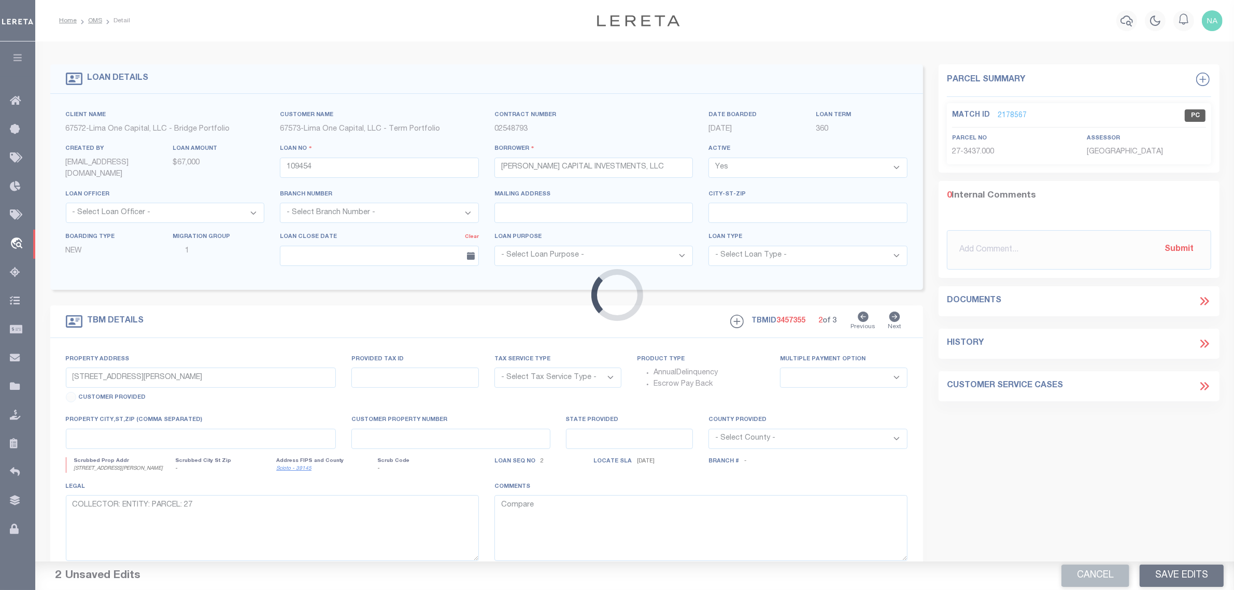
type input "319 RAYMOND AVENUE"
radio input "true"
select select "Escrow"
select select
type input "W PORTSMOUTH OH 45663"
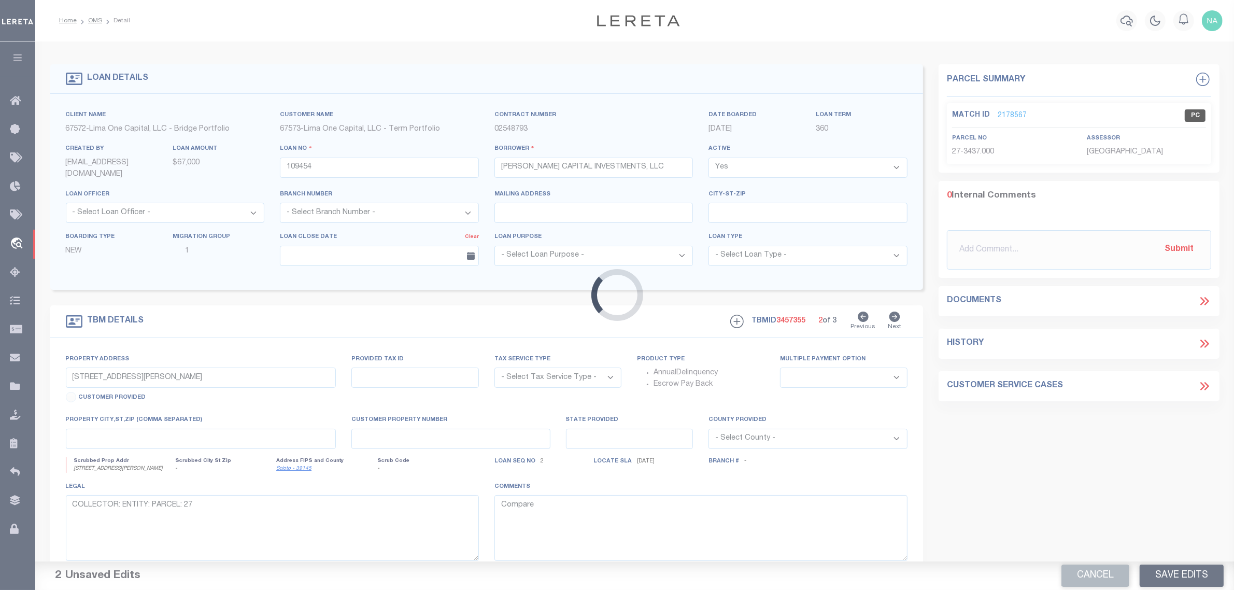
type input "109454-1"
type input "OH"
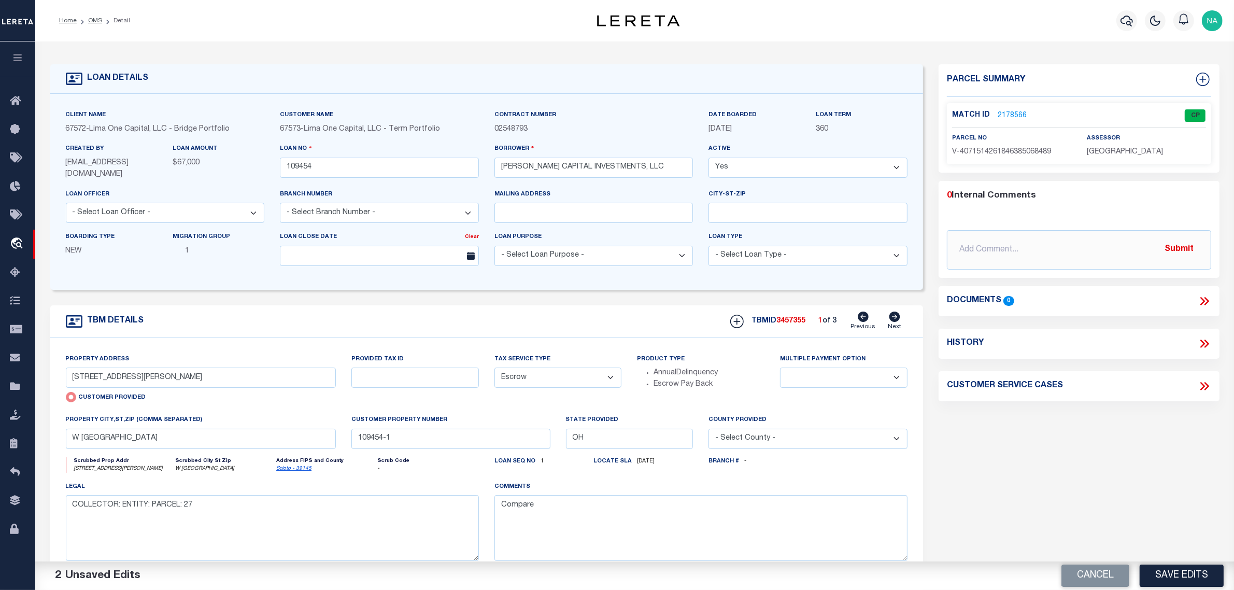
click at [899, 316] on icon at bounding box center [894, 316] width 11 height 10
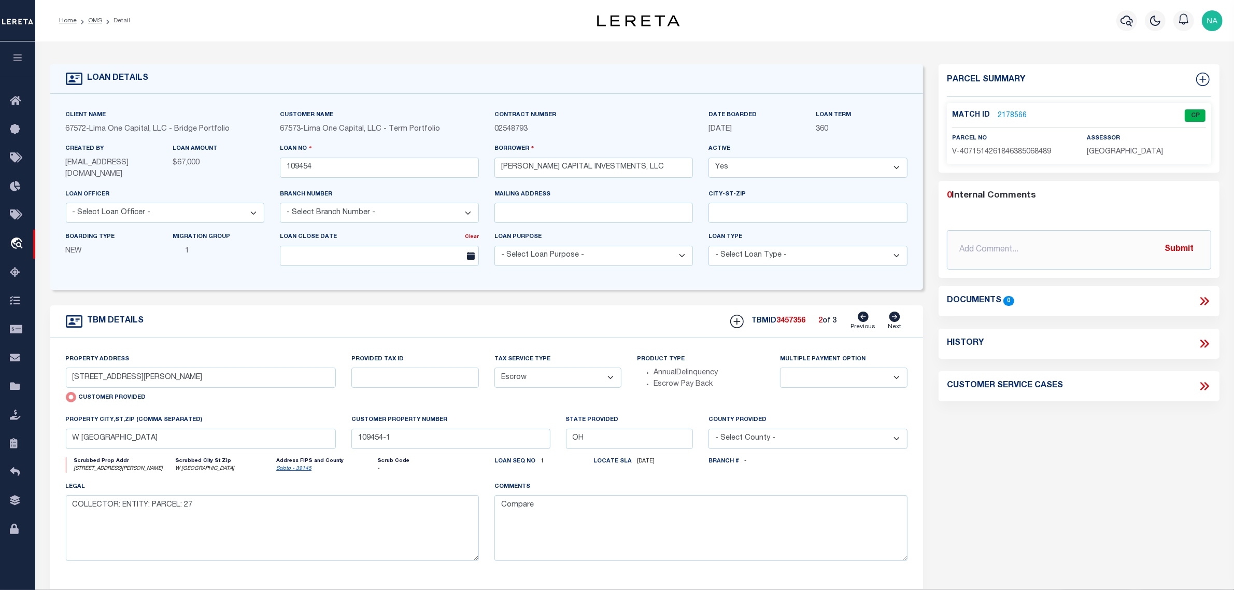
type input "319 RAYMOND AVE"
radio input "false"
select select
click at [899, 316] on icon at bounding box center [894, 316] width 11 height 10
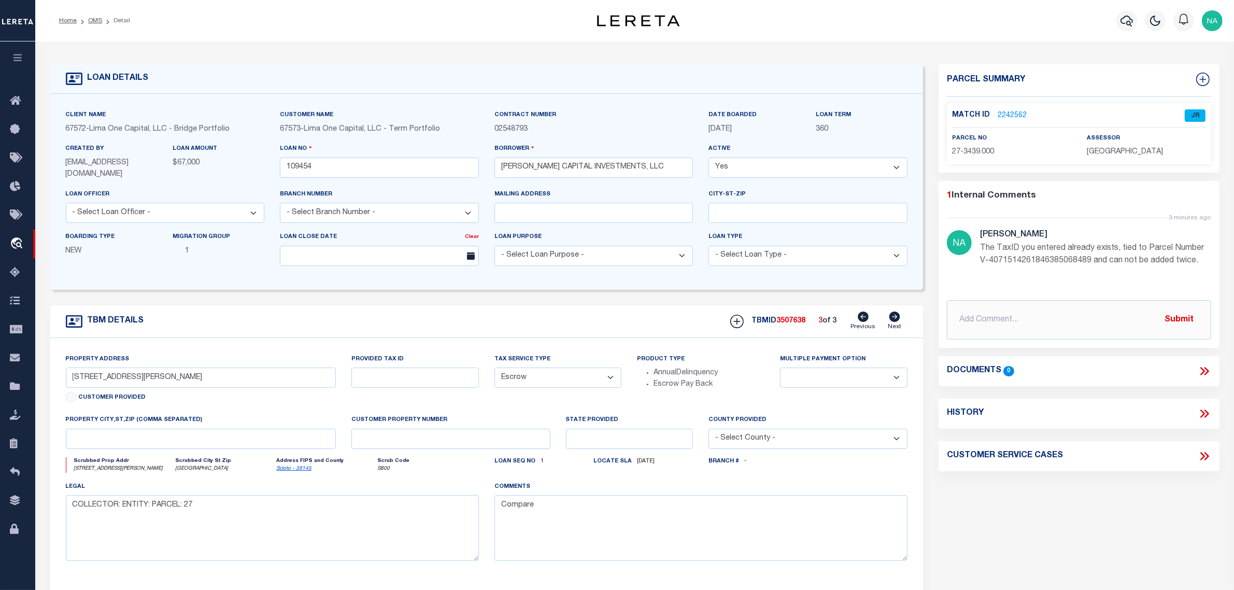
type input "319 Raymond Avenue"
type input "27-3439.000"
click at [863, 319] on icon at bounding box center [863, 316] width 11 height 10
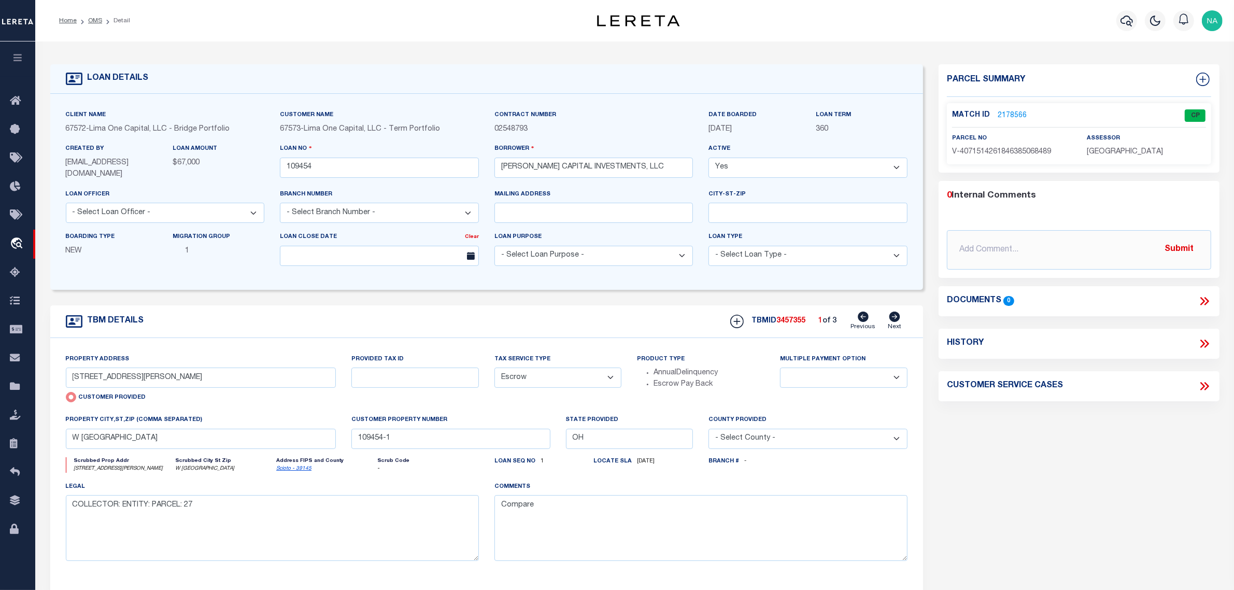
click at [1017, 116] on link "2178566" at bounding box center [1011, 115] width 29 height 11
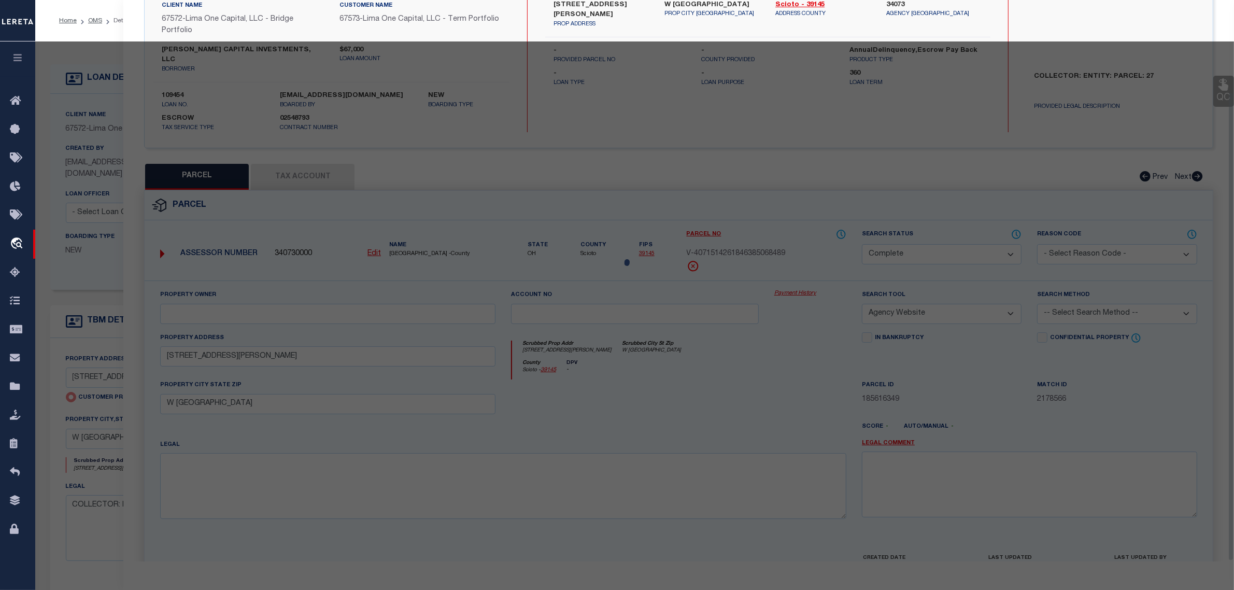
scroll to position [110, 0]
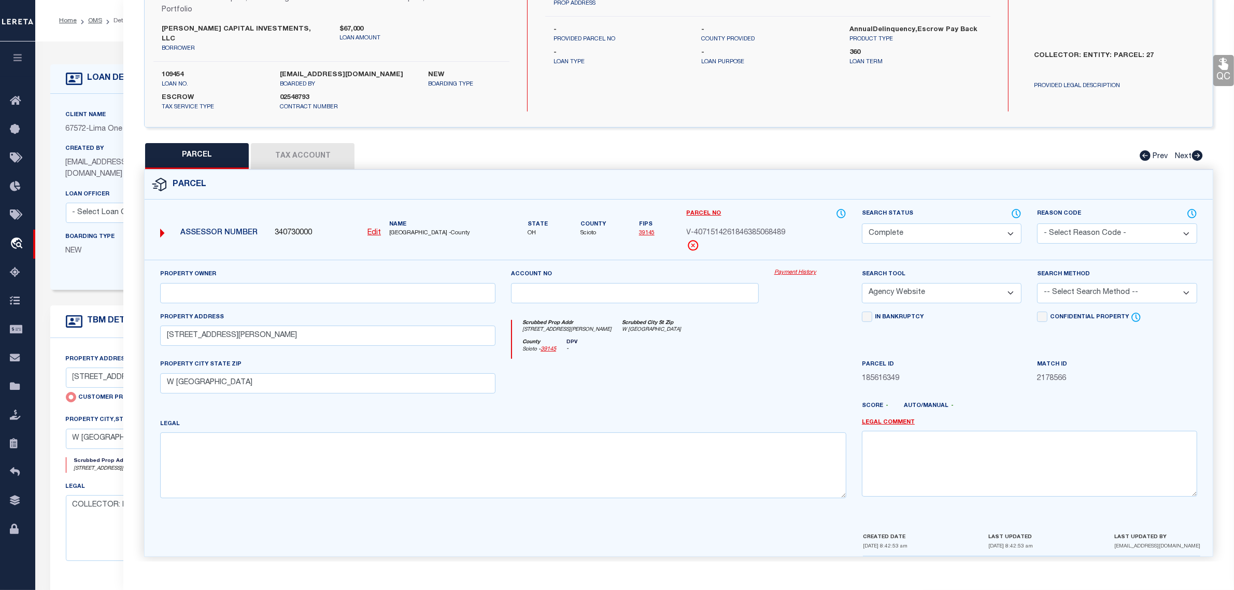
click at [979, 223] on select "Automated Search Bad Parcel Complete Duplicate Parcel High Dollar Reporting In …" at bounding box center [942, 233] width 160 height 20
click at [862, 223] on select "Automated Search Bad Parcel Complete Duplicate Parcel High Dollar Reporting In …" at bounding box center [942, 233] width 160 height 20
click at [986, 332] on div "In Bankruptcy" at bounding box center [941, 335] width 175 height 48
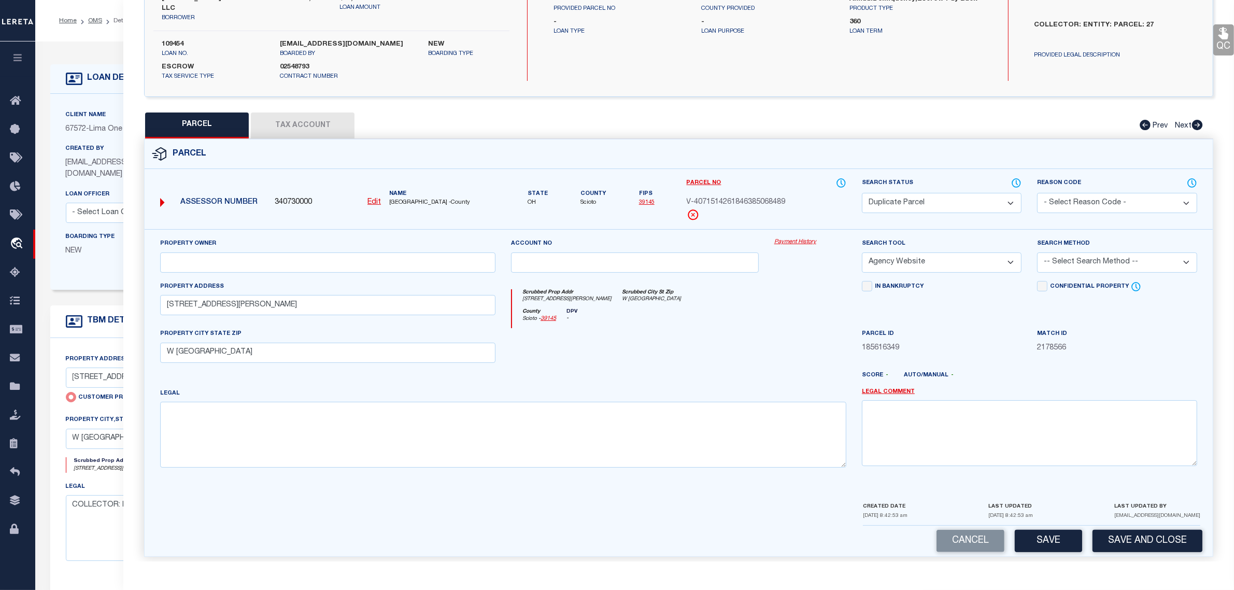
drag, startPoint x: 1136, startPoint y: 531, endPoint x: 1059, endPoint y: 422, distance: 133.4
click at [1059, 422] on form "Parcel 340730000 Edit OH" at bounding box center [679, 347] width 1068 height 416
click at [1050, 412] on textarea at bounding box center [1029, 432] width 335 height 65
click at [1052, 412] on textarea at bounding box center [1029, 432] width 335 height 65
click at [1112, 407] on textarea "Parcel required two parcels, both are added in other TBMID." at bounding box center [1029, 432] width 335 height 65
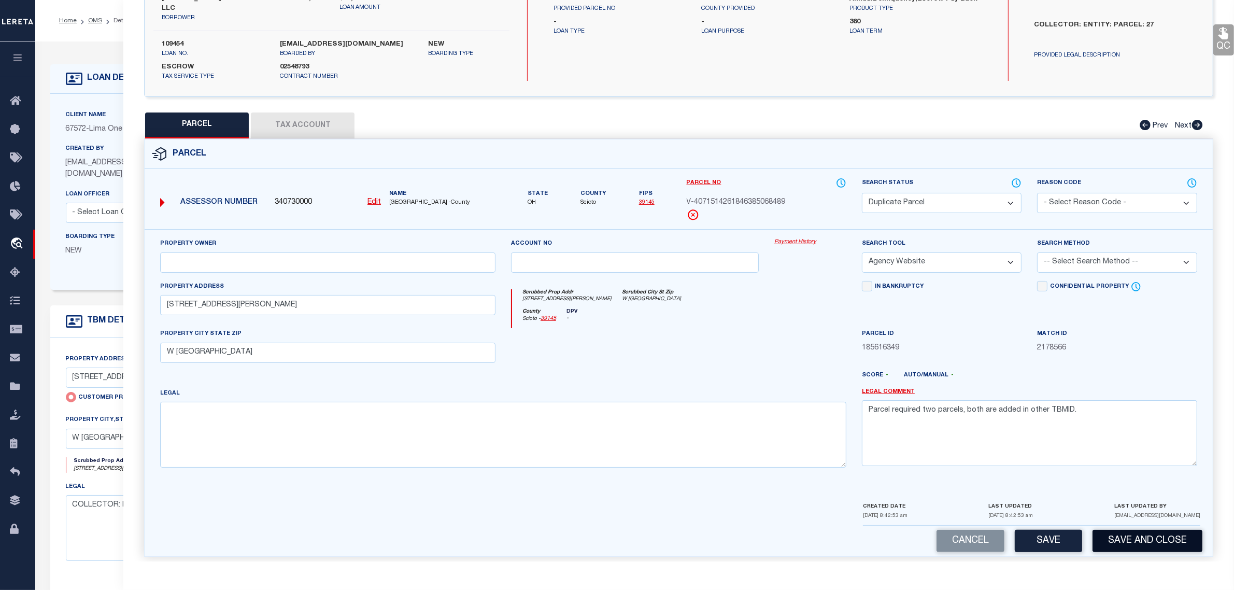
click at [1125, 531] on button "Save and Close" at bounding box center [1147, 541] width 110 height 22
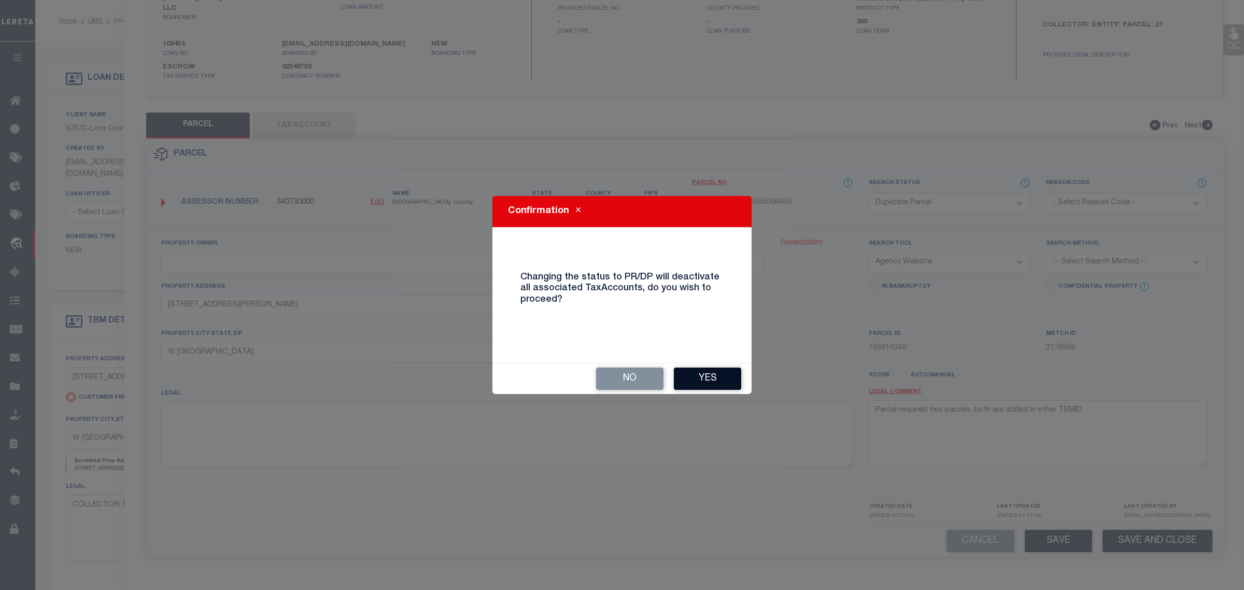
click at [719, 374] on button "Yes" at bounding box center [707, 378] width 67 height 22
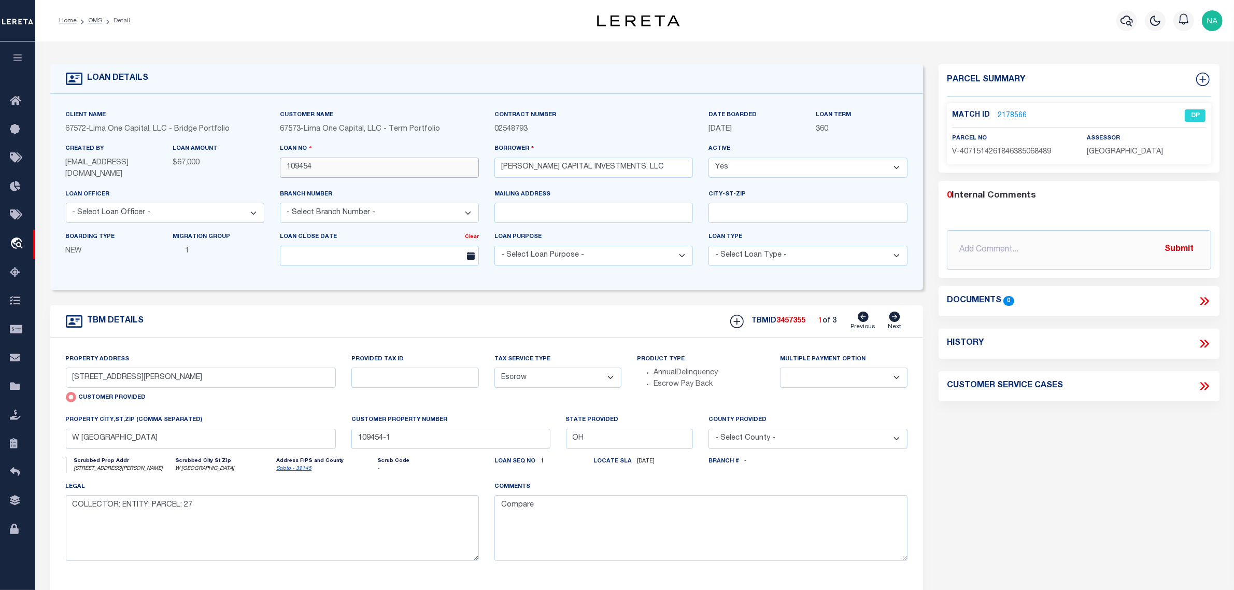
click at [301, 168] on input "109454" at bounding box center [379, 168] width 199 height 20
click at [897, 317] on icon at bounding box center [894, 316] width 11 height 10
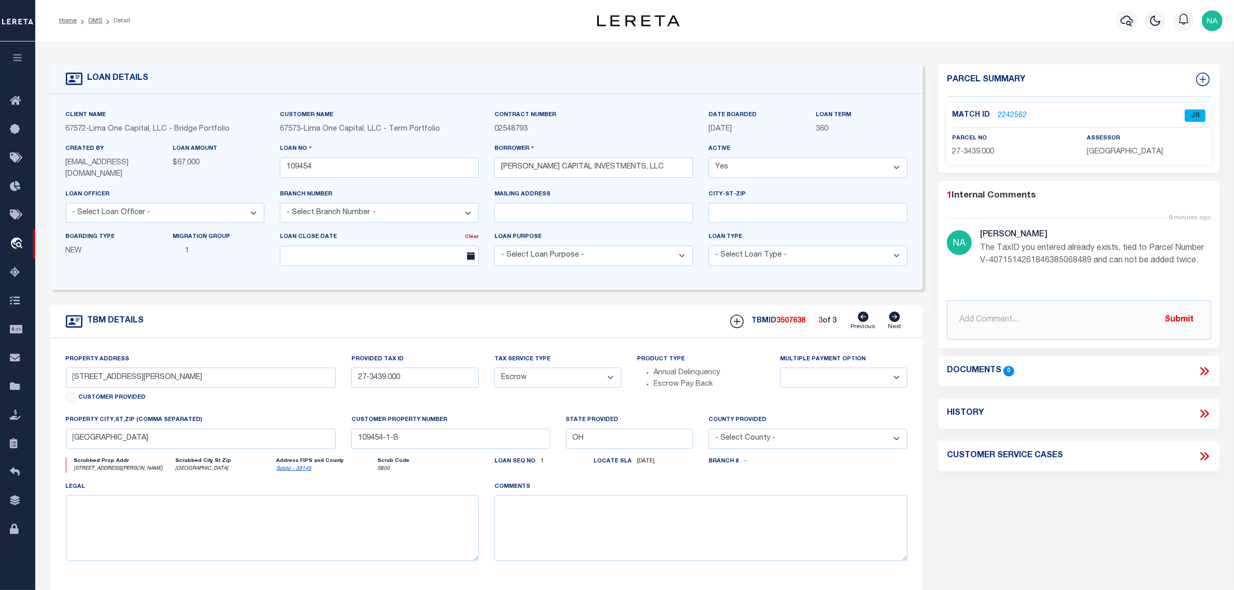
click at [862, 317] on icon at bounding box center [863, 316] width 11 height 10
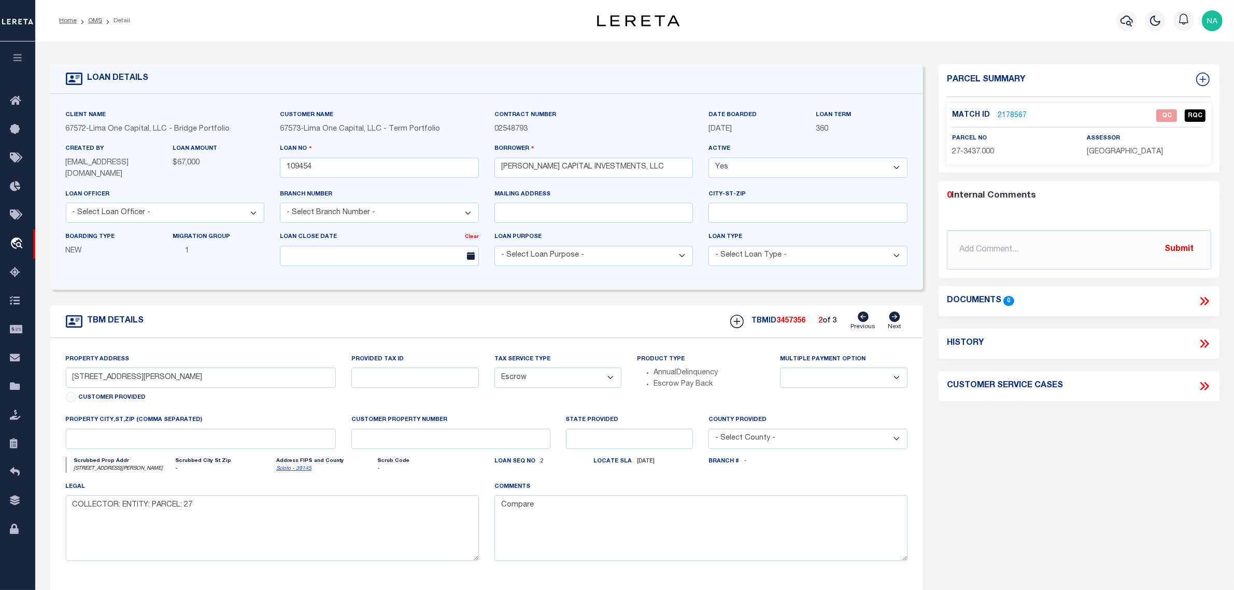
click at [782, 323] on span "3457356" at bounding box center [790, 320] width 29 height 7
copy span "3457356"
click at [1115, 148] on span "SCIOTO COUNTY" at bounding box center [1125, 151] width 76 height 7
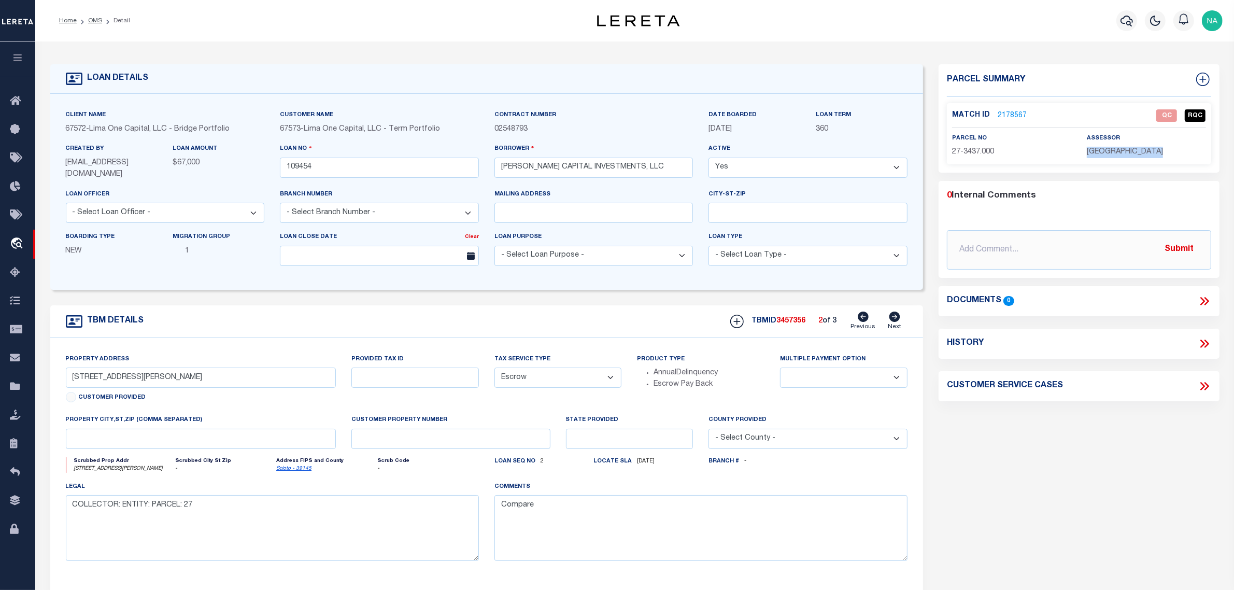
click at [1115, 148] on span "SCIOTO COUNTY" at bounding box center [1125, 151] width 76 height 7
copy div "SCIOTO COUNTY"
click at [972, 149] on span "27-3437.000" at bounding box center [973, 151] width 42 height 7
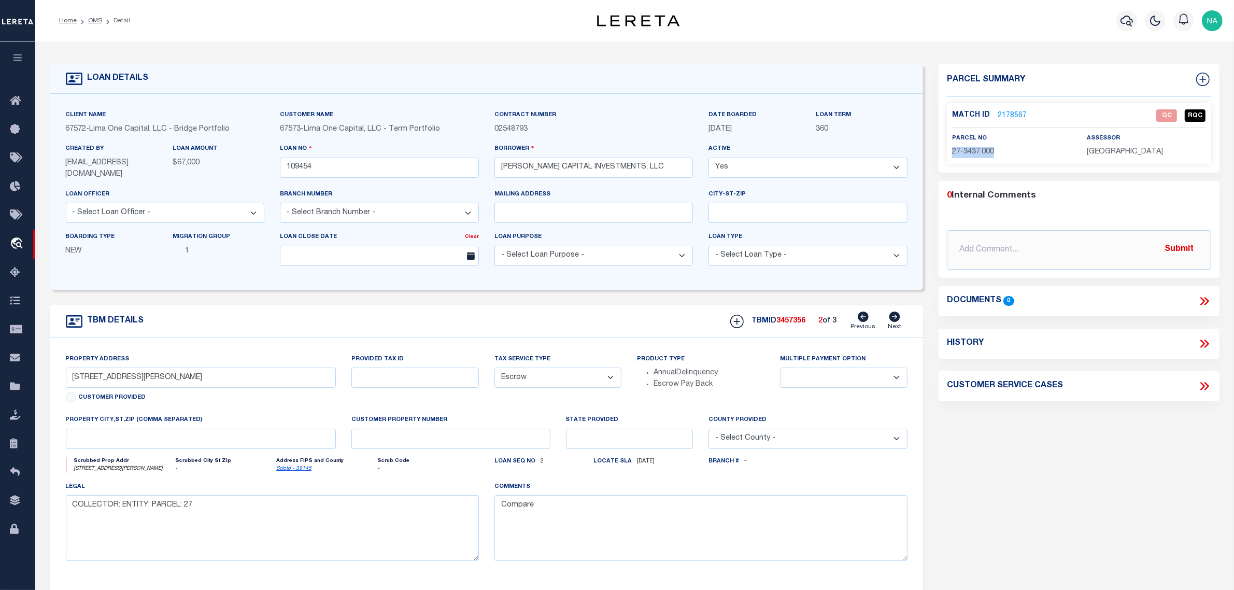
copy div "27-3437.000"
click at [1057, 466] on div "Parcel Summary Match ID 2178567 0" at bounding box center [1079, 348] width 296 height 569
click at [96, 21] on link "OMS" at bounding box center [95, 21] width 14 height 6
